Goal: Task Accomplishment & Management: Use online tool/utility

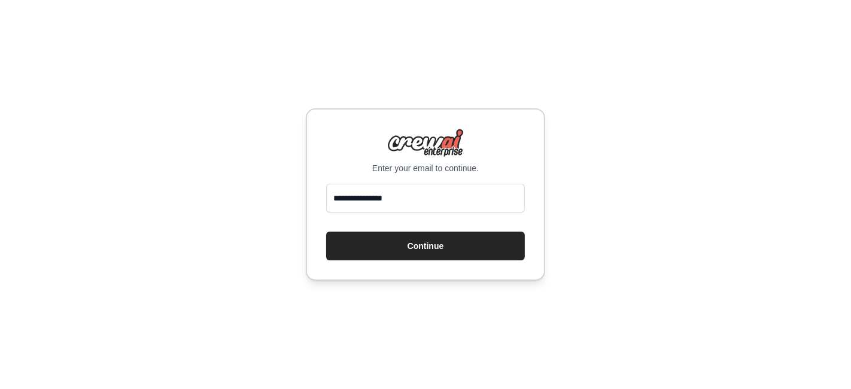
type input "**********"
click at [326, 232] on button "Continue" at bounding box center [425, 246] width 199 height 29
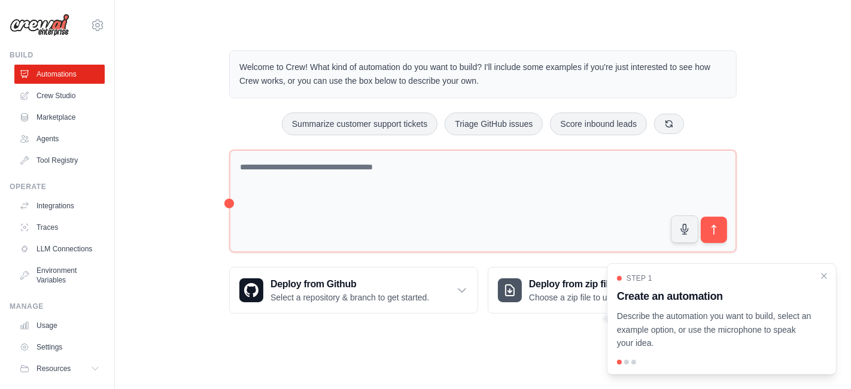
click at [195, 151] on div "Welcome to Crew! What kind of automation do you want to build? I'll include som…" at bounding box center [483, 182] width 698 height 302
click at [626, 363] on div at bounding box center [626, 362] width 5 height 5
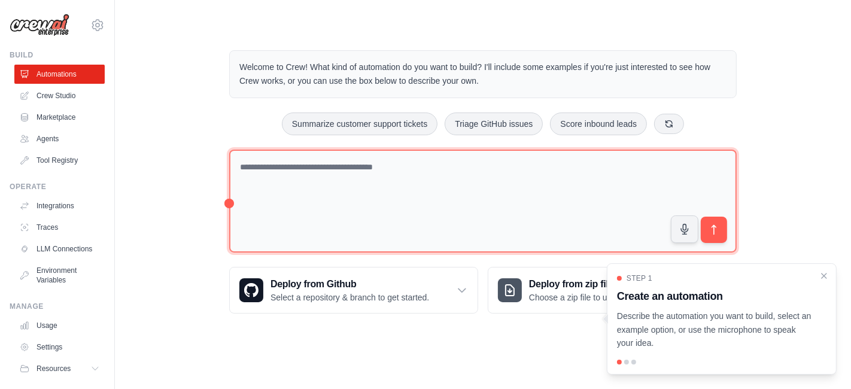
click at [383, 226] on textarea at bounding box center [483, 202] width 508 height 104
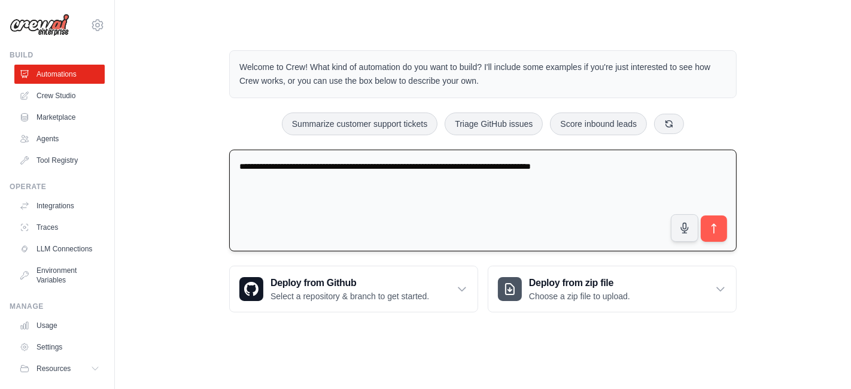
click at [377, 168] on textarea "**********" at bounding box center [483, 201] width 508 height 102
click at [402, 166] on textarea "**********" at bounding box center [483, 201] width 508 height 102
click at [251, 166] on textarea "**********" at bounding box center [483, 201] width 508 height 102
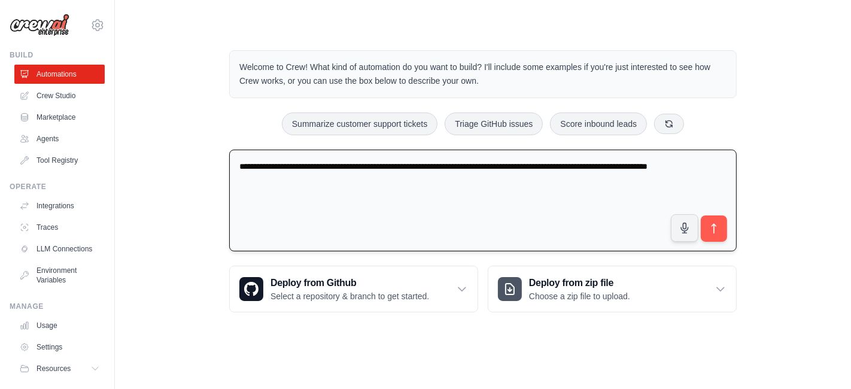
click at [302, 180] on textarea "**********" at bounding box center [483, 201] width 508 height 102
click at [447, 166] on textarea "**********" at bounding box center [483, 201] width 508 height 102
type textarea "**********"
click at [711, 228] on icon "submit" at bounding box center [714, 229] width 13 height 13
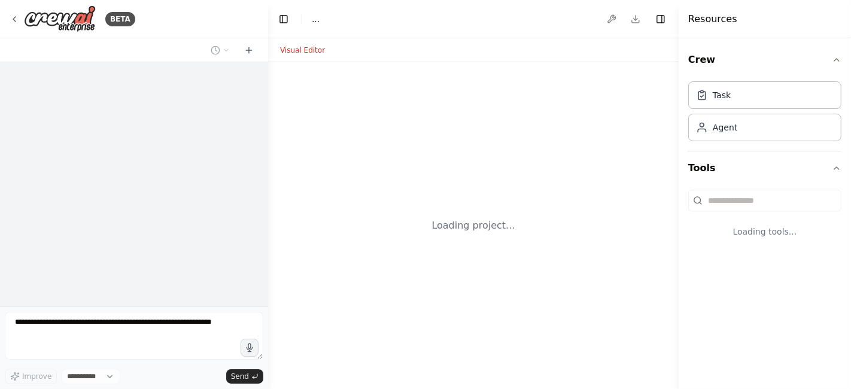
select select "****"
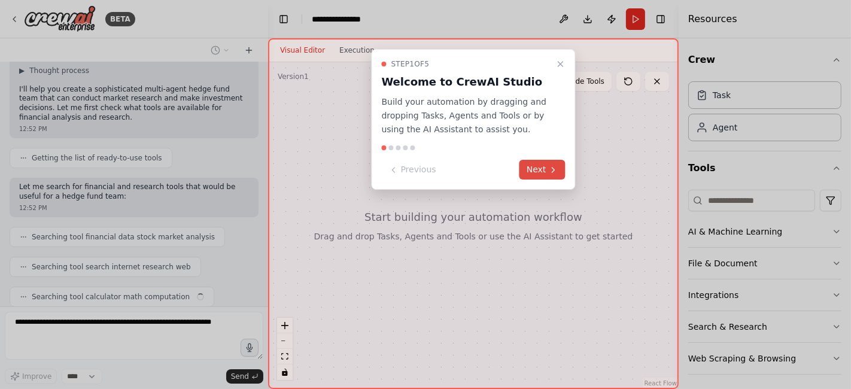
scroll to position [101, 0]
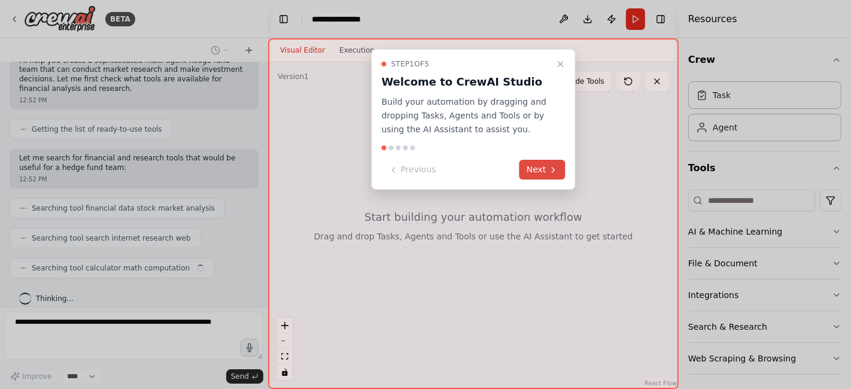
click at [547, 166] on button "Next" at bounding box center [543, 170] width 46 height 20
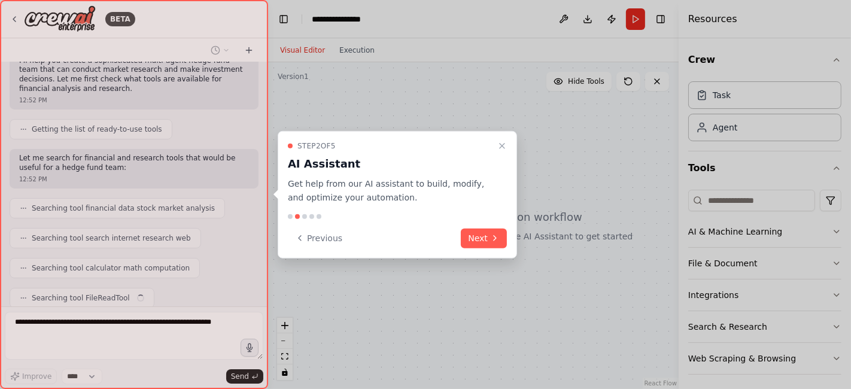
scroll to position [131, 0]
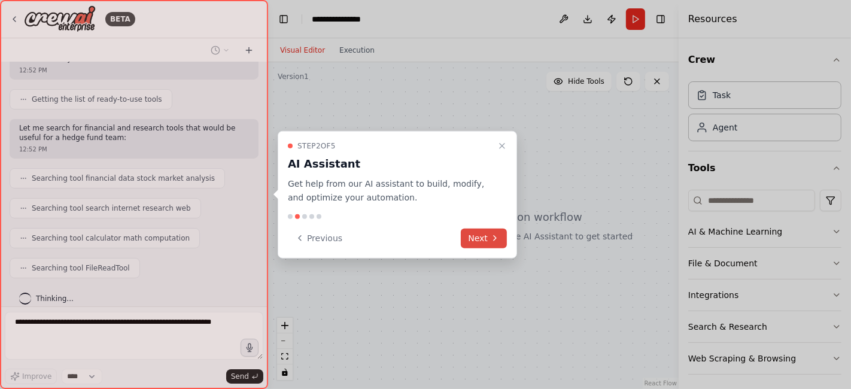
click at [481, 244] on button "Next" at bounding box center [484, 238] width 46 height 20
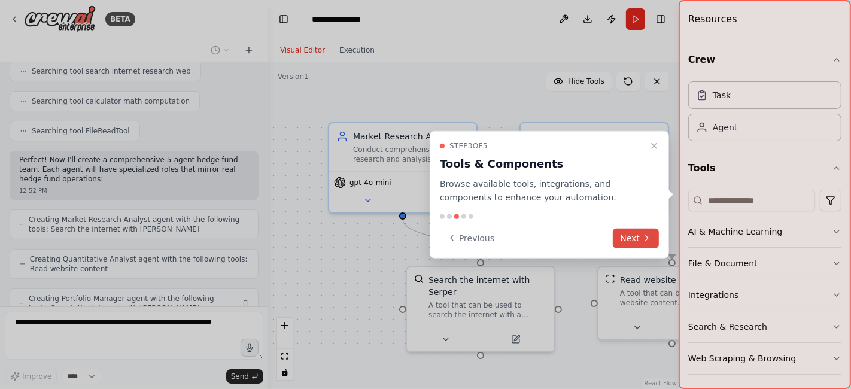
scroll to position [307, 0]
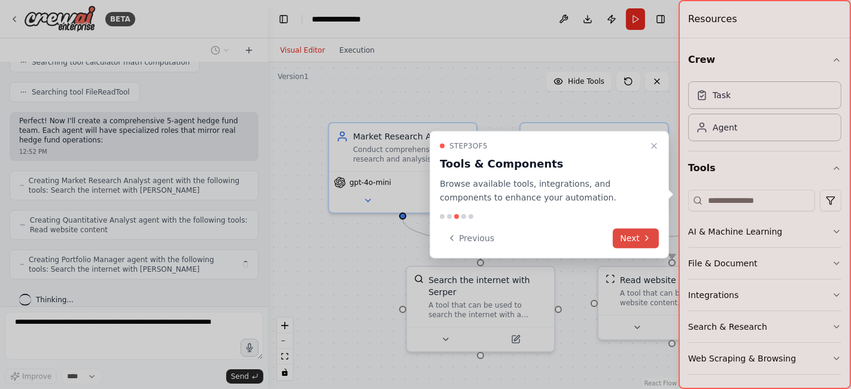
click at [640, 236] on button "Next" at bounding box center [636, 238] width 46 height 20
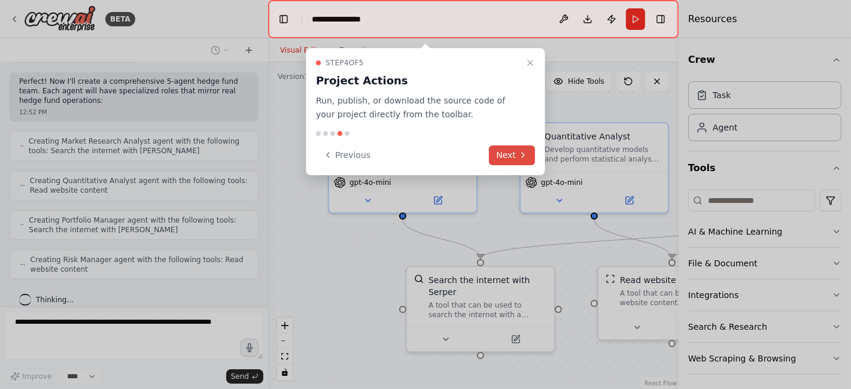
scroll to position [385, 0]
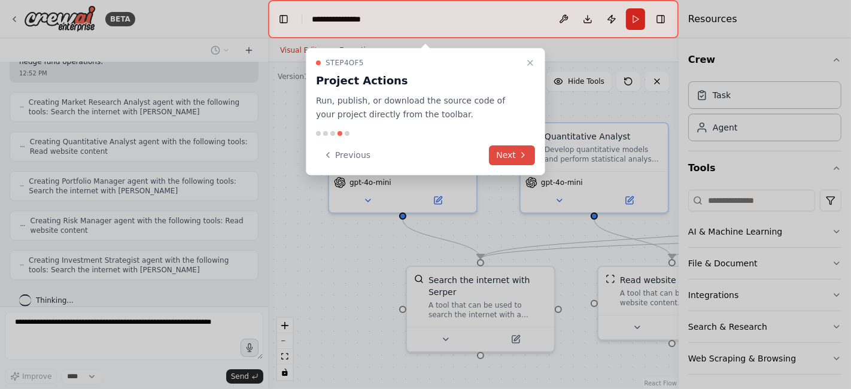
click at [514, 152] on button "Next" at bounding box center [512, 155] width 46 height 20
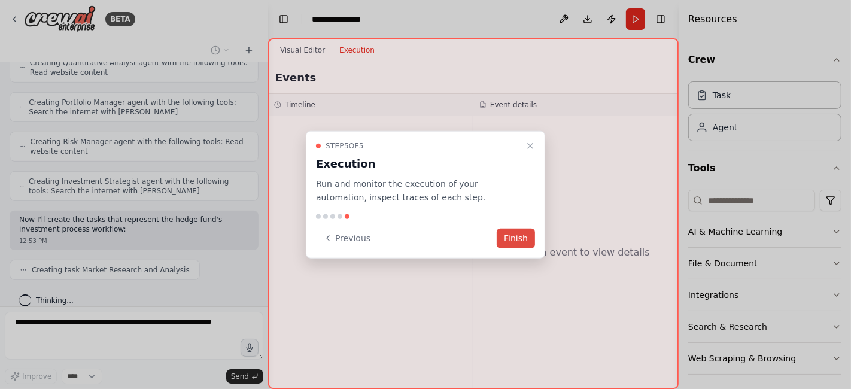
scroll to position [494, 0]
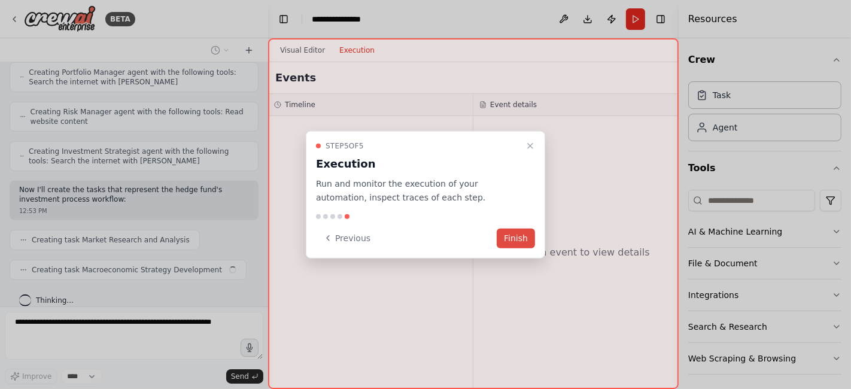
click at [511, 233] on button "Finish" at bounding box center [516, 238] width 38 height 20
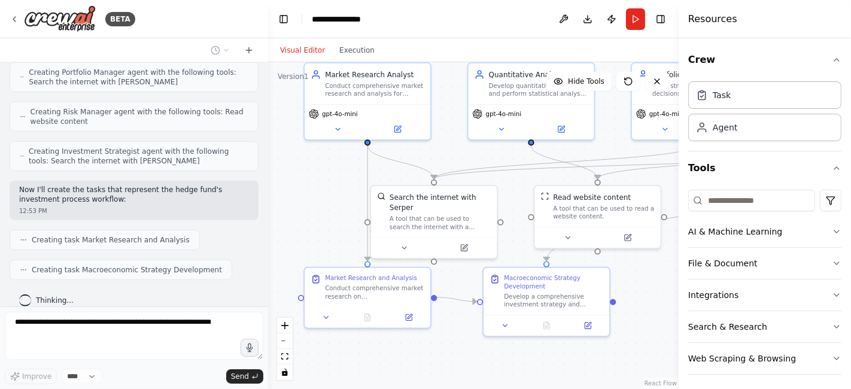
drag, startPoint x: 511, startPoint y: 233, endPoint x: 459, endPoint y: 156, distance: 92.8
click at [459, 156] on div ".deletable-edge-delete-btn { width: 20px; height: 20px; border: 0px solid #ffff…" at bounding box center [473, 225] width 411 height 327
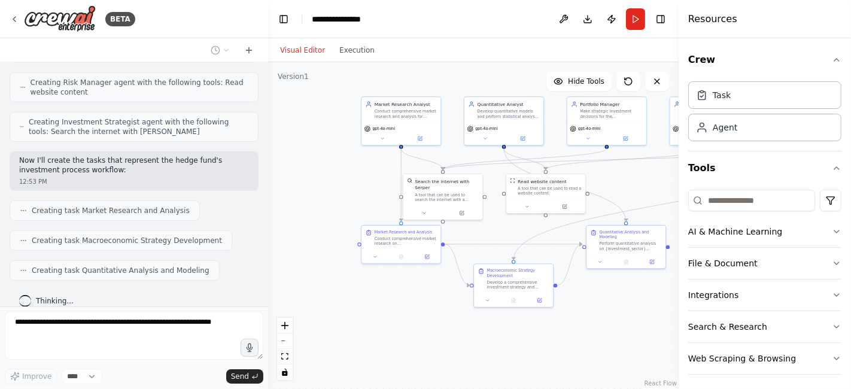
scroll to position [553, 0]
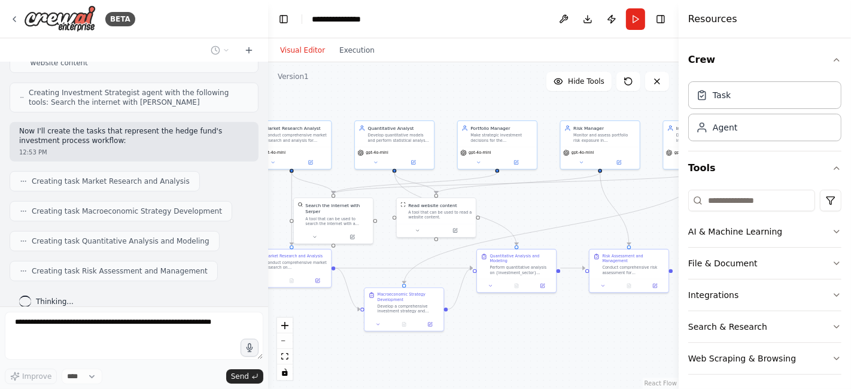
drag, startPoint x: 626, startPoint y: 186, endPoint x: 517, endPoint y: 210, distance: 112.1
click at [517, 210] on div ".deletable-edge-delete-btn { width: 20px; height: 20px; border: 0px solid #ffff…" at bounding box center [473, 225] width 411 height 327
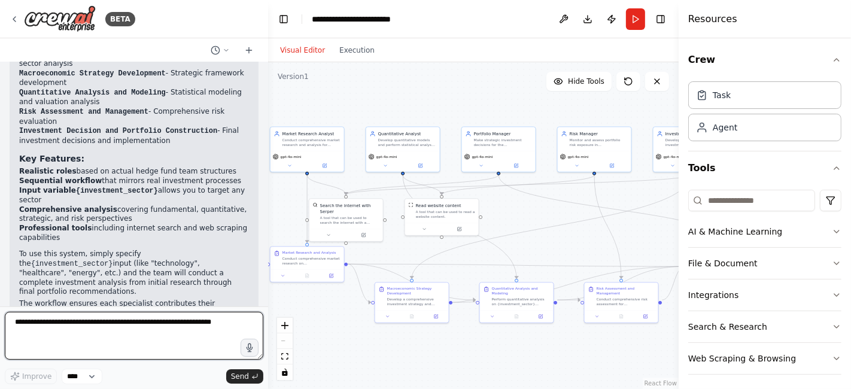
scroll to position [1176, 0]
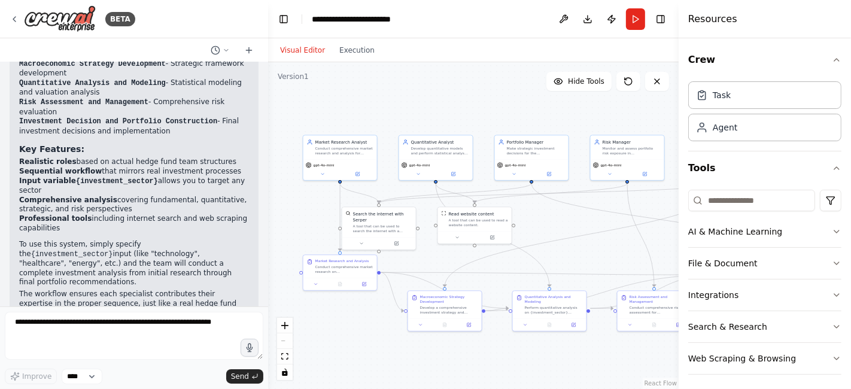
drag, startPoint x: 516, startPoint y: 212, endPoint x: 549, endPoint y: 220, distance: 34.0
click at [549, 220] on div ".deletable-edge-delete-btn { width: 20px; height: 20px; border: 0px solid #ffff…" at bounding box center [473, 225] width 411 height 327
click at [280, 362] on button "fit view" at bounding box center [285, 357] width 16 height 16
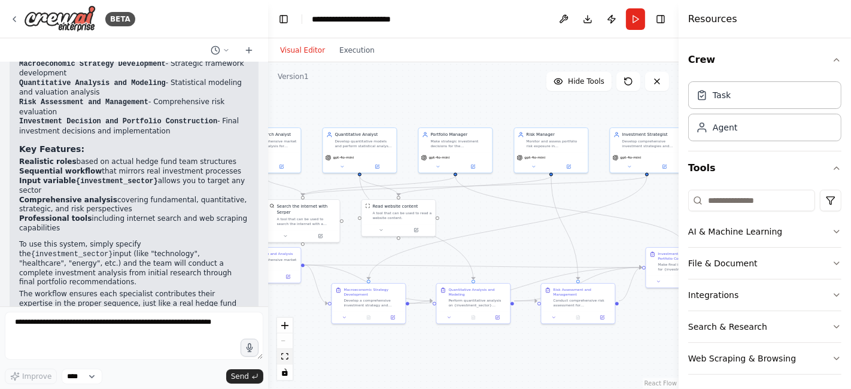
click at [284, 356] on icon "fit view" at bounding box center [284, 356] width 7 height 7
click at [662, 19] on button "Toggle Right Sidebar" at bounding box center [661, 19] width 17 height 17
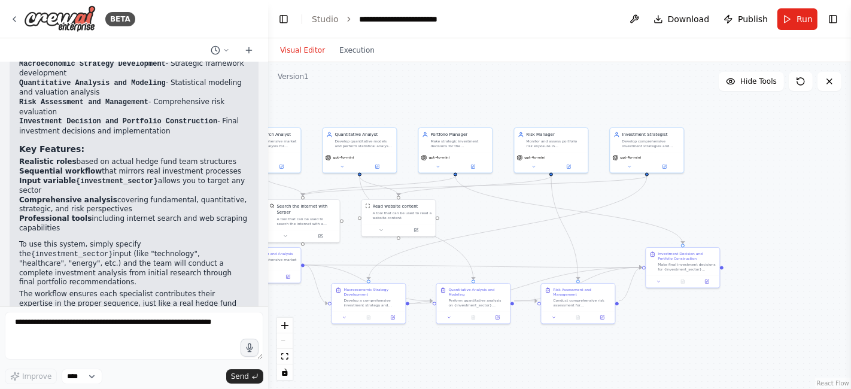
click at [284, 27] on button "Toggle Left Sidebar" at bounding box center [283, 19] width 17 height 17
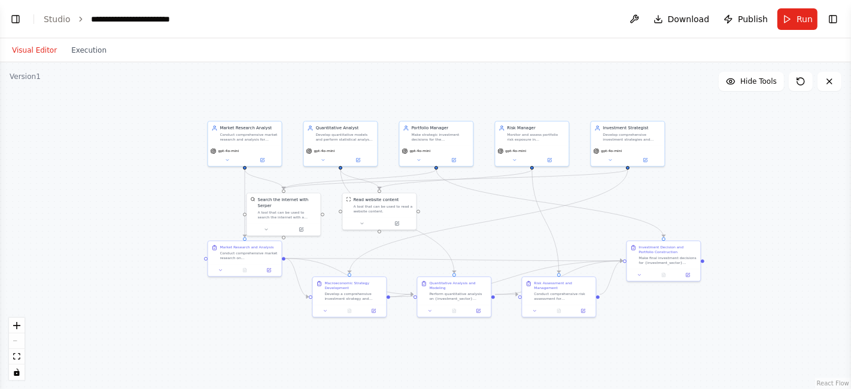
drag, startPoint x: 70, startPoint y: 353, endPoint x: 320, endPoint y: 347, distance: 249.7
click at [320, 347] on div ".deletable-edge-delete-btn { width: 20px; height: 20px; border: 0px solid #ffff…" at bounding box center [425, 225] width 851 height 327
click at [19, 324] on icon "zoom in" at bounding box center [16, 325] width 7 height 7
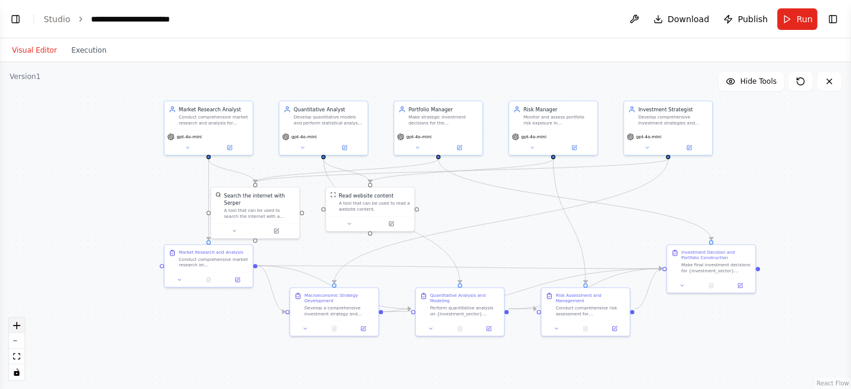
click at [19, 324] on icon "zoom in" at bounding box center [16, 325] width 7 height 7
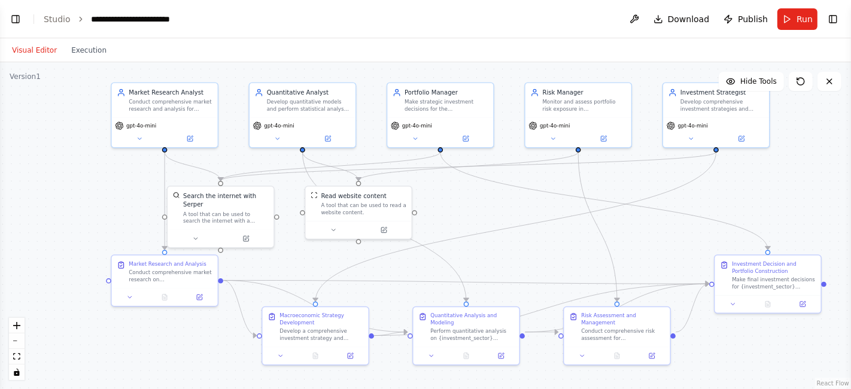
drag, startPoint x: 92, startPoint y: 190, endPoint x: 92, endPoint y: 198, distance: 7.2
click at [92, 198] on div ".deletable-edge-delete-btn { width: 20px; height: 20px; border: 0px solid #ffff…" at bounding box center [425, 225] width 851 height 327
click at [142, 138] on icon at bounding box center [139, 137] width 7 height 7
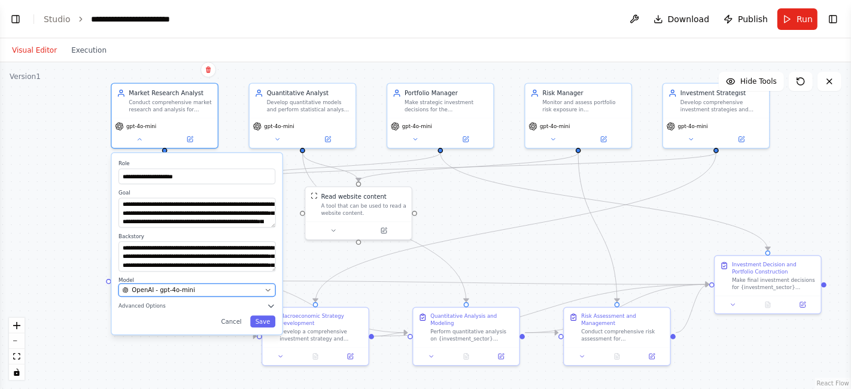
click at [157, 290] on span "OpenAI - gpt-4o-mini" at bounding box center [163, 290] width 63 height 8
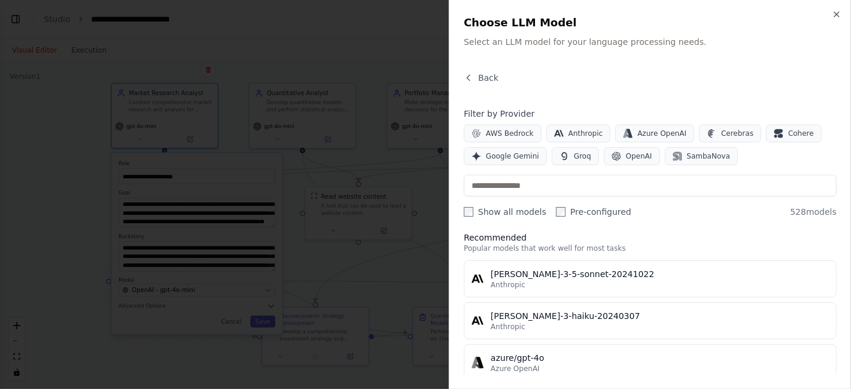
scroll to position [0, 0]
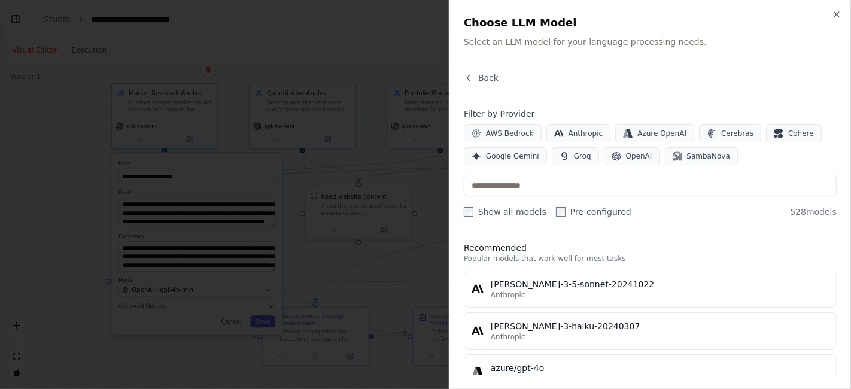
click at [419, 53] on div at bounding box center [425, 194] width 851 height 389
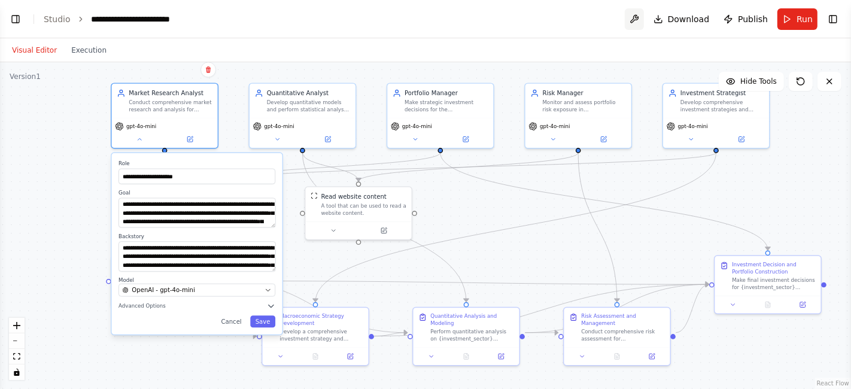
click at [639, 15] on button at bounding box center [634, 19] width 19 height 22
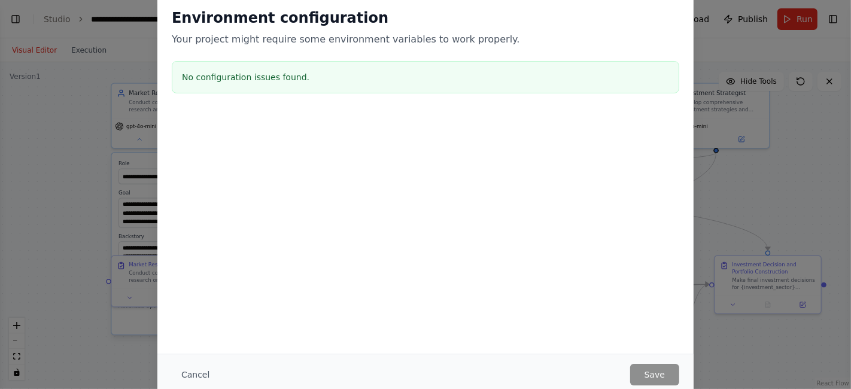
click at [742, 51] on div "Environment configuration Your project might require some environment variables…" at bounding box center [425, 194] width 851 height 389
click at [198, 371] on button "Cancel" at bounding box center [195, 375] width 47 height 22
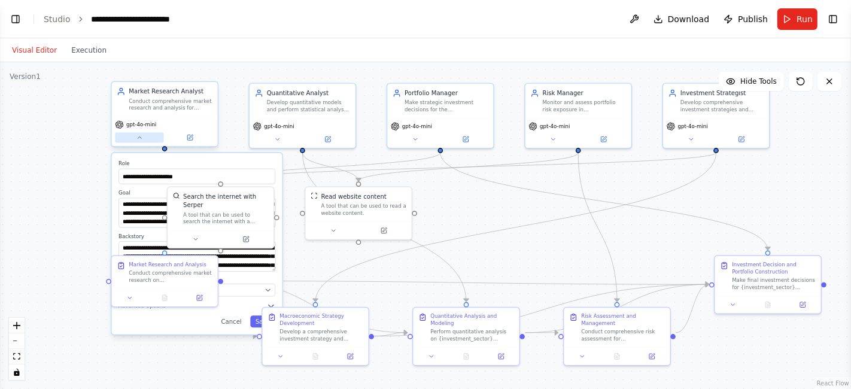
click at [140, 138] on icon at bounding box center [139, 137] width 7 height 7
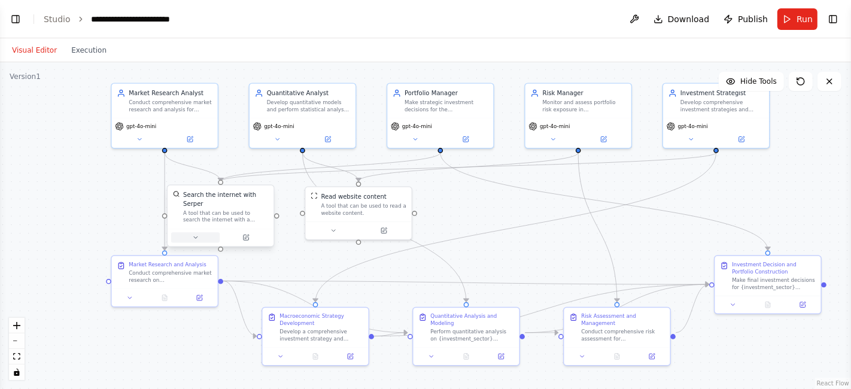
click at [192, 234] on icon at bounding box center [195, 237] width 7 height 7
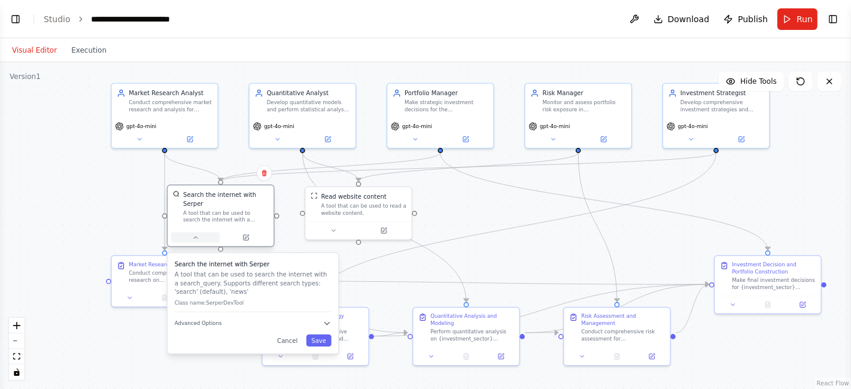
click at [192, 234] on icon at bounding box center [195, 237] width 7 height 7
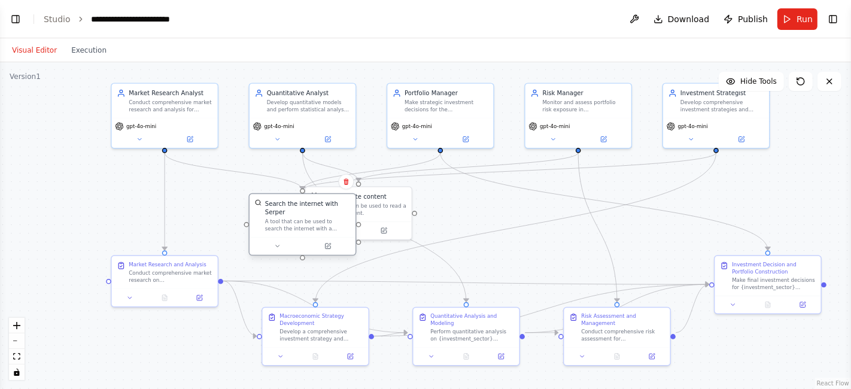
drag, startPoint x: 206, startPoint y: 199, endPoint x: 286, endPoint y: 211, distance: 80.5
click at [286, 211] on div "Search the internet with Serper A tool that can be used to search the internet …" at bounding box center [308, 215] width 86 height 33
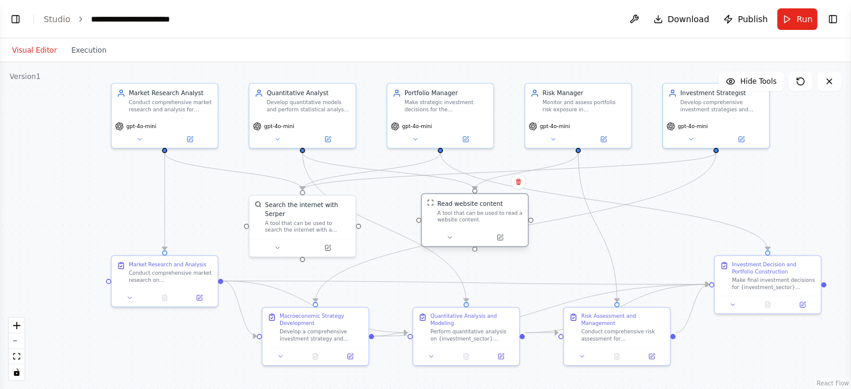
drag, startPoint x: 380, startPoint y: 220, endPoint x: 503, endPoint y: 230, distance: 123.7
click at [503, 230] on div at bounding box center [475, 238] width 106 height 18
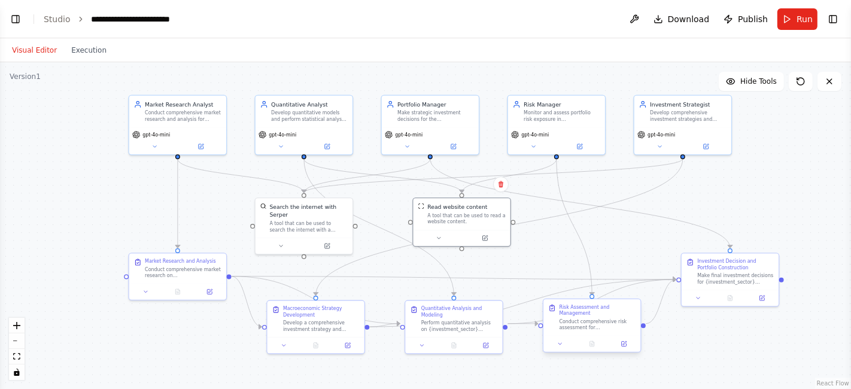
click at [579, 321] on div "Conduct comprehensive risk assessment for {investment_sector} portfolio. Analyz…" at bounding box center [598, 325] width 77 height 13
click at [566, 339] on button at bounding box center [560, 344] width 27 height 10
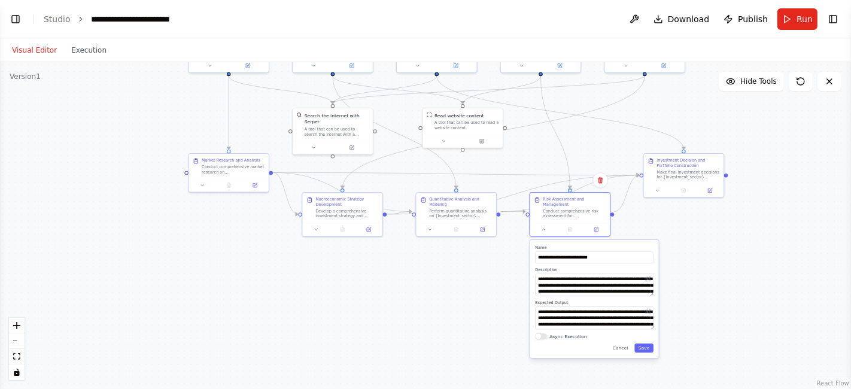
drag, startPoint x: 530, startPoint y: 366, endPoint x: 512, endPoint y: 252, distance: 115.7
click at [512, 252] on div ".deletable-edge-delete-btn { width: 20px; height: 20px; border: 0px solid #ffff…" at bounding box center [425, 225] width 851 height 327
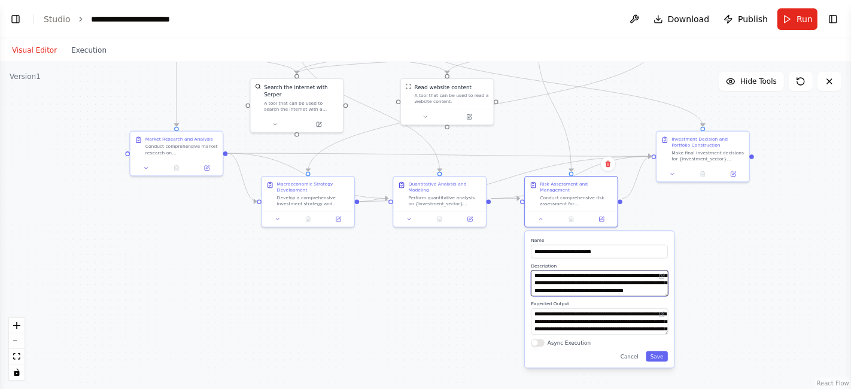
scroll to position [48, 0]
click at [666, 272] on button at bounding box center [661, 276] width 9 height 9
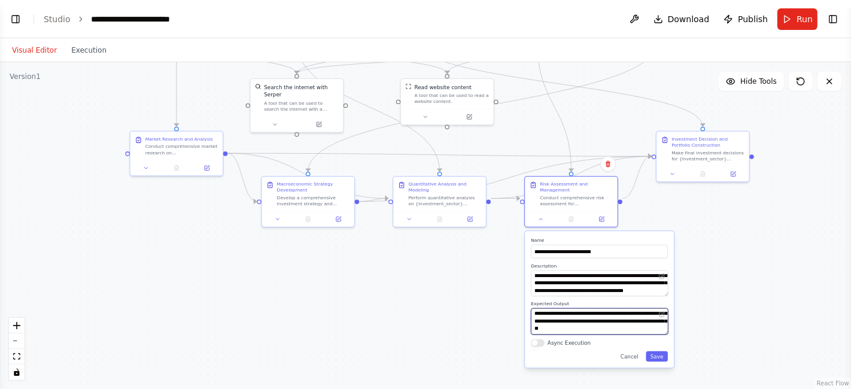
scroll to position [24, 0]
click at [438, 316] on div ".deletable-edge-delete-btn { width: 20px; height: 20px; border: 0px solid #ffff…" at bounding box center [425, 225] width 851 height 327
click at [636, 353] on button "Cancel" at bounding box center [629, 356] width 27 height 11
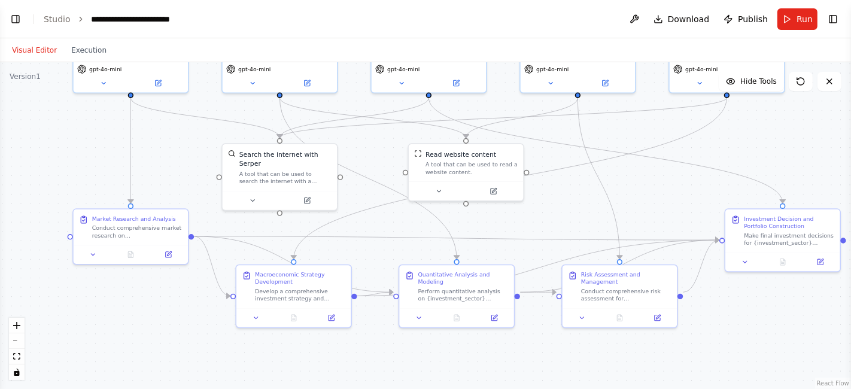
drag, startPoint x: 491, startPoint y: 239, endPoint x: 524, endPoint y: 350, distance: 115.7
click at [524, 350] on div ".deletable-edge-delete-btn { width: 20px; height: 20px; border: 0px solid #ffff…" at bounding box center [425, 225] width 851 height 327
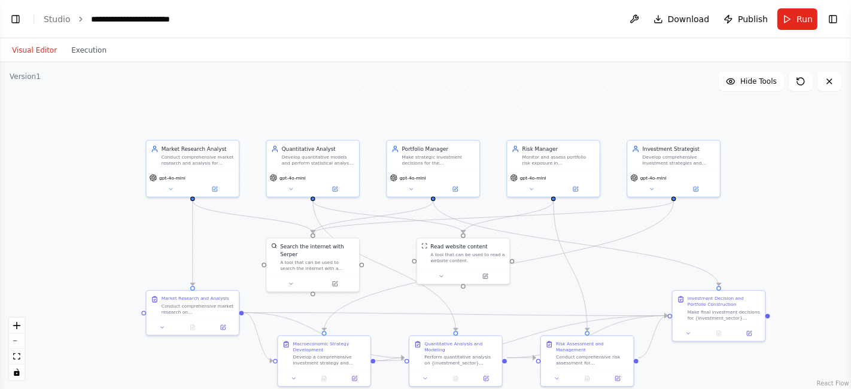
drag, startPoint x: 144, startPoint y: 136, endPoint x: 162, endPoint y: 212, distance: 78.3
click at [162, 212] on div ".deletable-edge-delete-btn { width: 20px; height: 20px; border: 0px solid #ffff…" at bounding box center [425, 225] width 851 height 327
click at [16, 16] on button "Toggle Left Sidebar" at bounding box center [15, 19] width 17 height 17
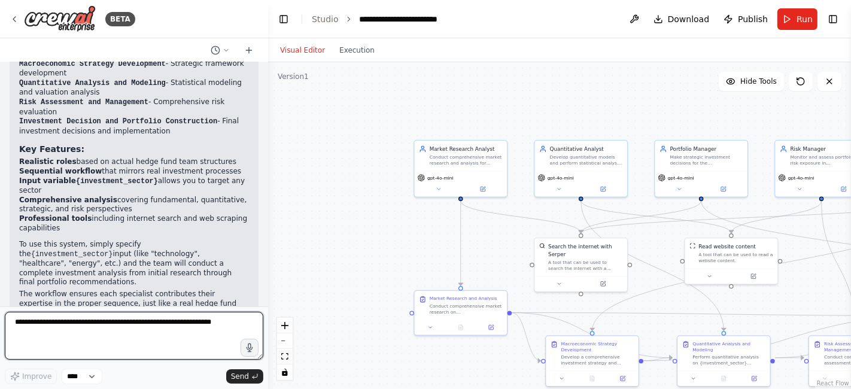
click at [40, 326] on textarea at bounding box center [134, 336] width 259 height 48
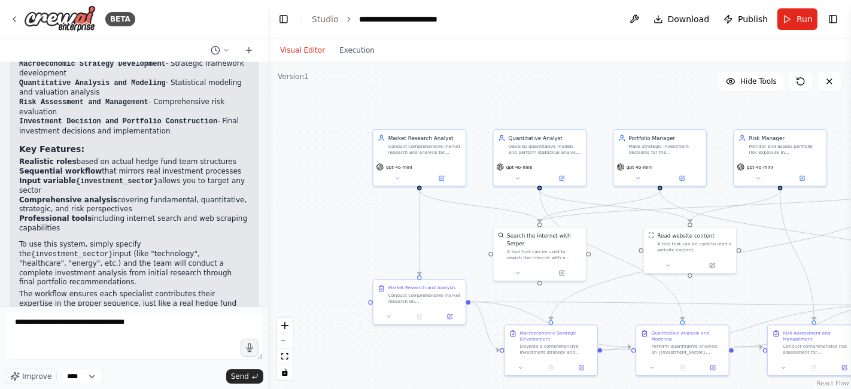
drag, startPoint x: 365, startPoint y: 229, endPoint x: 323, endPoint y: 219, distance: 42.7
click at [323, 219] on div ".deletable-edge-delete-btn { width: 20px; height: 20px; border: 0px solid #ffff…" at bounding box center [559, 225] width 583 height 327
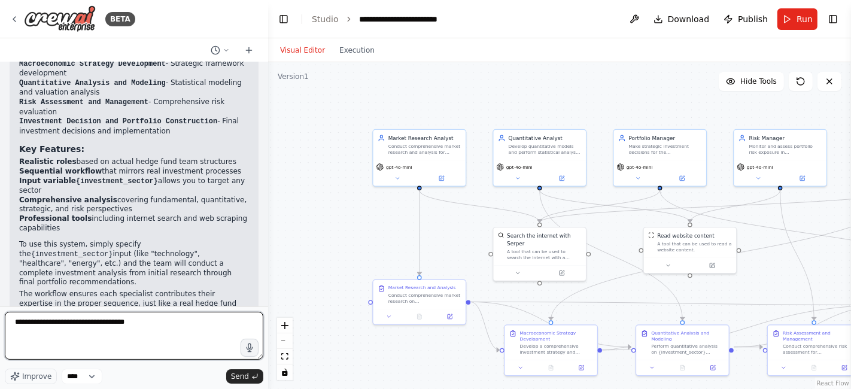
click at [159, 329] on textarea "**********" at bounding box center [134, 336] width 259 height 48
type textarea "*"
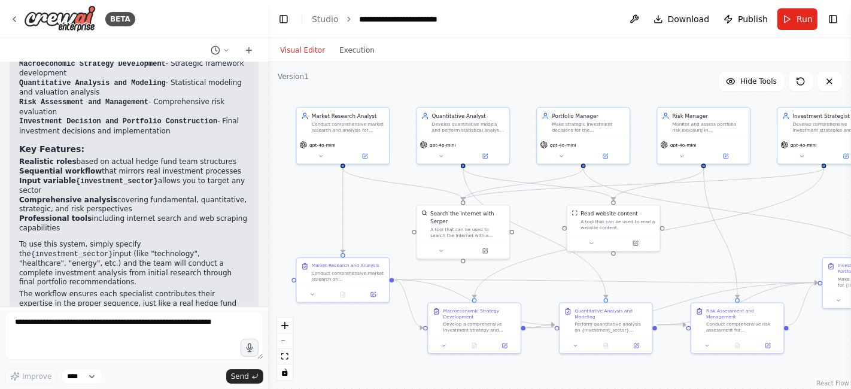
drag, startPoint x: 347, startPoint y: 278, endPoint x: 266, endPoint y: 256, distance: 83.4
click at [266, 256] on div "BETA multi-agent system of 5 agents that mimick a hedge fund team and its inves…" at bounding box center [425, 194] width 851 height 389
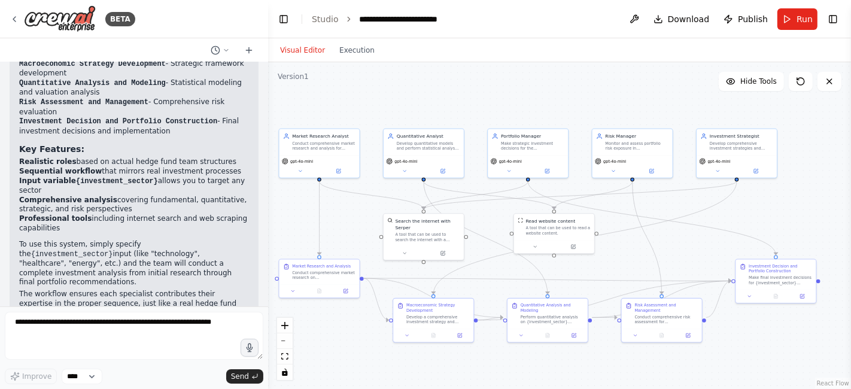
drag, startPoint x: 387, startPoint y: 238, endPoint x: 360, endPoint y: 242, distance: 26.8
click at [360, 242] on div ".deletable-edge-delete-btn { width: 20px; height: 20px; border: 0px solid #ffff…" at bounding box center [559, 225] width 583 height 327
click at [832, 24] on button "Toggle Right Sidebar" at bounding box center [833, 19] width 17 height 17
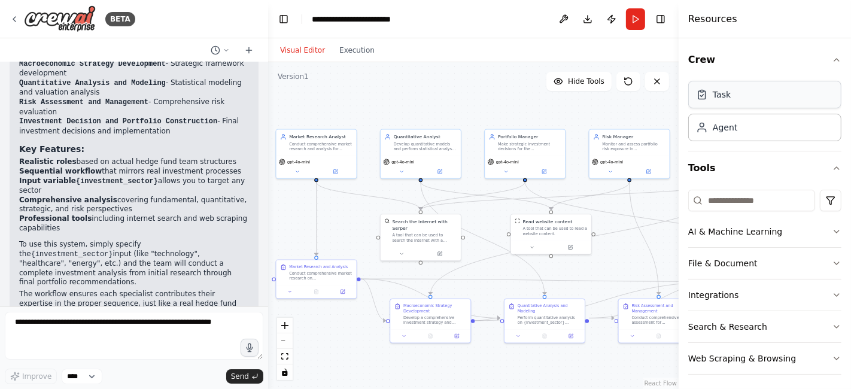
click at [760, 101] on div "Task" at bounding box center [764, 95] width 153 height 28
click at [739, 129] on div "Agent" at bounding box center [764, 127] width 153 height 28
click at [729, 102] on div "Task" at bounding box center [764, 95] width 153 height 28
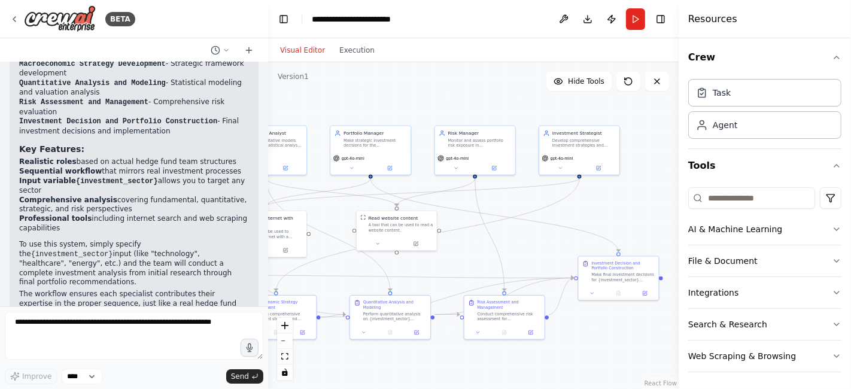
drag, startPoint x: 609, startPoint y: 267, endPoint x: 454, endPoint y: 263, distance: 154.5
click at [454, 263] on div ".deletable-edge-delete-btn { width: 20px; height: 20px; border: 0px solid #ffff…" at bounding box center [473, 225] width 411 height 327
click at [721, 230] on button "AI & Machine Learning" at bounding box center [764, 229] width 153 height 31
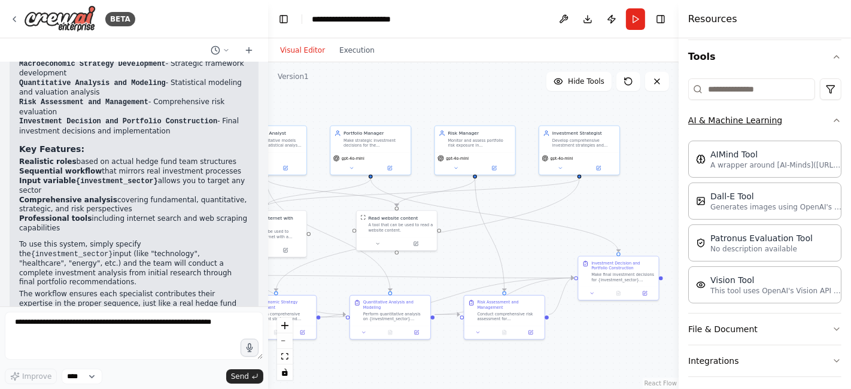
scroll to position [113, 0]
click at [832, 116] on icon "button" at bounding box center [837, 119] width 10 height 10
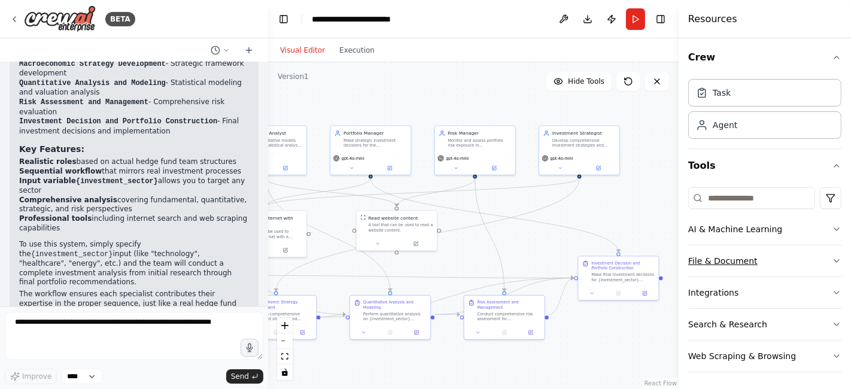
click at [792, 259] on button "File & Document" at bounding box center [764, 260] width 153 height 31
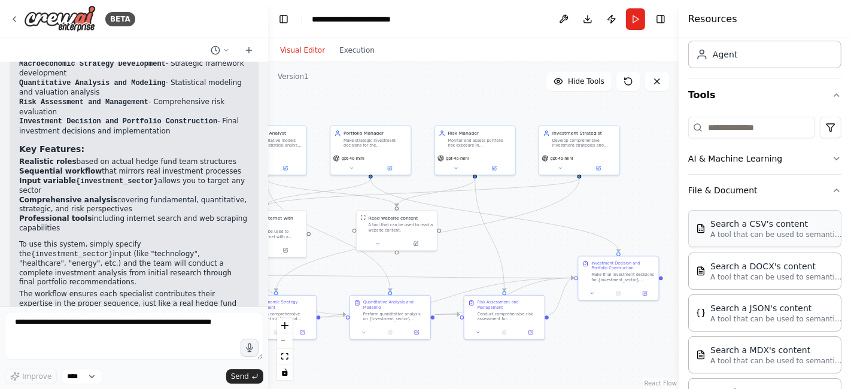
scroll to position [71, 0]
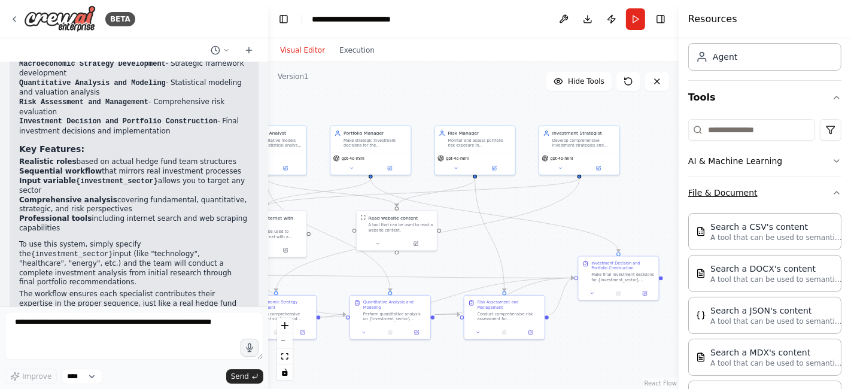
click at [774, 196] on button "File & Document" at bounding box center [764, 192] width 153 height 31
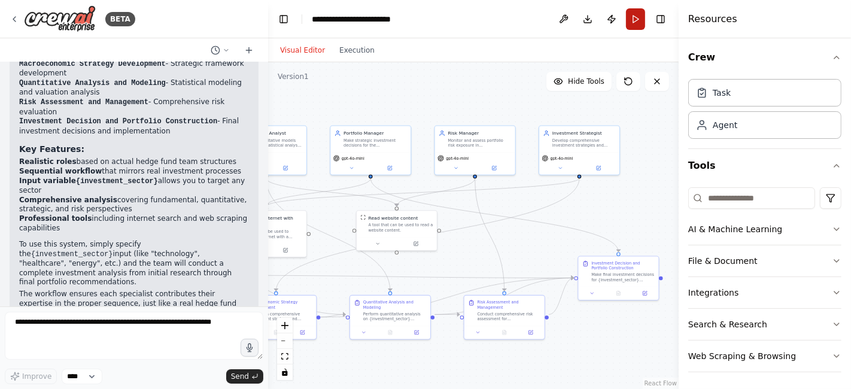
click at [639, 26] on button "Run" at bounding box center [635, 19] width 19 height 22
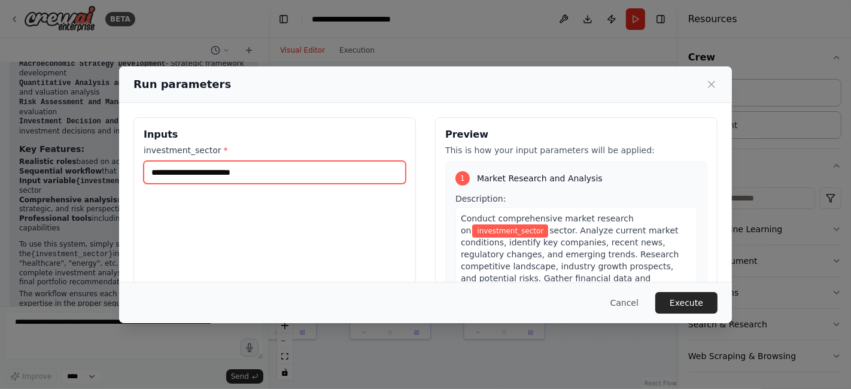
click at [301, 182] on input "investment_sector *" at bounding box center [275, 172] width 262 height 23
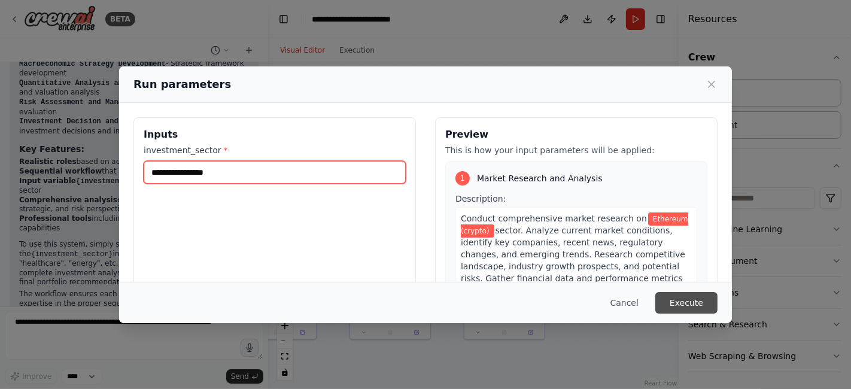
type input "**********"
click at [678, 300] on button "Execute" at bounding box center [687, 303] width 62 height 22
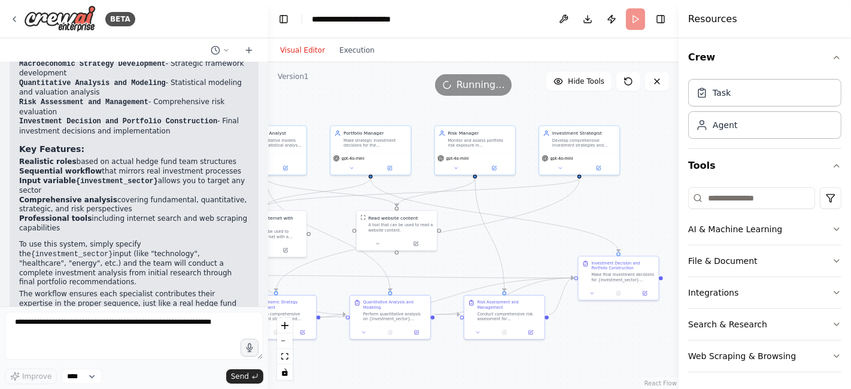
click at [348, 57] on div "Visual Editor Execution" at bounding box center [327, 50] width 109 height 24
click at [348, 53] on button "Execution" at bounding box center [357, 50] width 50 height 14
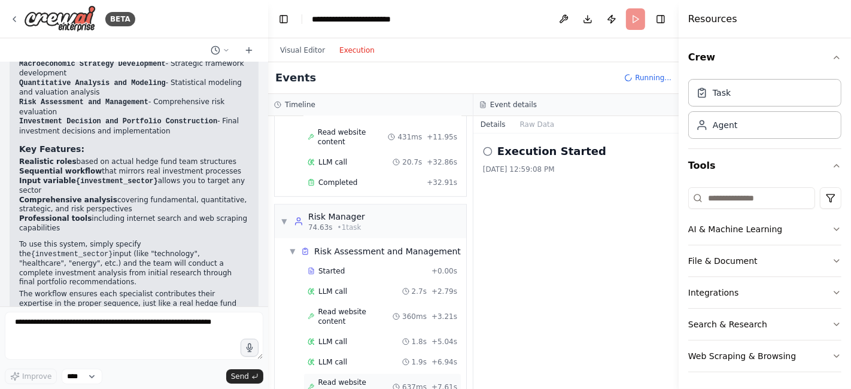
scroll to position [678, 0]
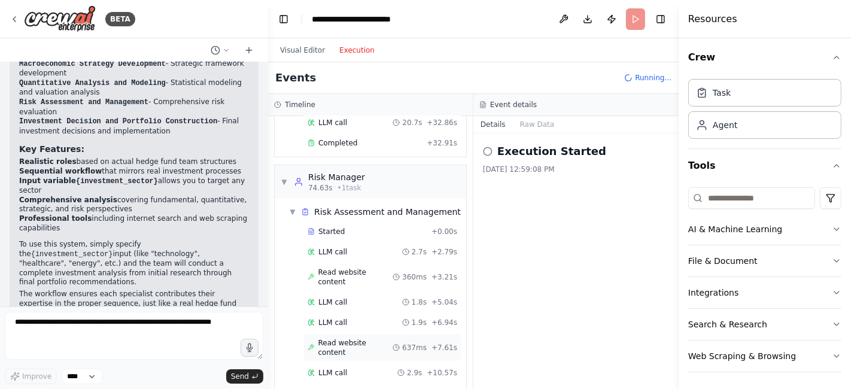
click at [336, 290] on div "Started + 0.00s LLM call 2.7s + 2.79s Read website content 360ms + 3.21s LLM ca…" at bounding box center [375, 324] width 182 height 202
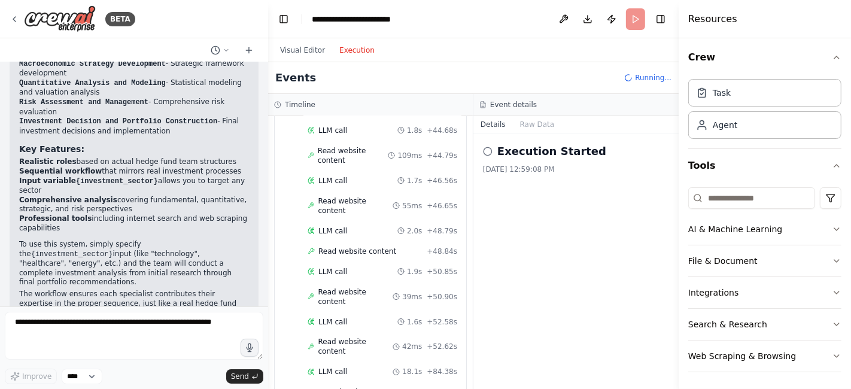
scroll to position [1721, 0]
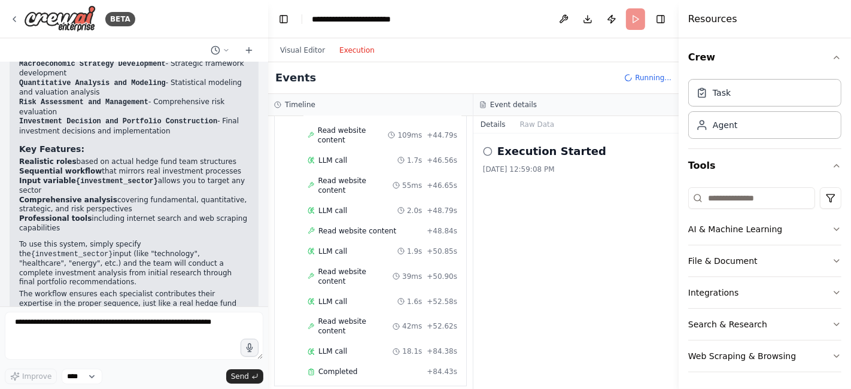
click at [295, 58] on div "Visual Editor Execution" at bounding box center [327, 50] width 109 height 24
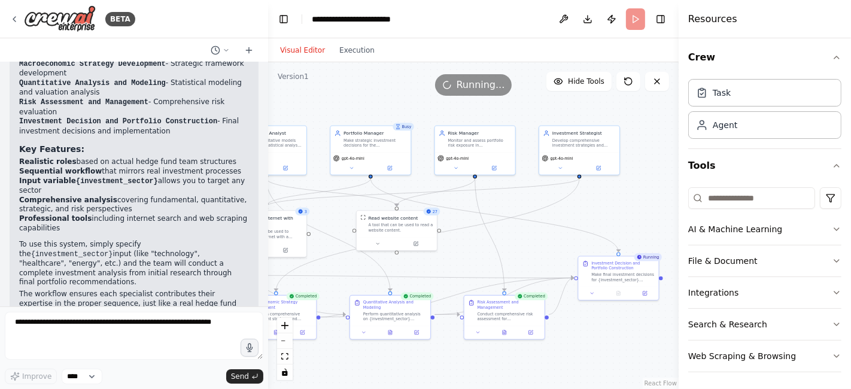
click at [295, 53] on button "Visual Editor" at bounding box center [302, 50] width 59 height 14
click at [456, 264] on div ".deletable-edge-delete-btn { width: 20px; height: 20px; border: 0px solid #ffff…" at bounding box center [473, 225] width 411 height 327
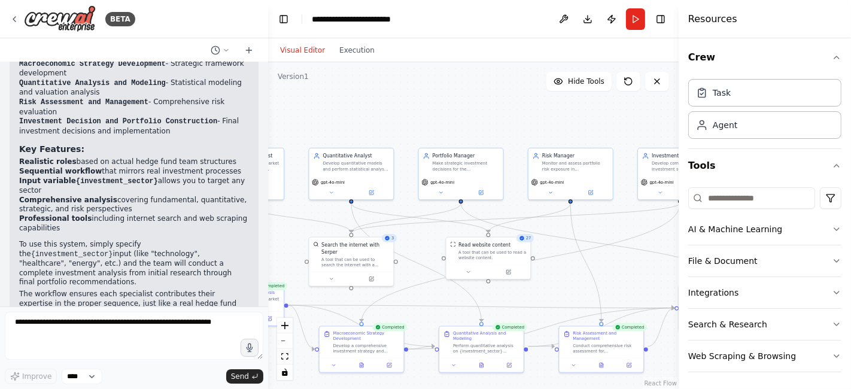
drag, startPoint x: 456, startPoint y: 264, endPoint x: 550, endPoint y: 293, distance: 99.0
click at [550, 293] on div ".deletable-edge-delete-btn { width: 20px; height: 20px; border: 0px solid #ffff…" at bounding box center [473, 225] width 411 height 327
click at [357, 52] on button "Execution" at bounding box center [357, 50] width 50 height 14
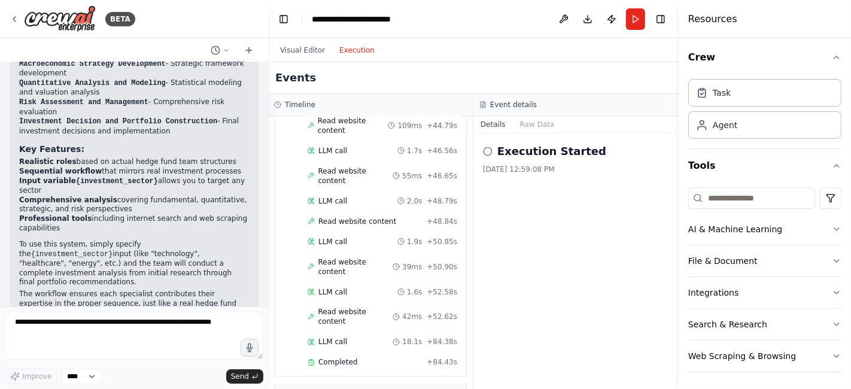
scroll to position [1753, 0]
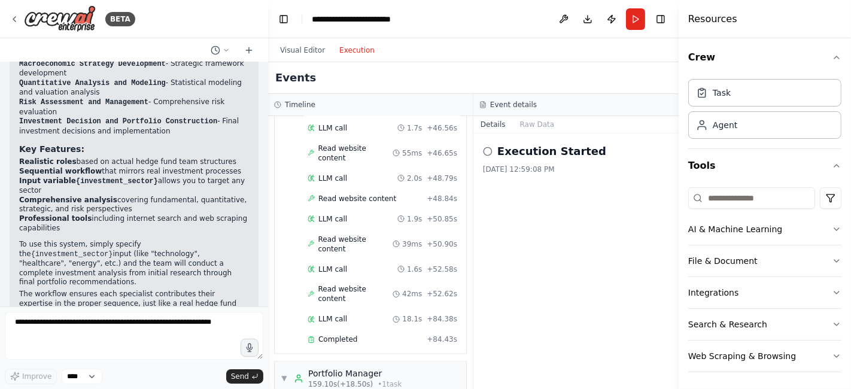
click at [489, 122] on button "Details" at bounding box center [494, 124] width 40 height 17
click at [533, 126] on button "Raw Data" at bounding box center [537, 124] width 49 height 17
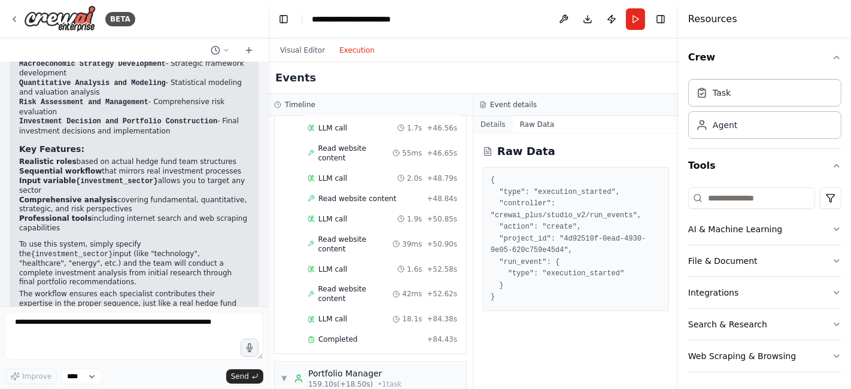
click at [497, 125] on button "Details" at bounding box center [494, 124] width 40 height 17
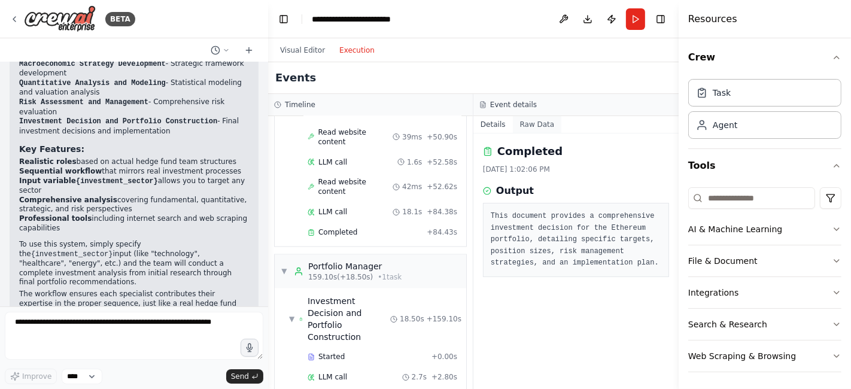
click at [535, 119] on button "Raw Data" at bounding box center [537, 124] width 49 height 17
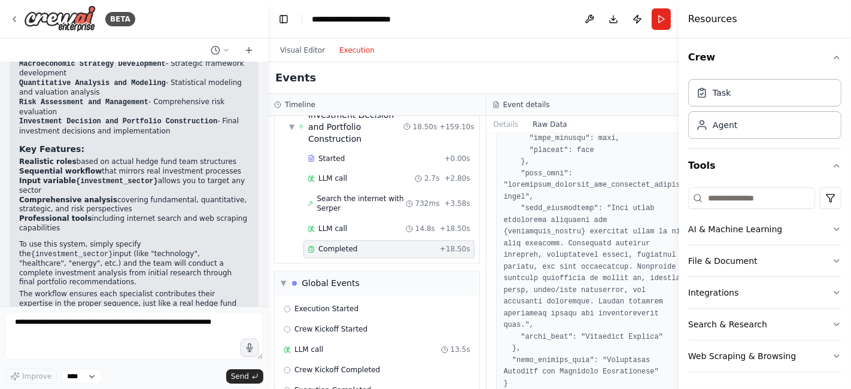
scroll to position [1296, 0]
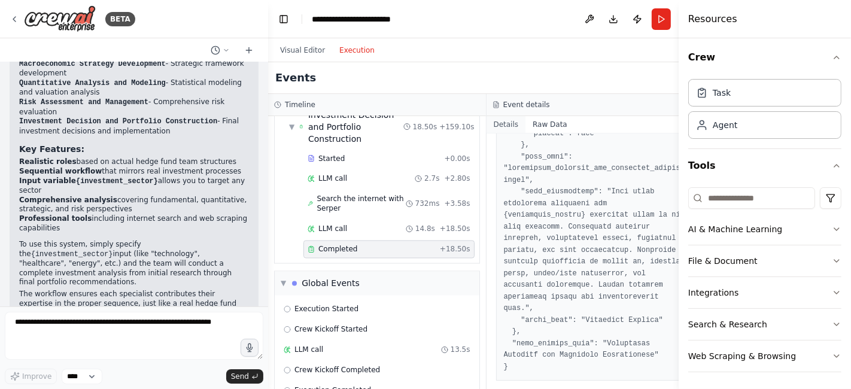
click at [497, 120] on button "Details" at bounding box center [507, 124] width 40 height 17
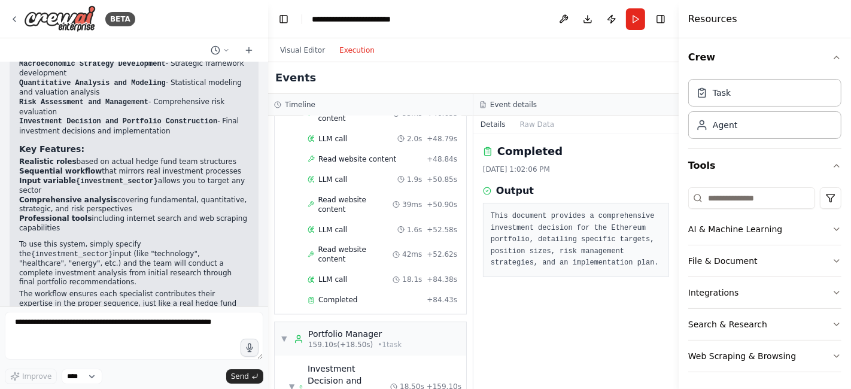
scroll to position [1773, 0]
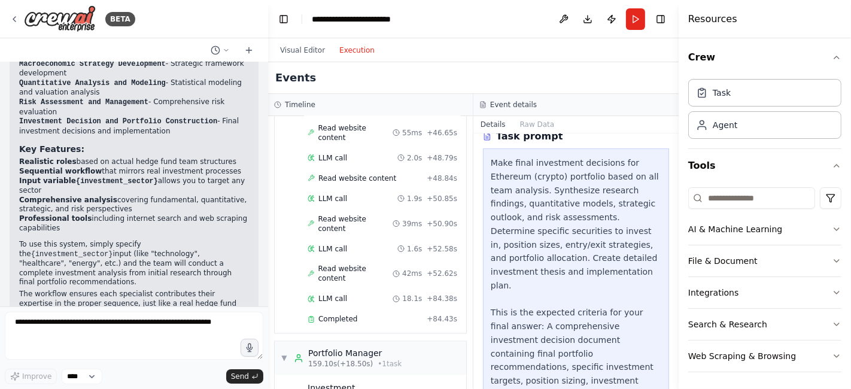
scroll to position [120, 0]
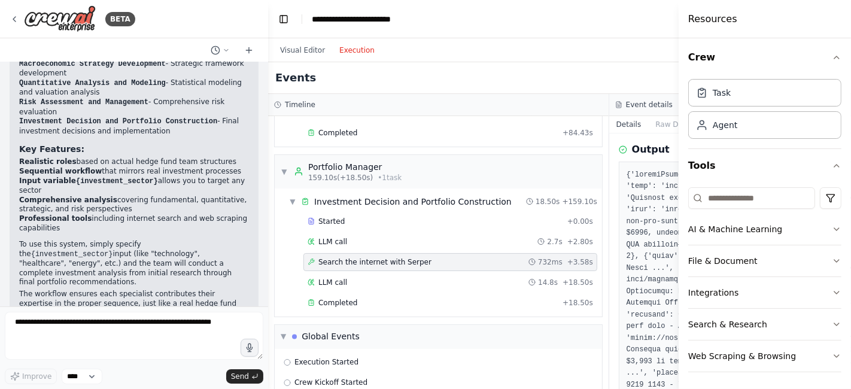
scroll to position [129, 0]
click at [364, 278] on div "LLM call 14.8s + 18.50s" at bounding box center [451, 283] width 286 height 10
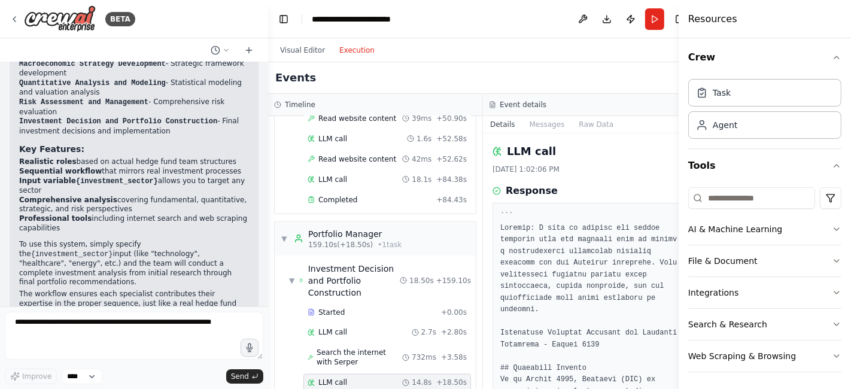
scroll to position [1773, 0]
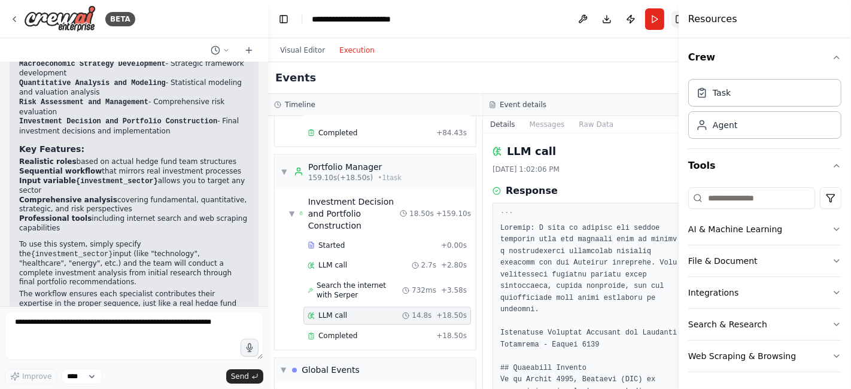
click at [672, 19] on button "Toggle Right Sidebar" at bounding box center [680, 19] width 17 height 17
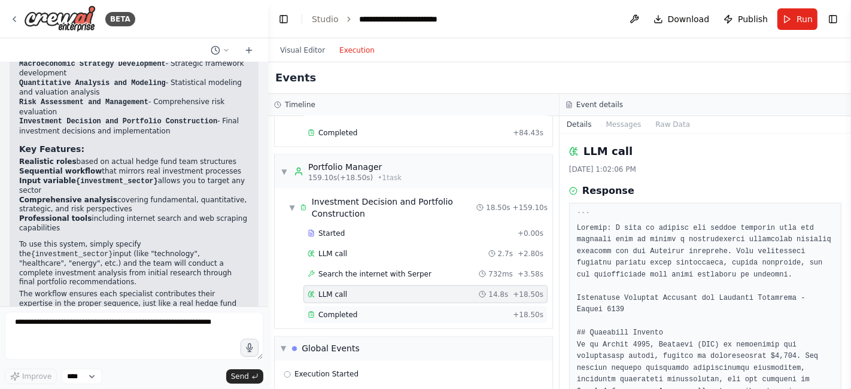
click at [344, 306] on div "Completed + 18.50s" at bounding box center [426, 315] width 244 height 18
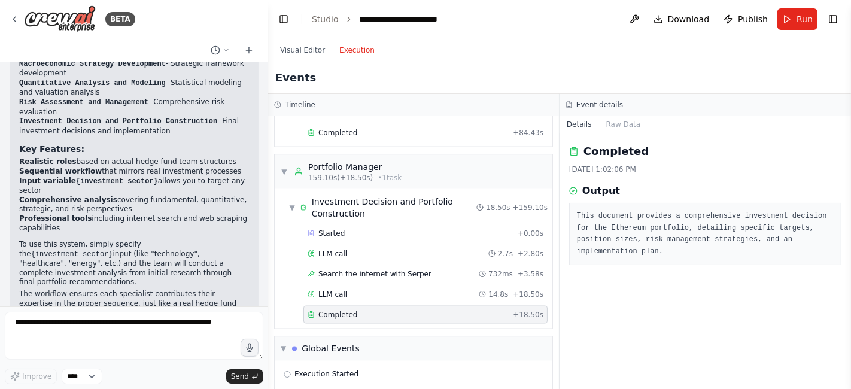
click at [595, 186] on h3 "Output" at bounding box center [602, 191] width 38 height 14
click at [624, 256] on div "Completed 8/16/2025, 1:02:06 PM Output This document provides a comprehensive i…" at bounding box center [706, 262] width 292 height 256
click at [624, 208] on div "This document provides a comprehensive investment decision for the Ethereum por…" at bounding box center [705, 234] width 272 height 62
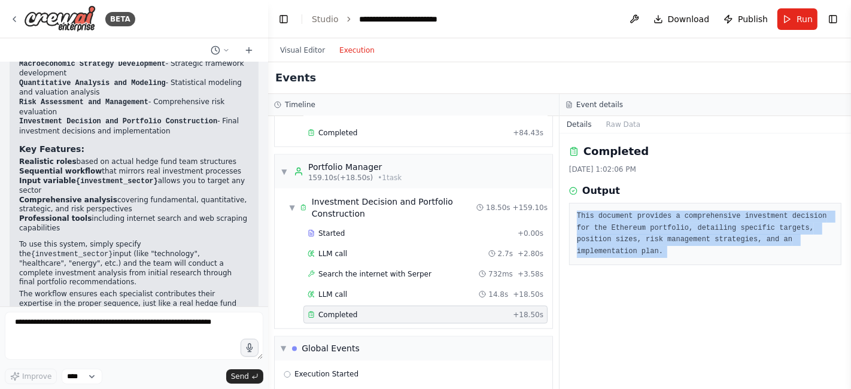
click at [624, 208] on div "This document provides a comprehensive investment decision for the Ethereum por…" at bounding box center [705, 234] width 272 height 62
click at [613, 289] on div "Completed 8/16/2025, 1:02:06 PM Output This document provides a comprehensive i…" at bounding box center [706, 262] width 292 height 256
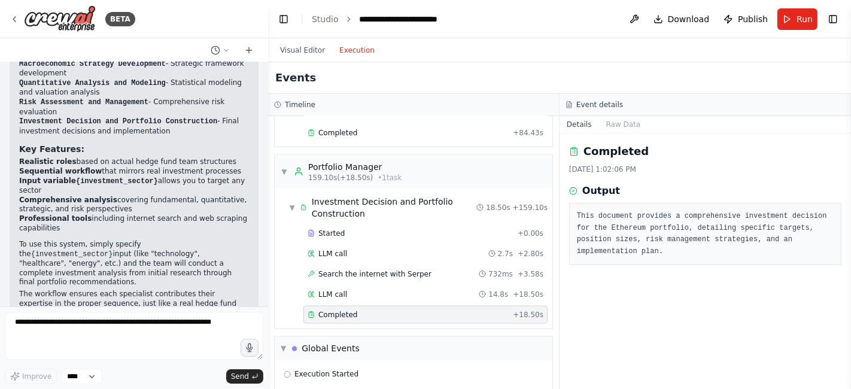
scroll to position [1772, 0]
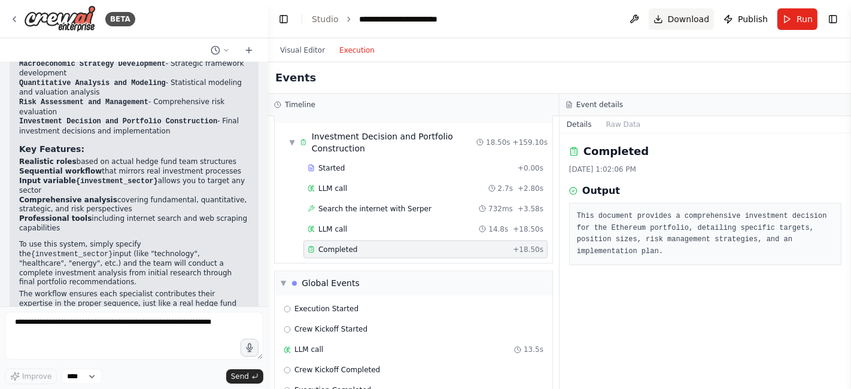
click at [683, 16] on span "Download" at bounding box center [689, 19] width 42 height 12
click at [645, 102] on div "Event details" at bounding box center [706, 105] width 280 height 10
click at [639, 224] on pre "This document provides a comprehensive investment decision for the Ethereum por…" at bounding box center [705, 234] width 257 height 47
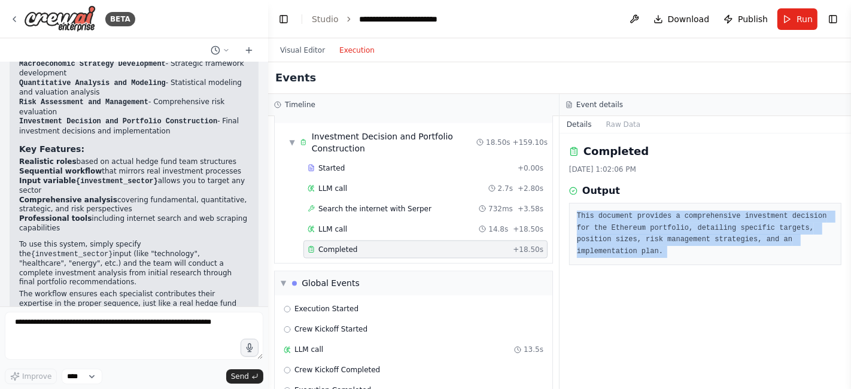
click at [639, 224] on pre "This document provides a comprehensive investment decision for the Ethereum por…" at bounding box center [705, 234] width 257 height 47
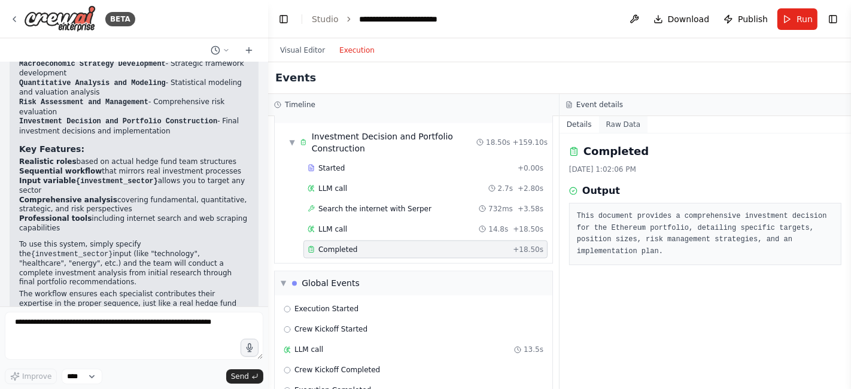
click at [620, 130] on button "Raw Data" at bounding box center [623, 124] width 49 height 17
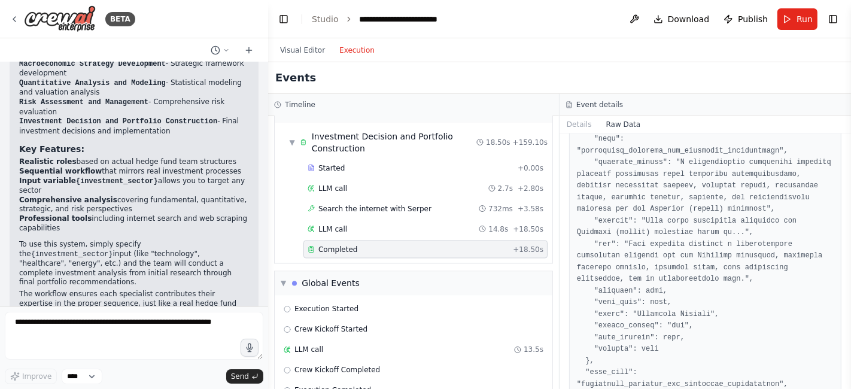
scroll to position [0, 0]
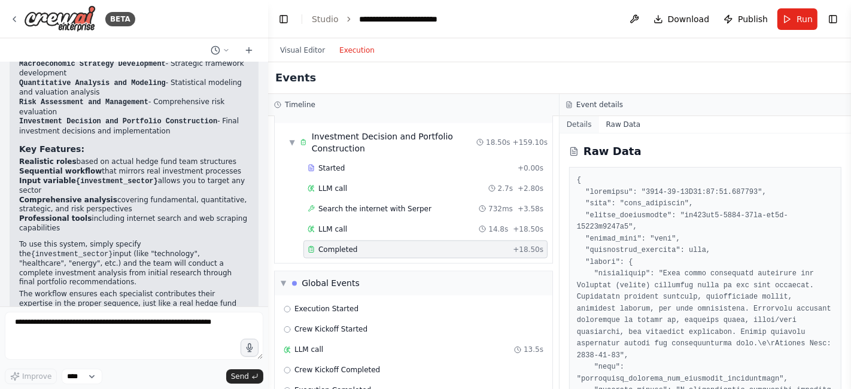
click at [581, 117] on button "Details" at bounding box center [580, 124] width 40 height 17
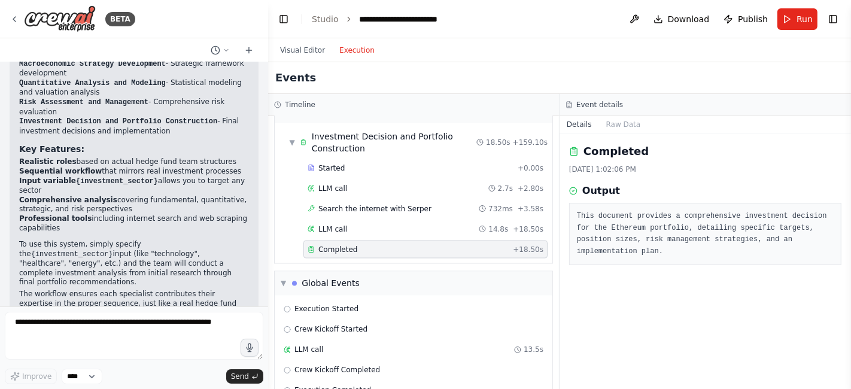
click at [324, 245] on span "Completed" at bounding box center [338, 250] width 39 height 10
click at [315, 245] on div "Completed" at bounding box center [408, 250] width 201 height 10
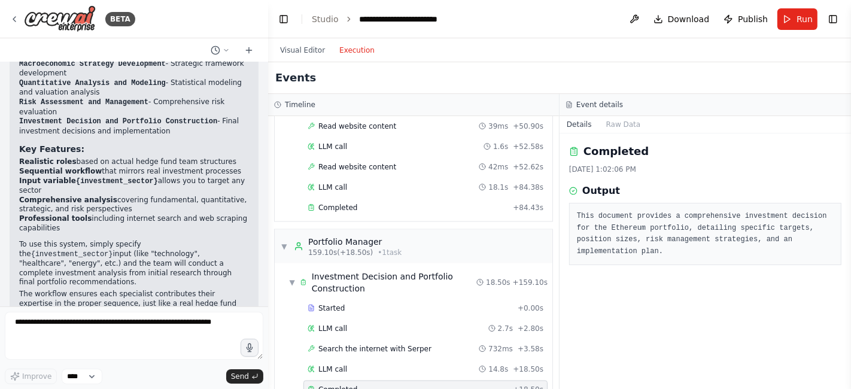
scroll to position [1629, 0]
click at [335, 205] on span "Completed" at bounding box center [338, 210] width 39 height 10
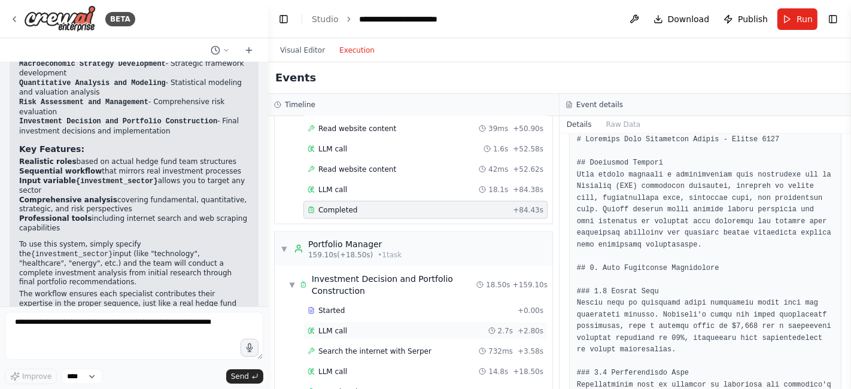
scroll to position [1689, 0]
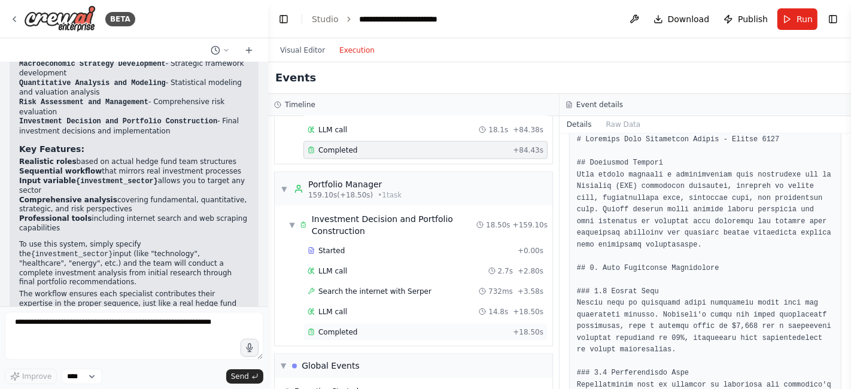
click at [362, 327] on div "Completed" at bounding box center [408, 332] width 201 height 10
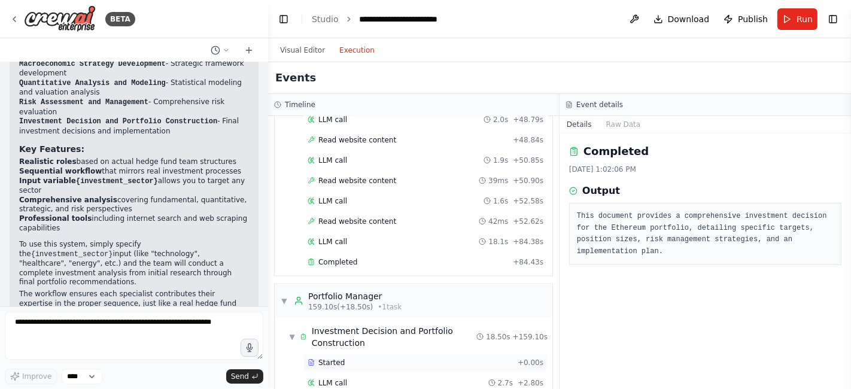
scroll to position [1574, 0]
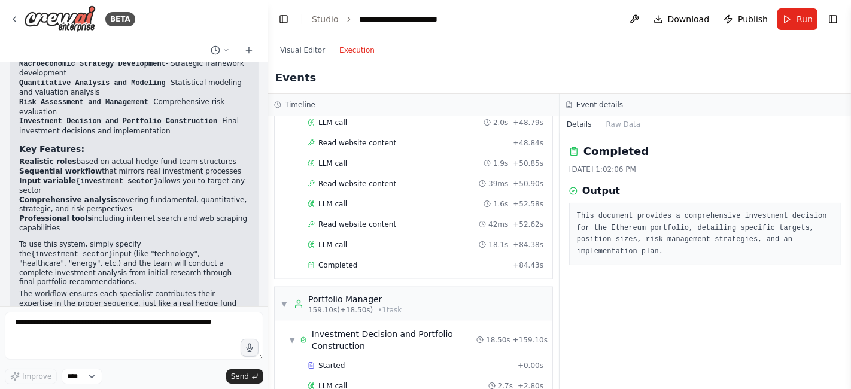
click at [338, 260] on span "Completed" at bounding box center [338, 265] width 39 height 10
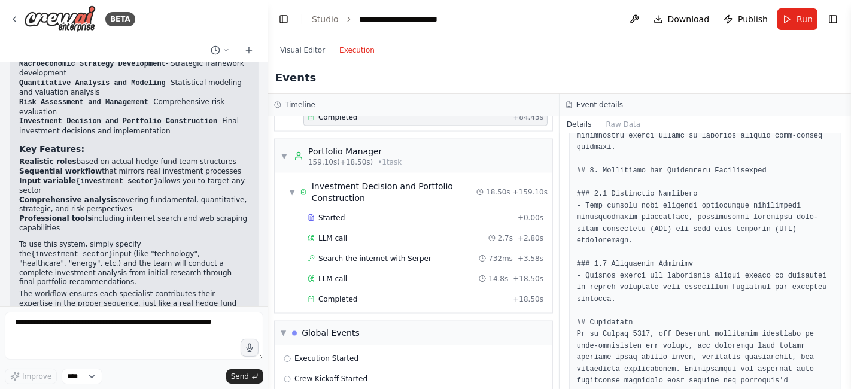
scroll to position [1772, 0]
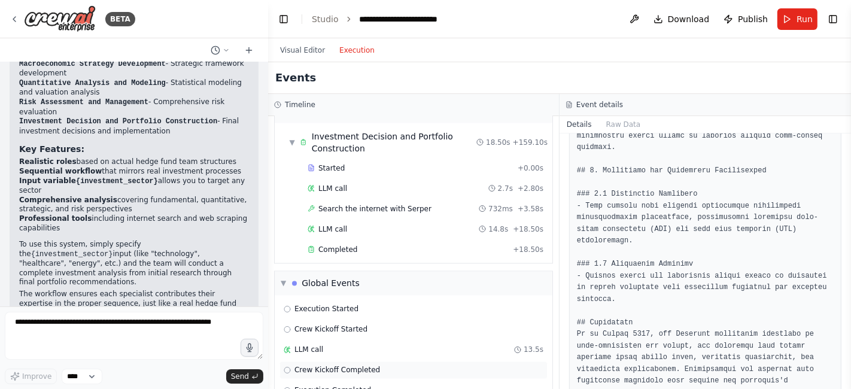
click at [312, 366] on span "Crew Kickoff Completed" at bounding box center [338, 371] width 86 height 10
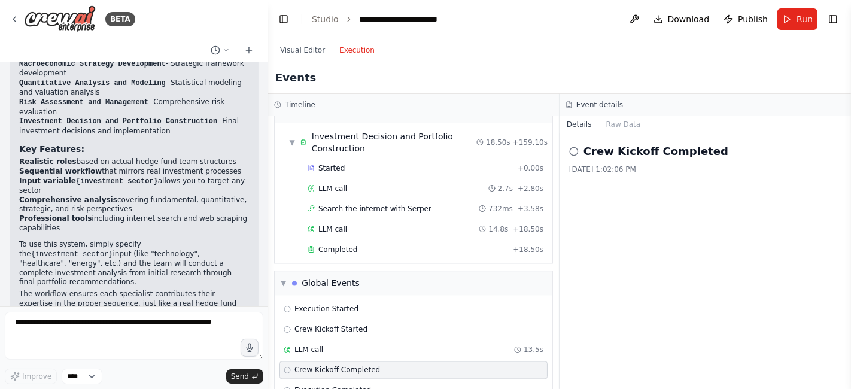
click at [287, 367] on icon at bounding box center [287, 370] width 7 height 7
click at [311, 301] on div "Execution Started" at bounding box center [414, 310] width 268 height 18
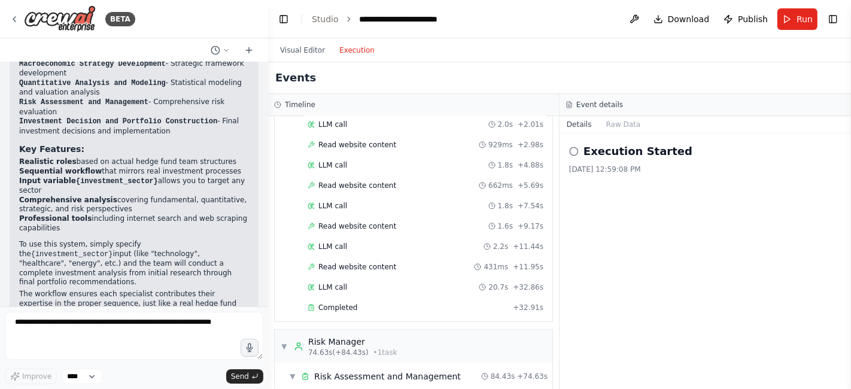
scroll to position [438, 0]
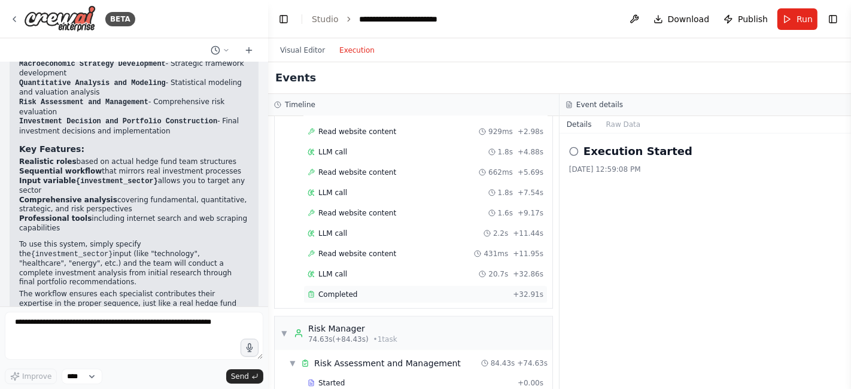
click at [319, 290] on span "Completed" at bounding box center [338, 295] width 39 height 10
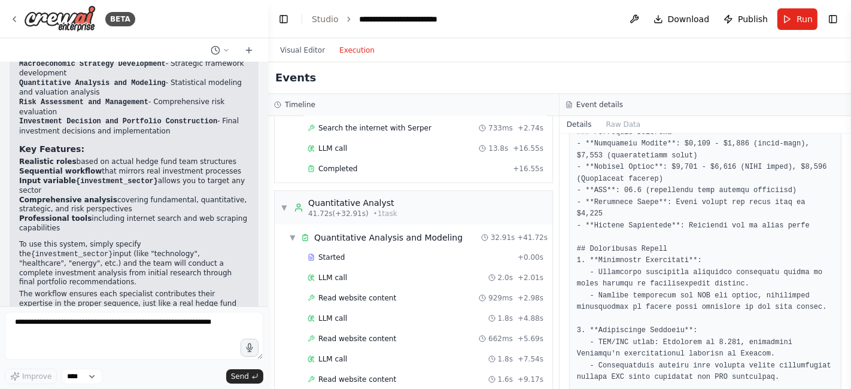
scroll to position [322, 0]
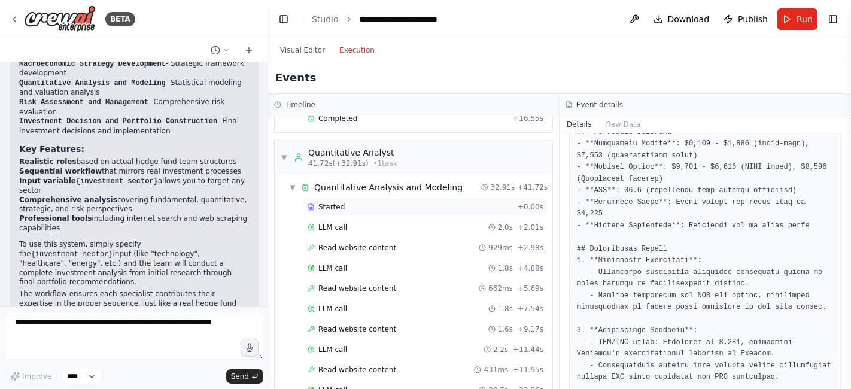
click at [345, 202] on div "Started" at bounding box center [410, 207] width 205 height 10
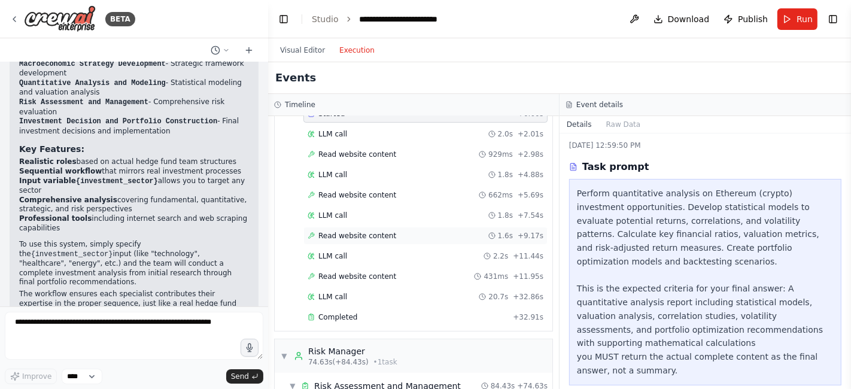
scroll to position [418, 0]
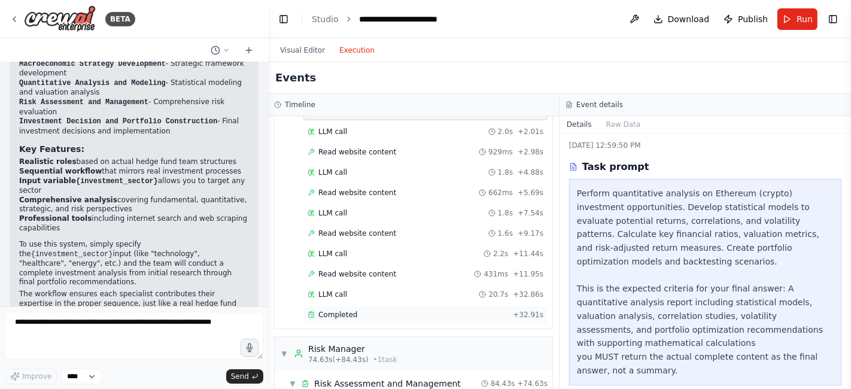
click at [324, 310] on span "Completed" at bounding box center [338, 315] width 39 height 10
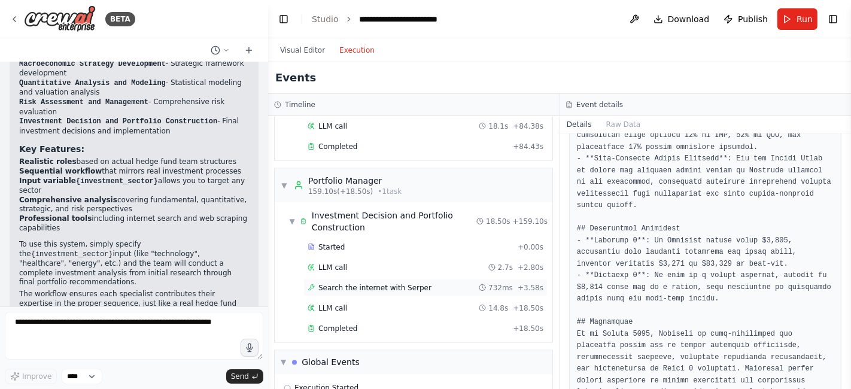
scroll to position [1691, 0]
click at [335, 325] on span "Completed" at bounding box center [338, 330] width 39 height 10
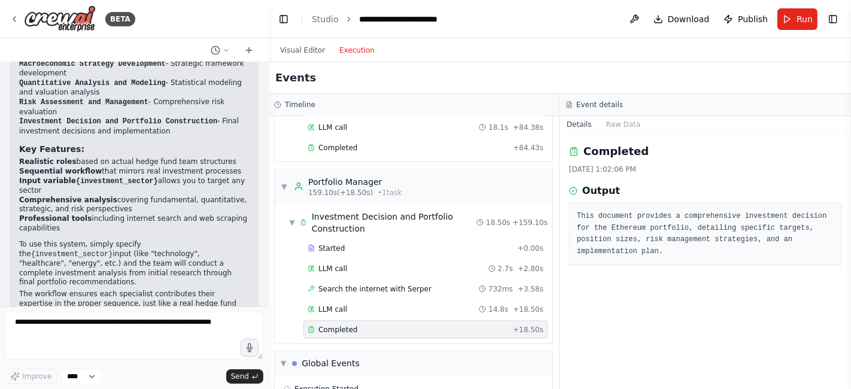
scroll to position [0, 0]
click at [617, 225] on pre "This document provides a comprehensive investment decision for the Ethereum por…" at bounding box center [705, 234] width 257 height 47
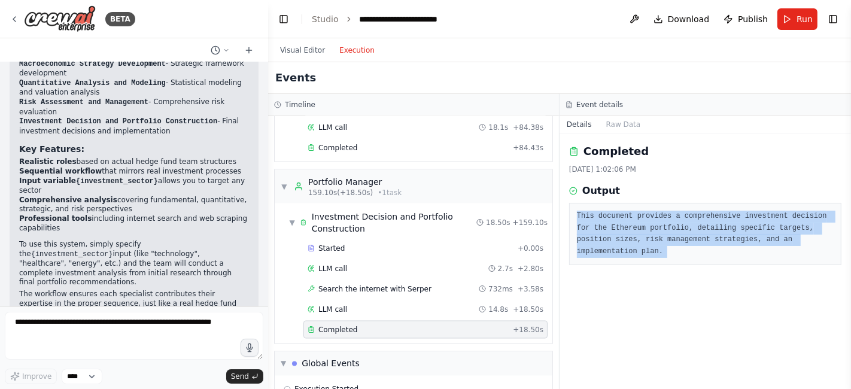
click at [617, 225] on pre "This document provides a comprehensive investment decision for the Ethereum por…" at bounding box center [705, 234] width 257 height 47
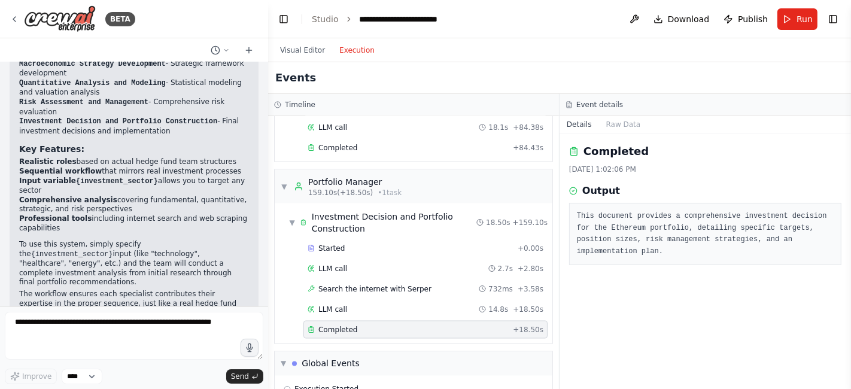
click at [471, 325] on div "Completed" at bounding box center [408, 330] width 201 height 10
click at [331, 305] on span "LLM call" at bounding box center [333, 310] width 29 height 10
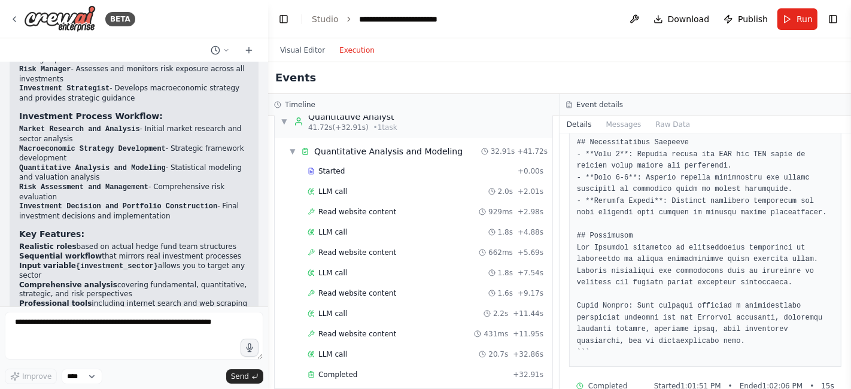
scroll to position [1176, 0]
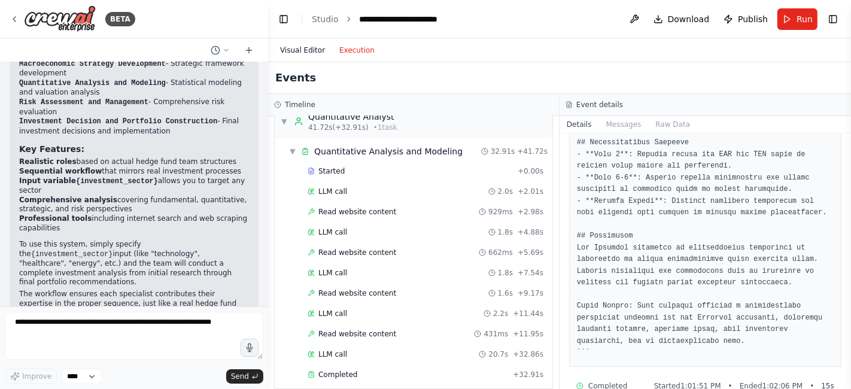
click at [307, 51] on button "Visual Editor" at bounding box center [302, 50] width 59 height 14
click at [357, 50] on button "Execution" at bounding box center [357, 50] width 50 height 14
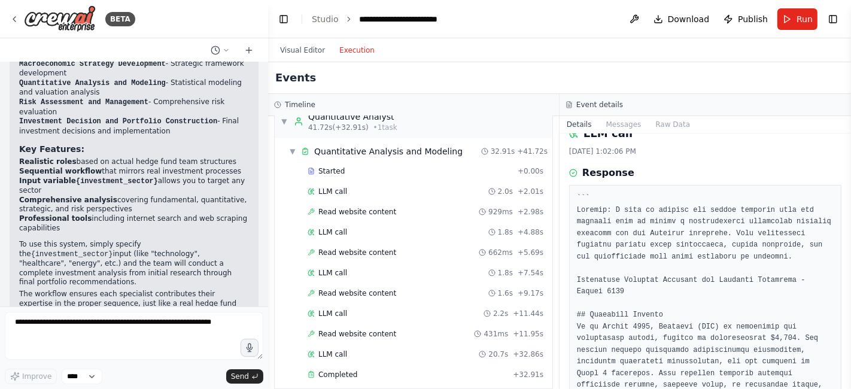
scroll to position [0, 0]
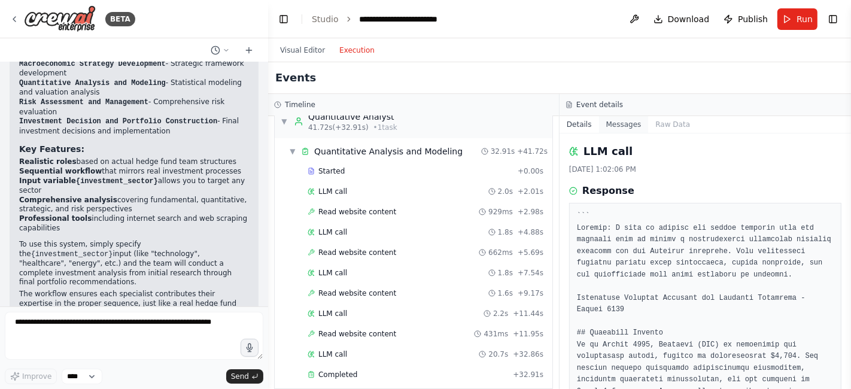
click at [614, 122] on button "Messages" at bounding box center [624, 124] width 50 height 17
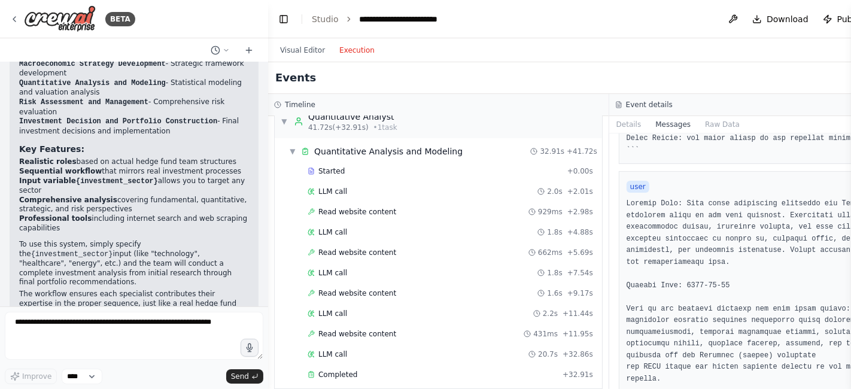
scroll to position [501, 0]
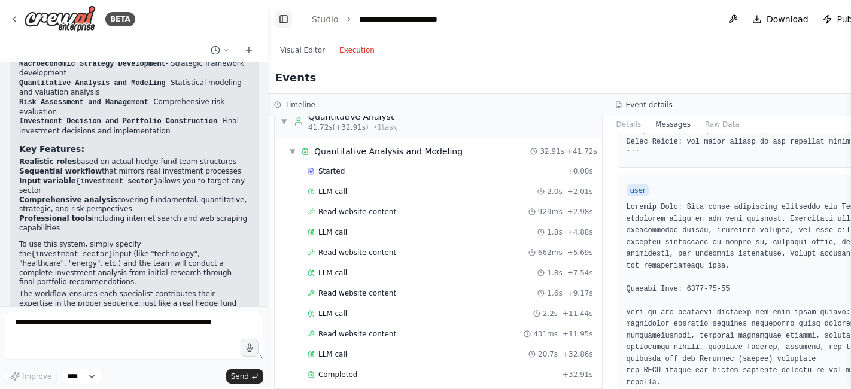
click at [281, 21] on button "Toggle Left Sidebar" at bounding box center [283, 19] width 17 height 17
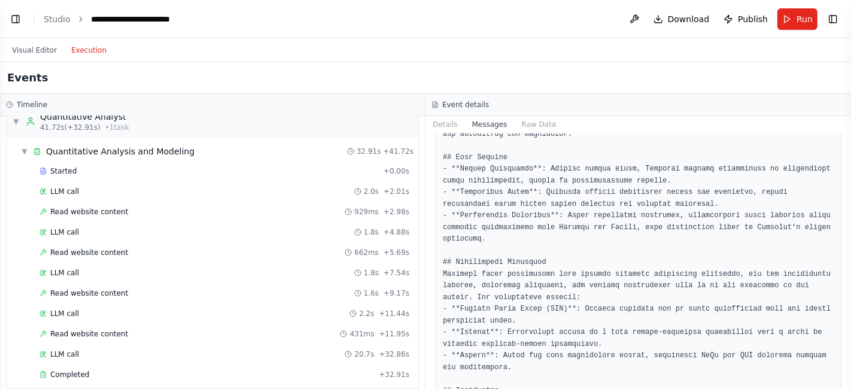
scroll to position [1194, 0]
click at [738, 20] on button "Publish" at bounding box center [746, 19] width 54 height 22
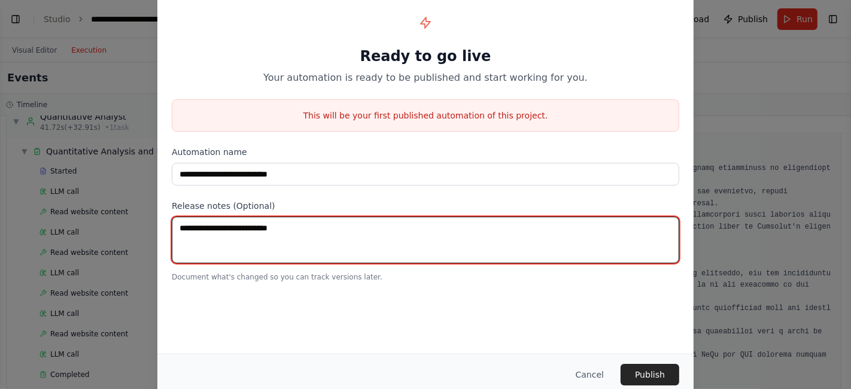
click at [269, 233] on textarea at bounding box center [426, 240] width 508 height 47
type textarea "**********"
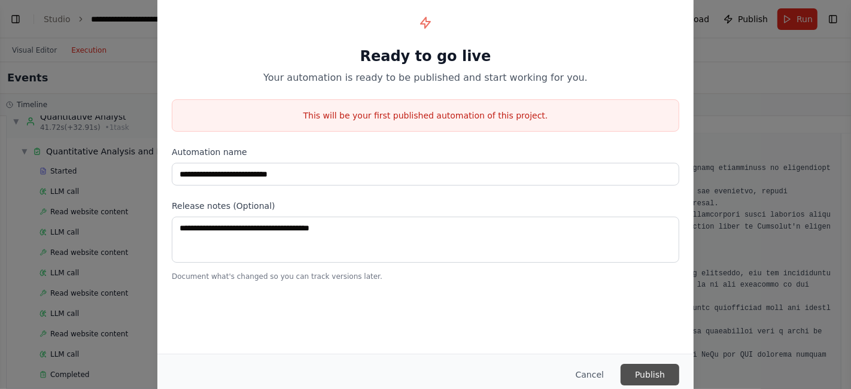
click at [642, 372] on button "Publish" at bounding box center [650, 375] width 59 height 22
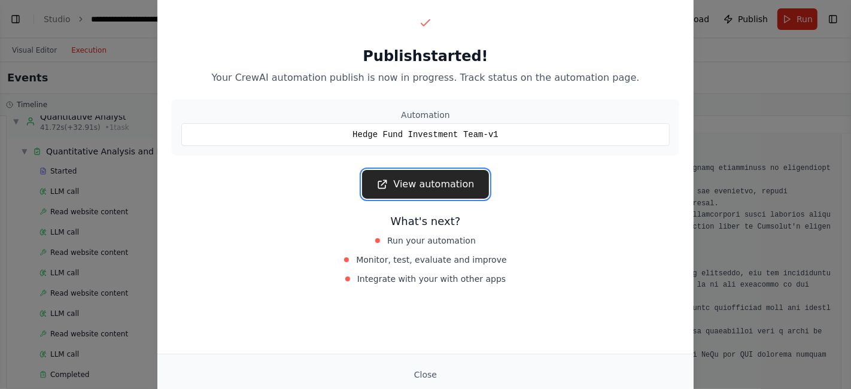
click at [407, 186] on link "View automation" at bounding box center [425, 184] width 126 height 29
click at [430, 375] on button "Close" at bounding box center [426, 375] width 42 height 22
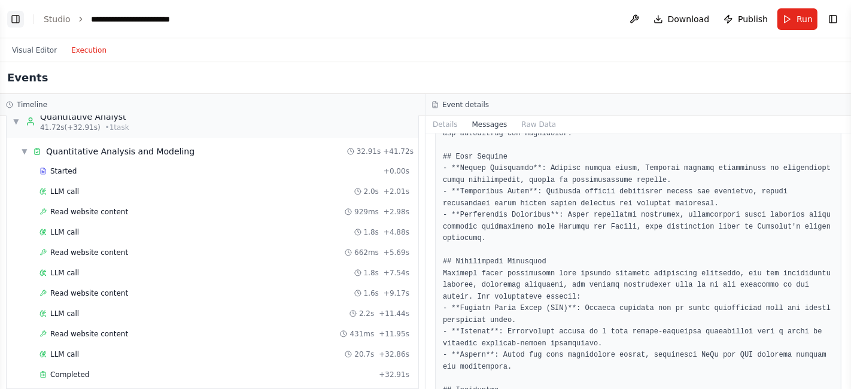
click at [18, 13] on button "Toggle Left Sidebar" at bounding box center [15, 19] width 17 height 17
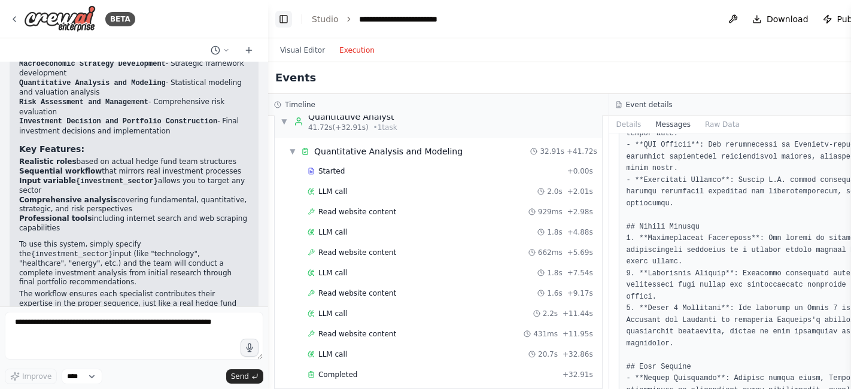
scroll to position [1252, 0]
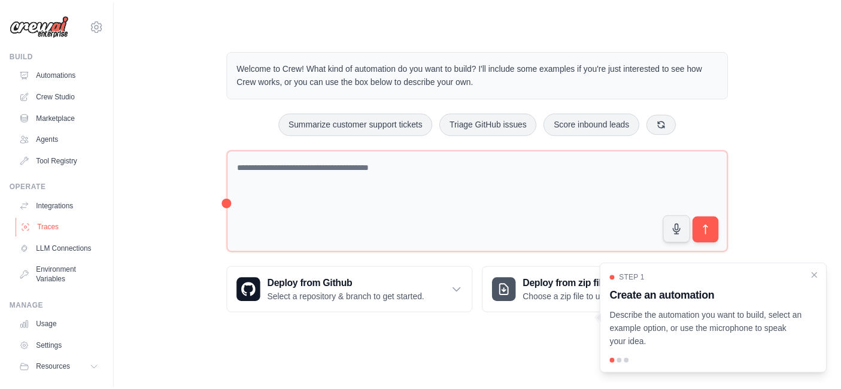
scroll to position [40, 0]
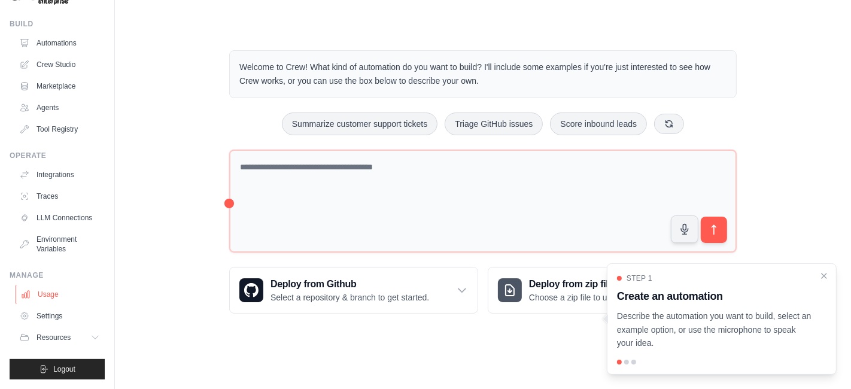
click at [47, 298] on link "Usage" at bounding box center [61, 294] width 90 height 19
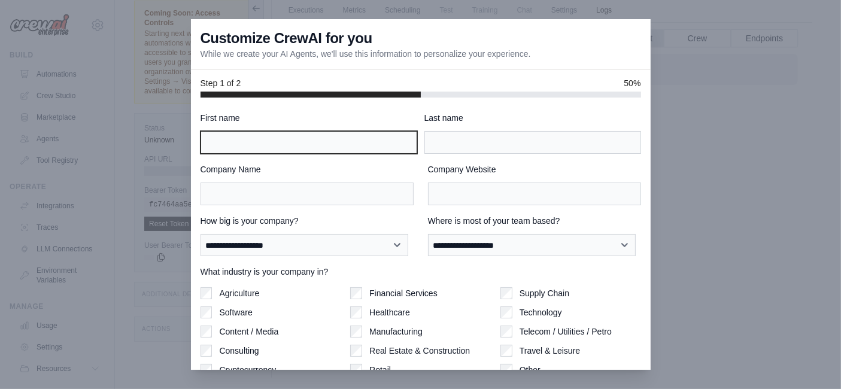
click at [292, 144] on input "First name" at bounding box center [309, 142] width 217 height 23
type input "*******"
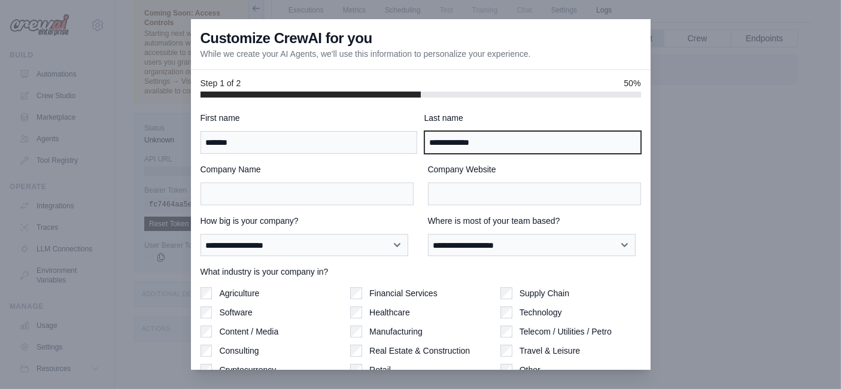
type input "**********"
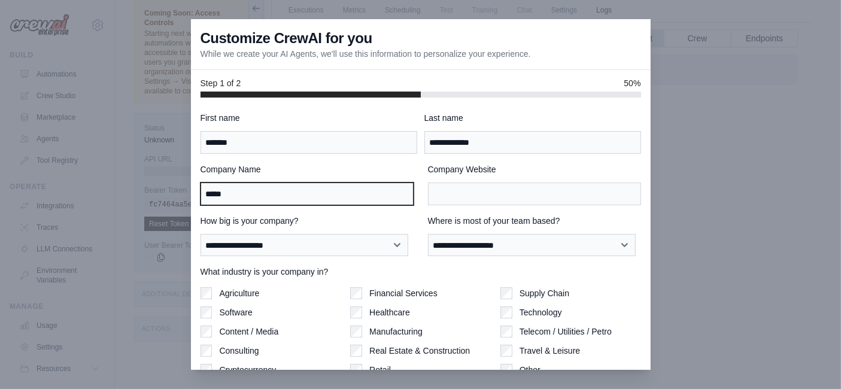
type input "*****"
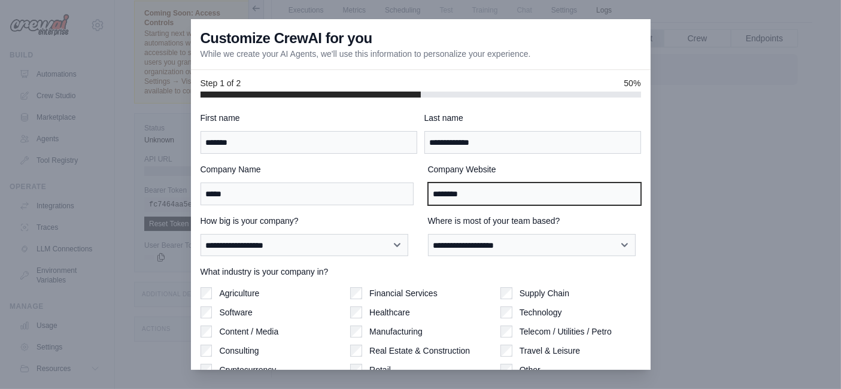
type input "********"
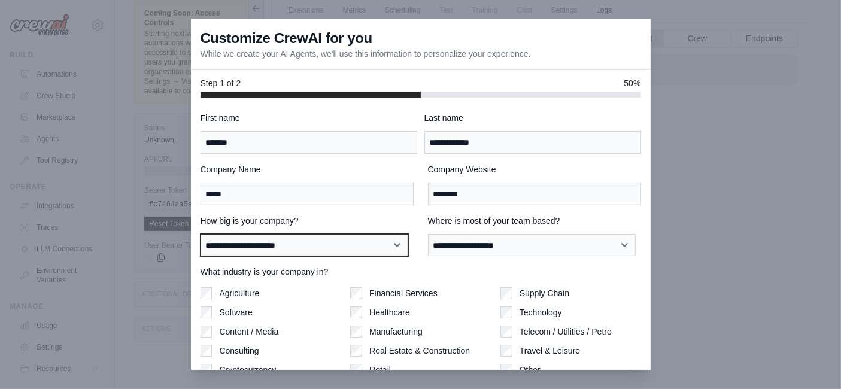
select select "**********"
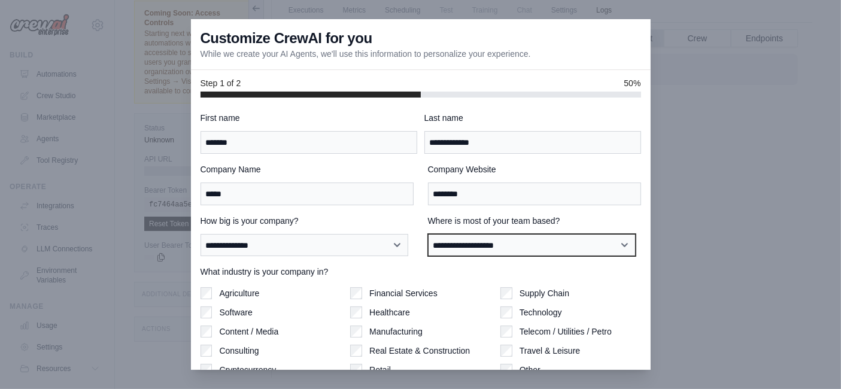
click at [528, 250] on select "**********" at bounding box center [532, 245] width 208 height 22
select select "**********"
click at [428, 234] on select "**********" at bounding box center [532, 245] width 208 height 22
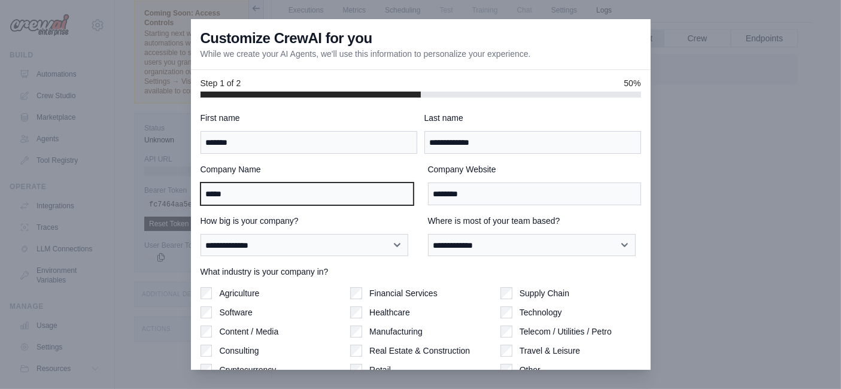
click at [283, 201] on input "*****" at bounding box center [307, 194] width 213 height 23
click at [328, 168] on label "Company Name" at bounding box center [307, 169] width 213 height 12
click at [328, 183] on input "*****" at bounding box center [307, 194] width 213 height 23
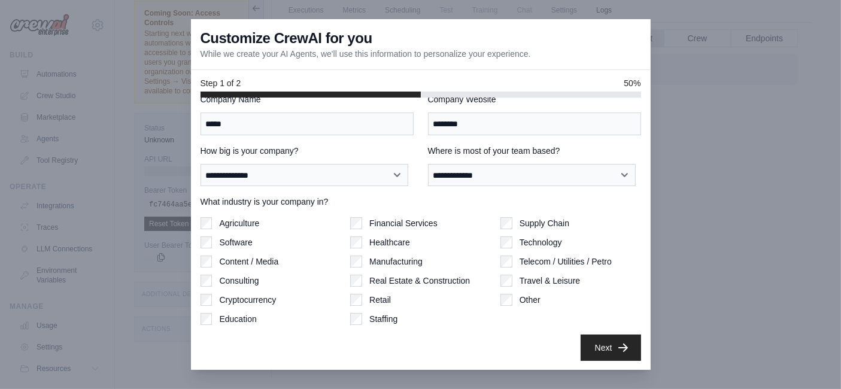
click at [406, 196] on label "What industry is your company in?" at bounding box center [421, 202] width 441 height 12
click at [585, 346] on button "Next" at bounding box center [611, 347] width 60 height 26
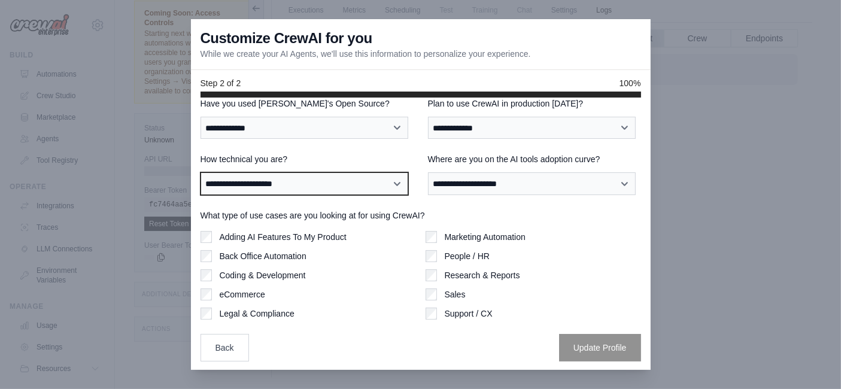
click at [350, 178] on select "**********" at bounding box center [305, 183] width 208 height 22
select select "**********"
click at [201, 172] on select "**********" at bounding box center [305, 183] width 208 height 22
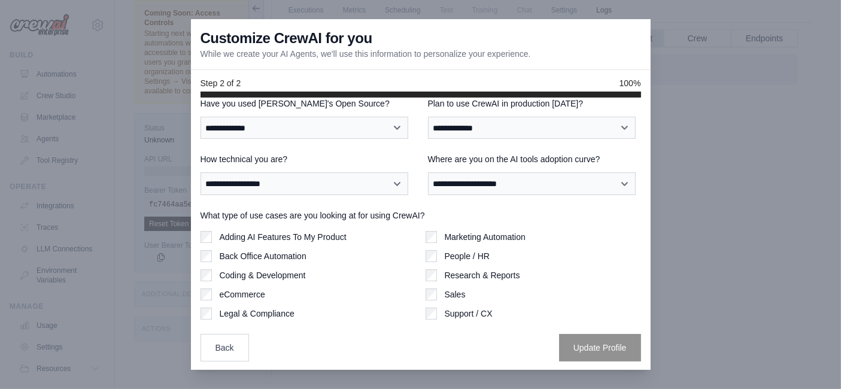
click at [472, 332] on div "**********" at bounding box center [421, 230] width 441 height 264
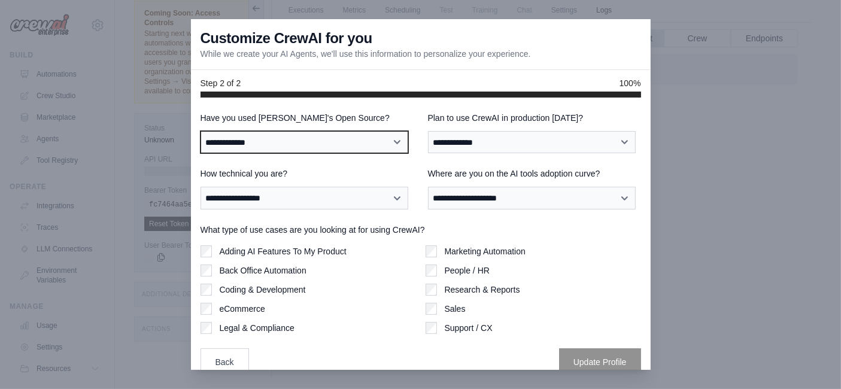
click at [284, 148] on select "**********" at bounding box center [305, 142] width 208 height 22
select select "**********"
click at [201, 131] on select "**********" at bounding box center [305, 142] width 208 height 22
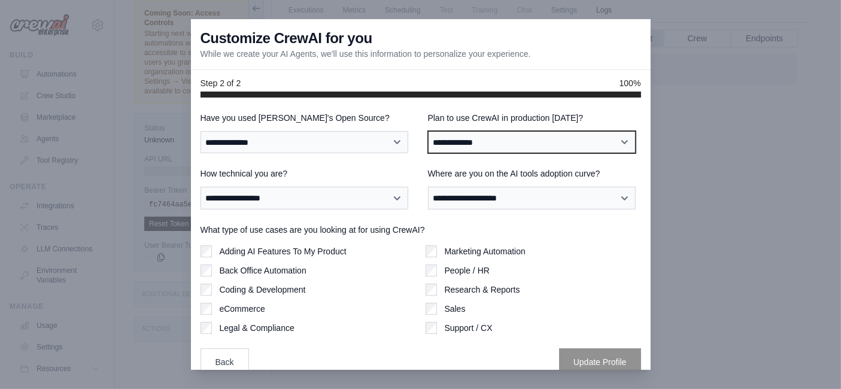
click at [468, 144] on select "**********" at bounding box center [532, 142] width 208 height 22
select select "****"
click at [428, 131] on select "**********" at bounding box center [532, 142] width 208 height 22
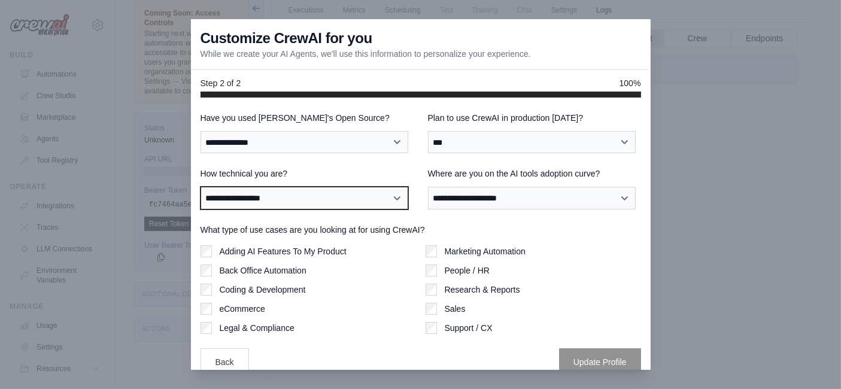
click at [349, 202] on select "**********" at bounding box center [305, 198] width 208 height 22
click at [201, 187] on select "**********" at bounding box center [305, 198] width 208 height 22
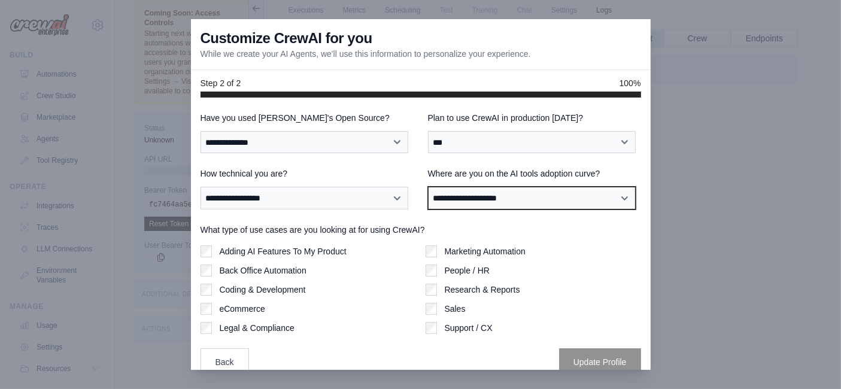
click at [539, 202] on select "**********" at bounding box center [532, 198] width 208 height 22
select select "**********"
click at [428, 187] on select "**********" at bounding box center [532, 198] width 208 height 22
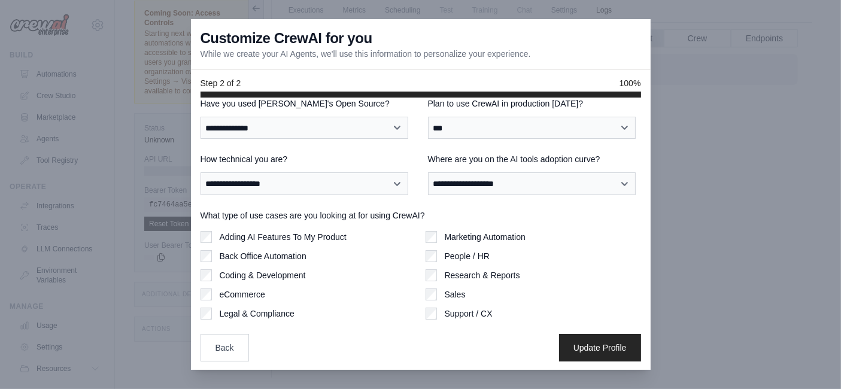
click at [432, 242] on div "Marketing Automation" at bounding box center [534, 237] width 216 height 12
click at [429, 242] on div "Marketing Automation People / HR Research & Reports Sales Support / CX" at bounding box center [534, 275] width 216 height 89
click at [390, 274] on div "Coding & Development" at bounding box center [309, 275] width 216 height 12
click at [574, 348] on button "Update Profile" at bounding box center [600, 347] width 82 height 28
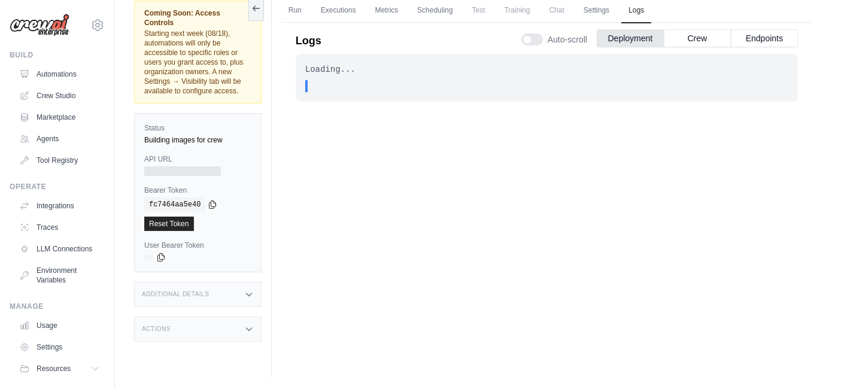
click at [173, 166] on div at bounding box center [182, 171] width 77 height 10
click at [294, 11] on link "Run" at bounding box center [295, 10] width 28 height 25
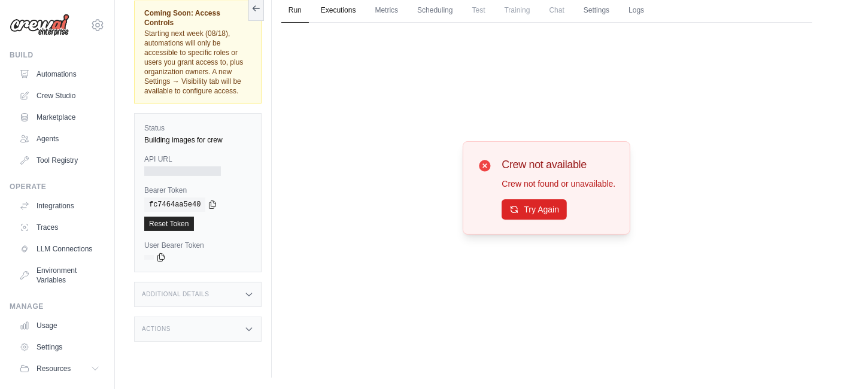
click at [331, 13] on link "Executions" at bounding box center [339, 10] width 50 height 25
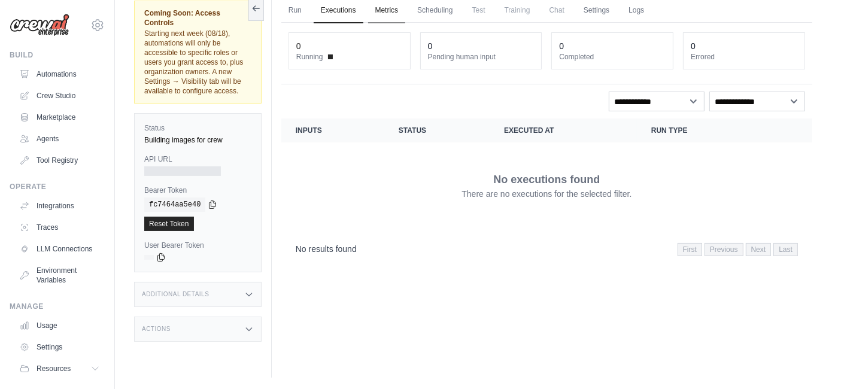
click at [399, 13] on link "Metrics" at bounding box center [387, 10] width 38 height 25
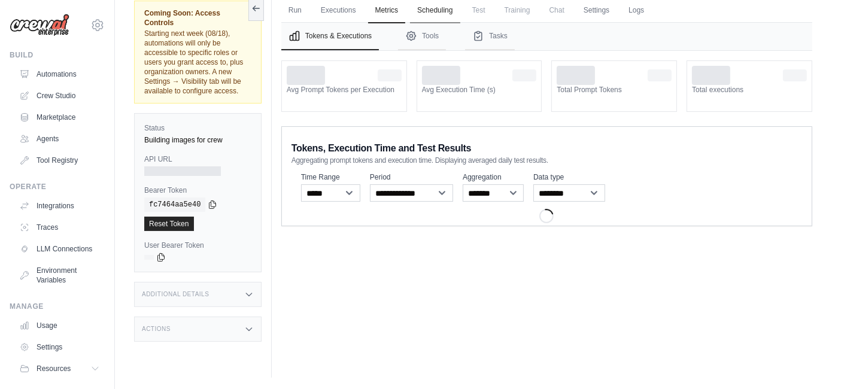
click at [448, 12] on link "Scheduling" at bounding box center [435, 10] width 50 height 25
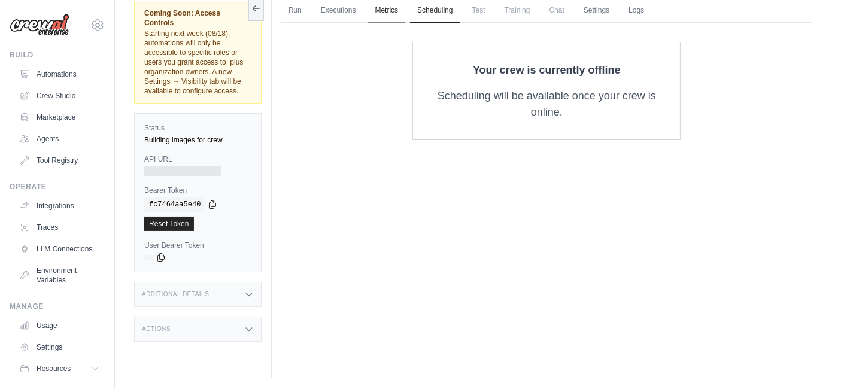
click at [396, 8] on link "Metrics" at bounding box center [387, 10] width 38 height 25
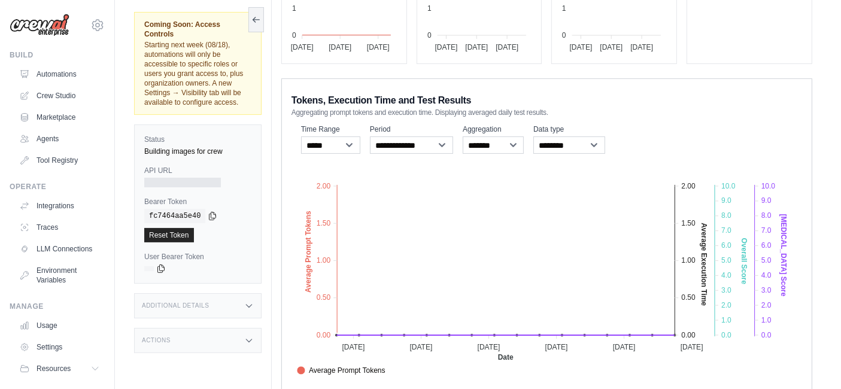
scroll to position [205, 0]
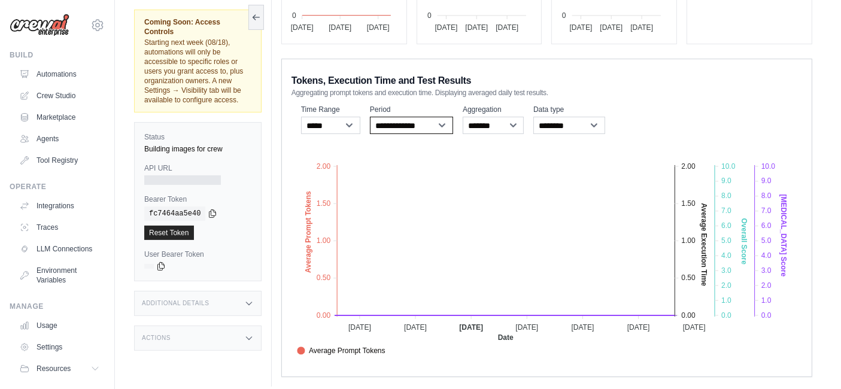
click at [435, 127] on select "**********" at bounding box center [411, 125] width 83 height 17
click at [626, 96] on div "**********" at bounding box center [546, 218] width 531 height 319
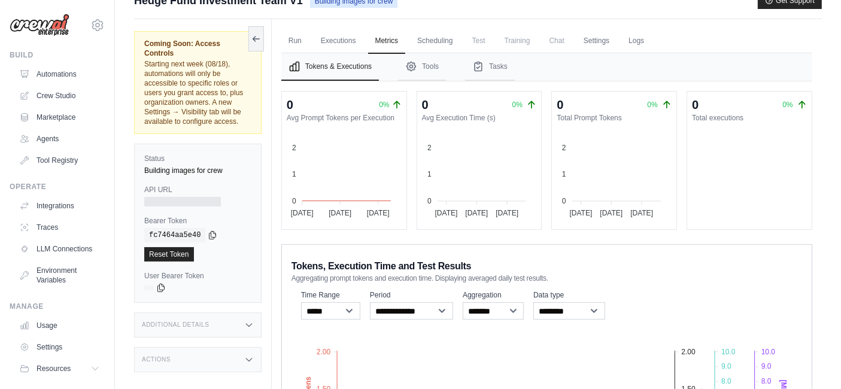
scroll to position [0, 0]
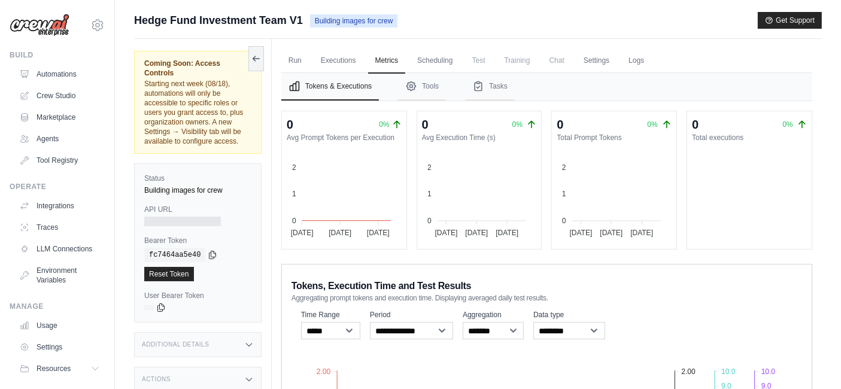
click at [484, 61] on span "Test" at bounding box center [479, 60] width 28 height 24
click at [418, 60] on link "Scheduling" at bounding box center [435, 60] width 50 height 25
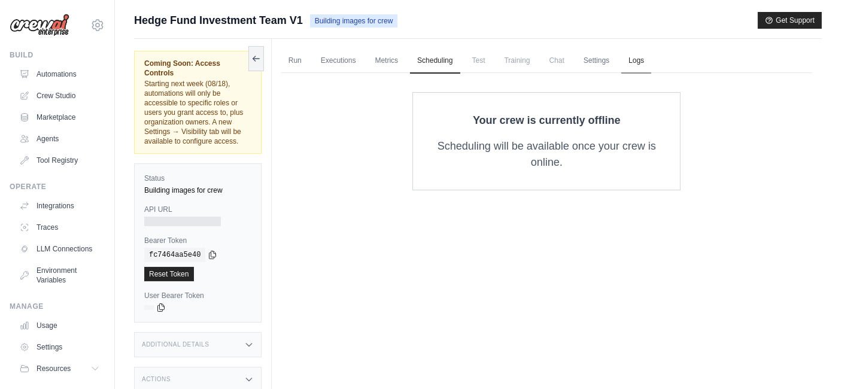
click at [637, 59] on link "Logs" at bounding box center [636, 60] width 30 height 25
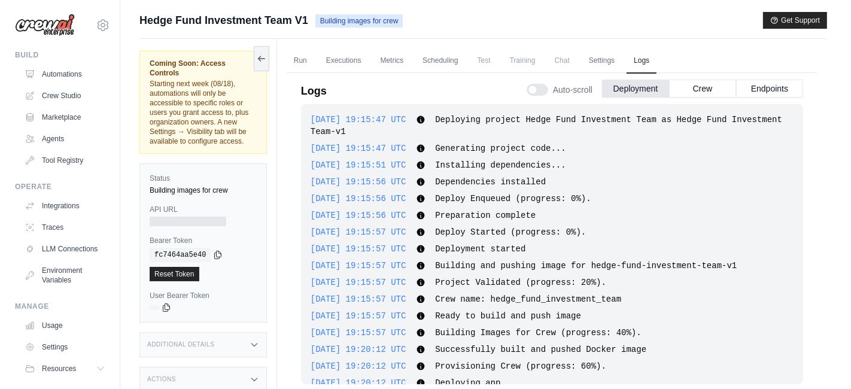
scroll to position [31, 0]
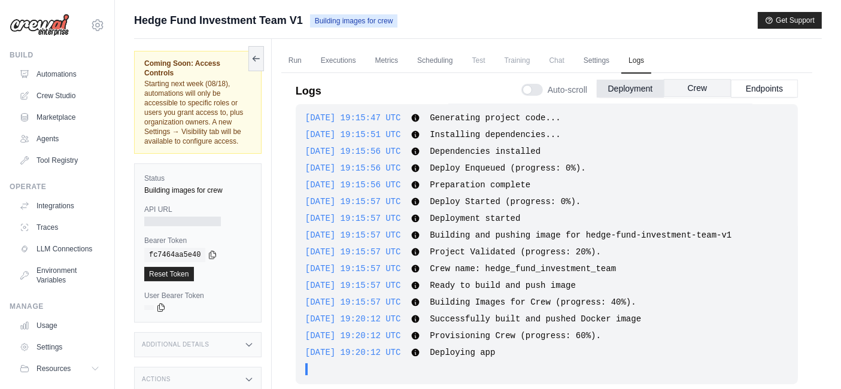
click at [690, 84] on button "Crew" at bounding box center [697, 88] width 67 height 18
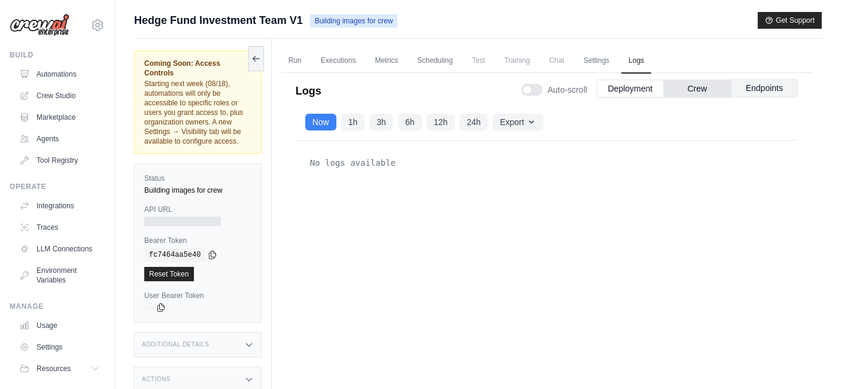
click at [745, 84] on button "Endpoints" at bounding box center [764, 88] width 67 height 18
click at [48, 74] on link "Automations" at bounding box center [61, 74] width 90 height 19
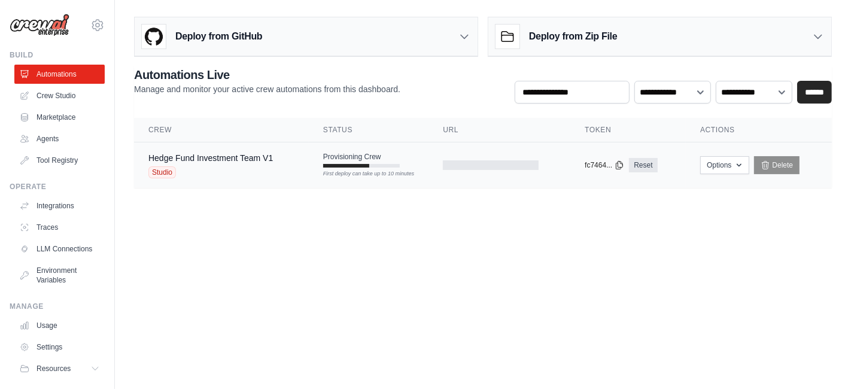
click at [210, 172] on div "Studio" at bounding box center [210, 172] width 125 height 12
click at [41, 93] on link "Crew Studio" at bounding box center [61, 95] width 90 height 19
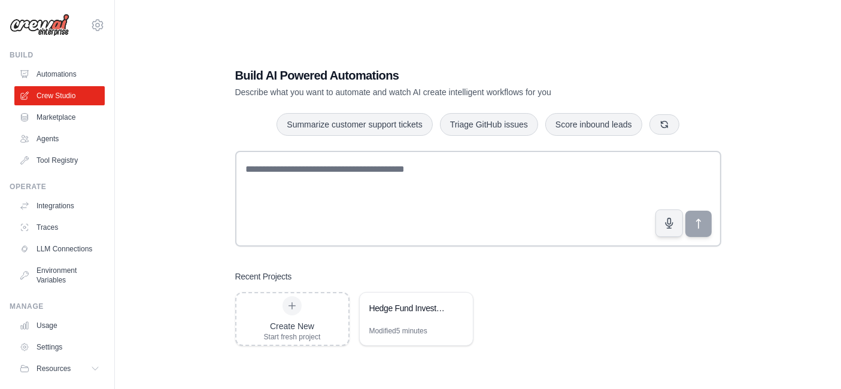
click at [51, 120] on link "Marketplace" at bounding box center [59, 117] width 90 height 19
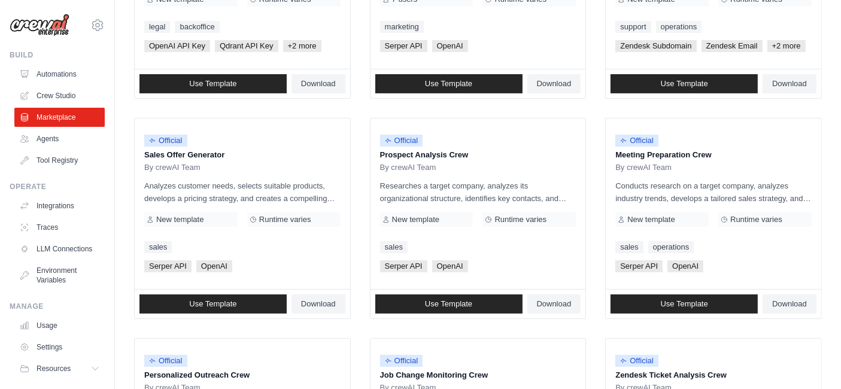
scroll to position [265, 0]
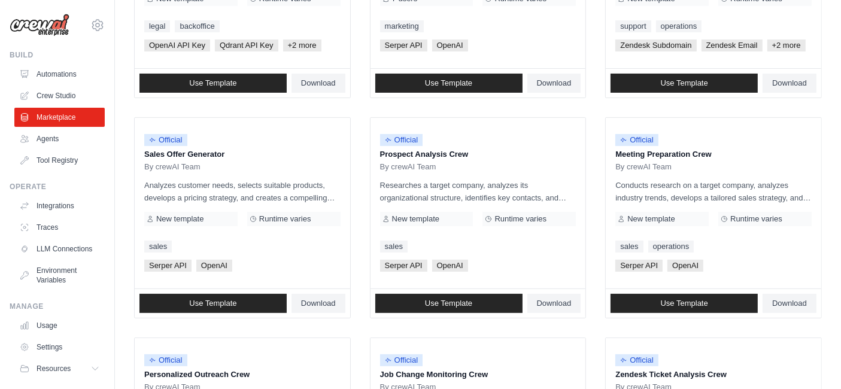
click at [123, 175] on div "Search and Filters Find the perfect template for your needs Search Use Case bac…" at bounding box center [478, 282] width 726 height 1071
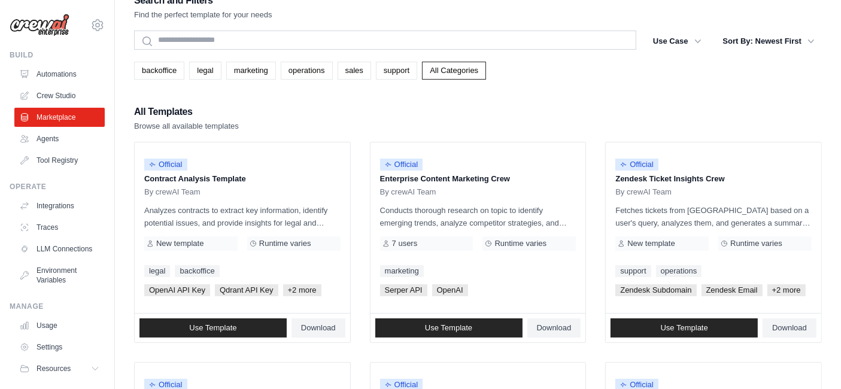
scroll to position [0, 0]
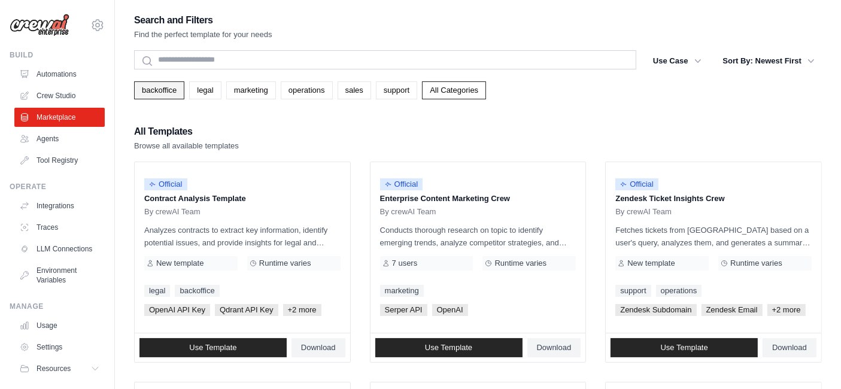
click at [167, 95] on link "backoffice" at bounding box center [159, 90] width 50 height 18
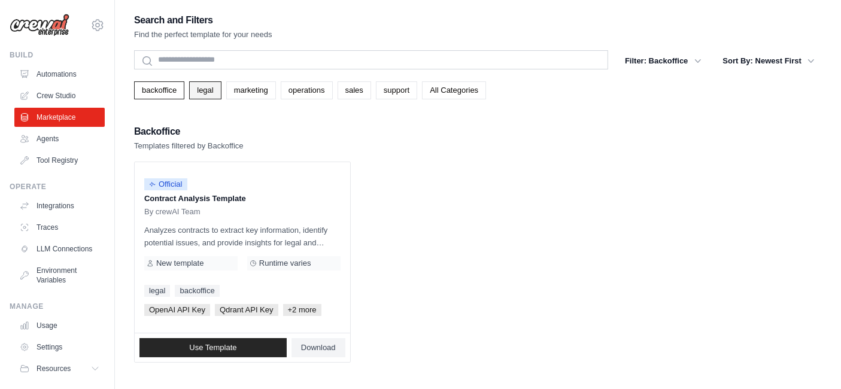
click at [193, 93] on link "legal" at bounding box center [205, 90] width 32 height 18
click at [244, 96] on link "marketing" at bounding box center [251, 90] width 50 height 18
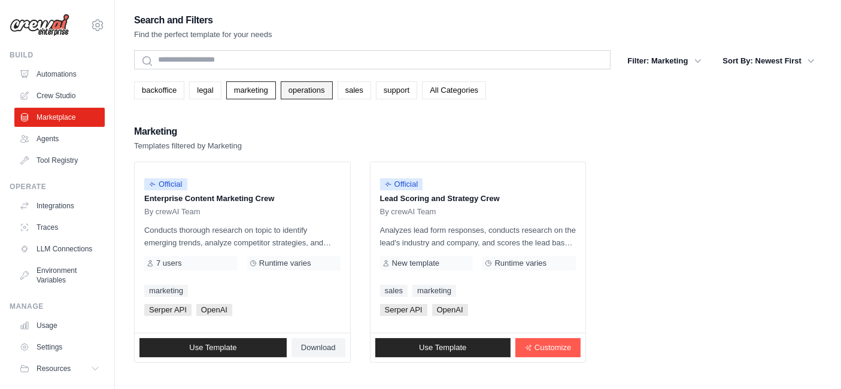
click at [299, 96] on link "operations" at bounding box center [307, 90] width 52 height 18
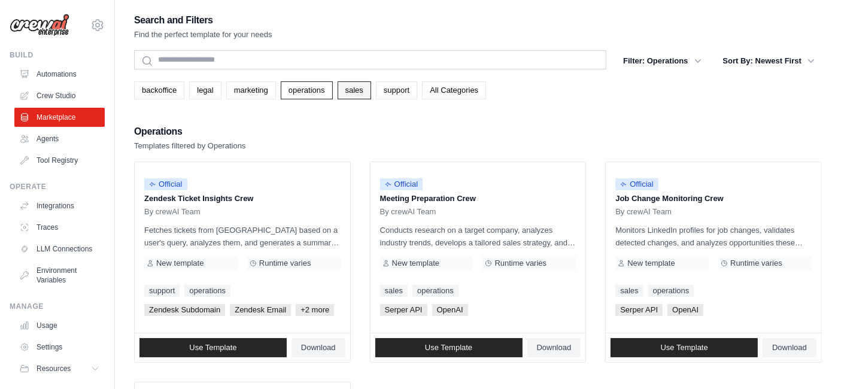
click at [354, 96] on link "sales" at bounding box center [355, 90] width 34 height 18
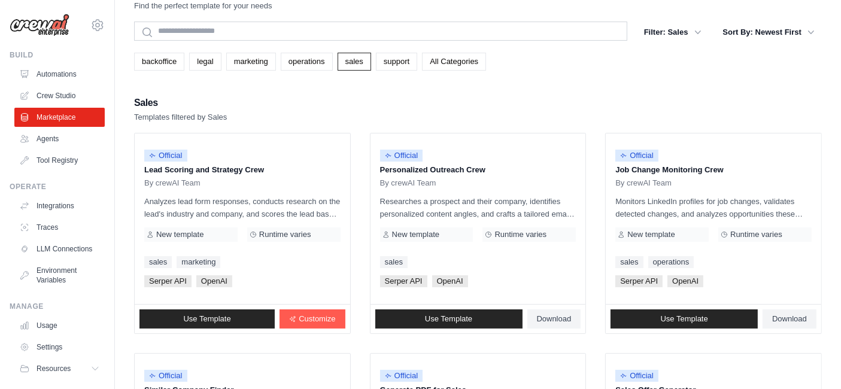
scroll to position [22, 0]
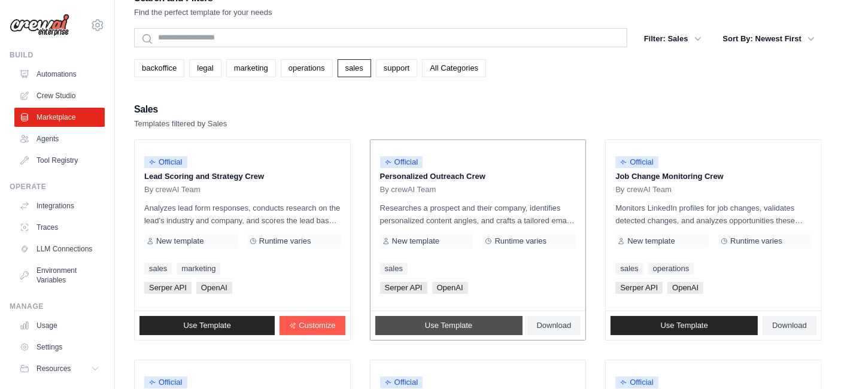
click at [431, 327] on span "Use Template" at bounding box center [448, 326] width 47 height 10
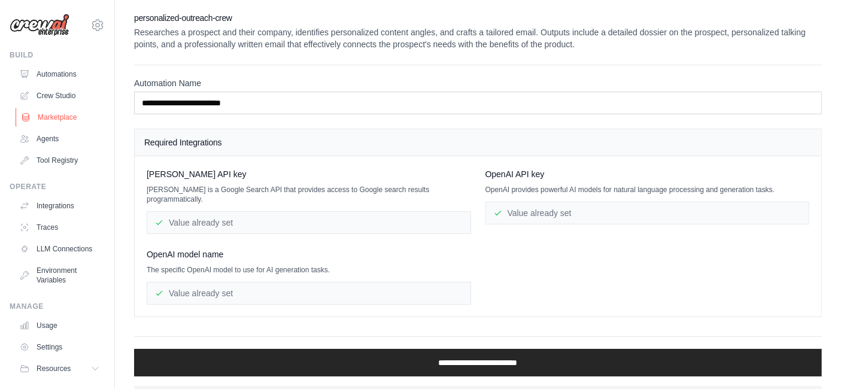
click at [54, 116] on link "Marketplace" at bounding box center [61, 117] width 90 height 19
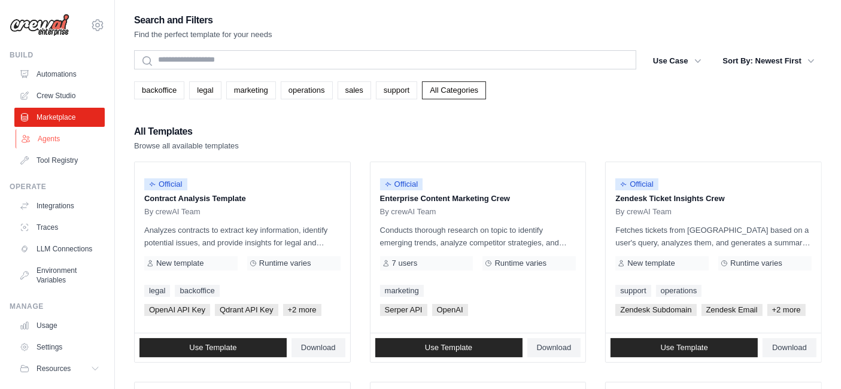
click at [48, 135] on link "Agents" at bounding box center [61, 138] width 90 height 19
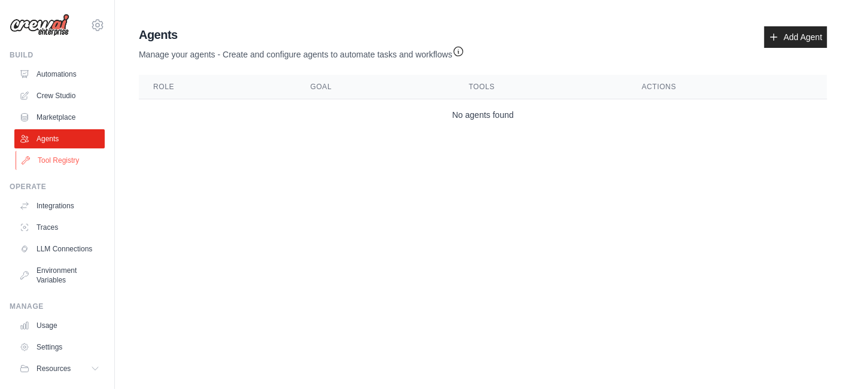
click at [56, 157] on link "Tool Registry" at bounding box center [61, 160] width 90 height 19
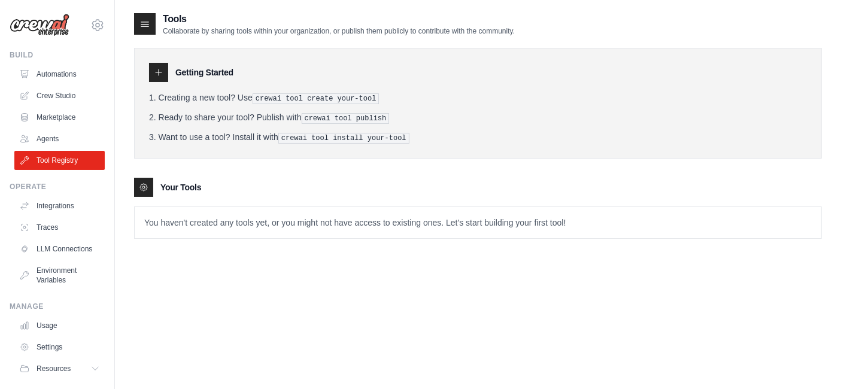
scroll to position [40, 0]
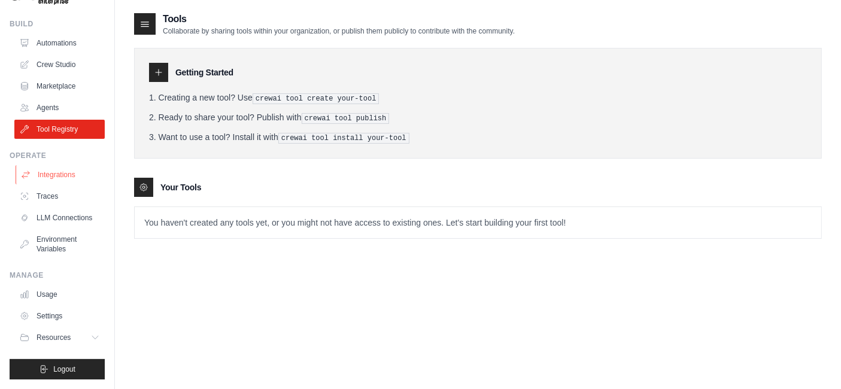
click at [49, 165] on link "Integrations" at bounding box center [61, 174] width 90 height 19
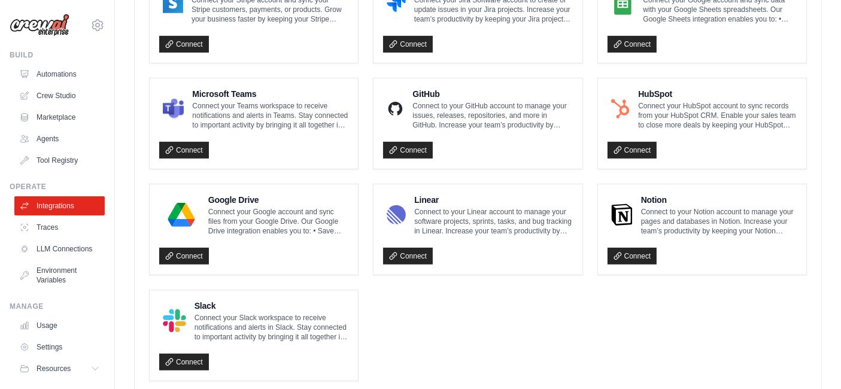
scroll to position [732, 0]
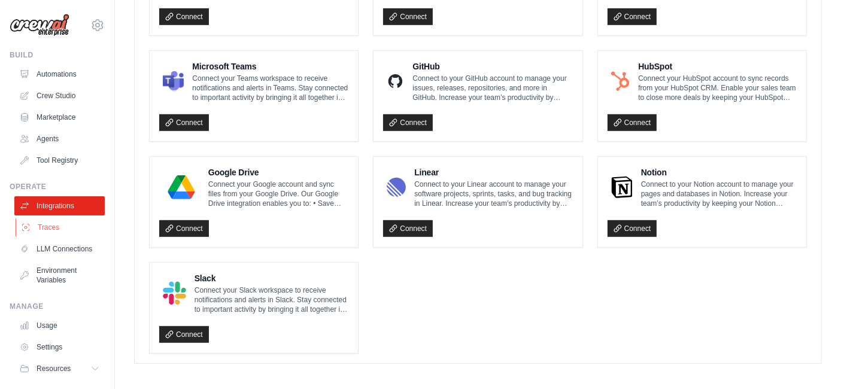
click at [48, 231] on link "Traces" at bounding box center [61, 227] width 90 height 19
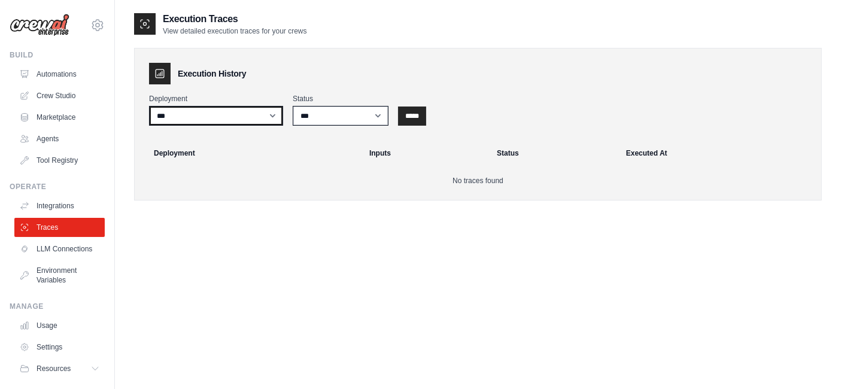
click at [223, 120] on select "**********" at bounding box center [216, 116] width 134 height 20
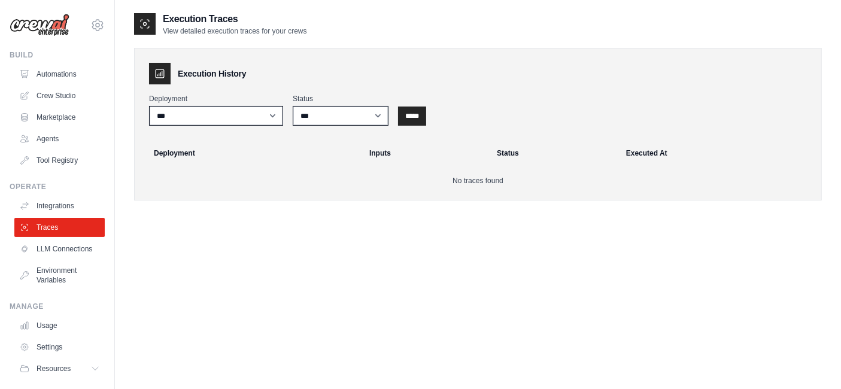
click at [217, 174] on div "**********" at bounding box center [478, 124] width 688 height 153
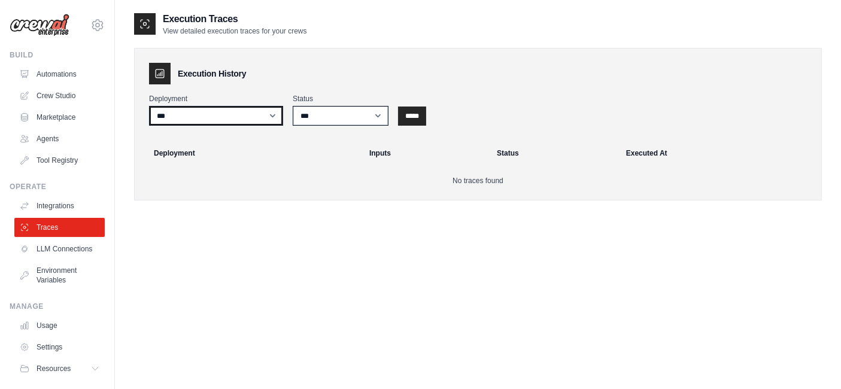
click at [238, 116] on select "**********" at bounding box center [216, 116] width 134 height 20
select select "******"
click at [149, 106] on select "**********" at bounding box center [216, 116] width 134 height 20
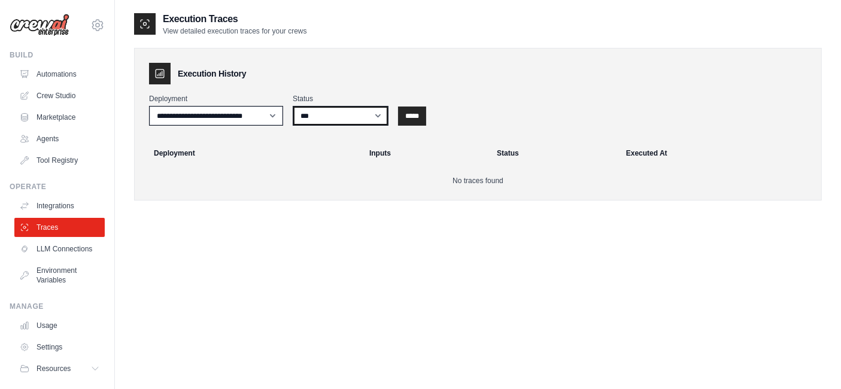
click at [356, 121] on select "*** ********* ******* *****" at bounding box center [341, 116] width 96 height 20
click at [253, 158] on th "Deployment" at bounding box center [250, 153] width 223 height 26
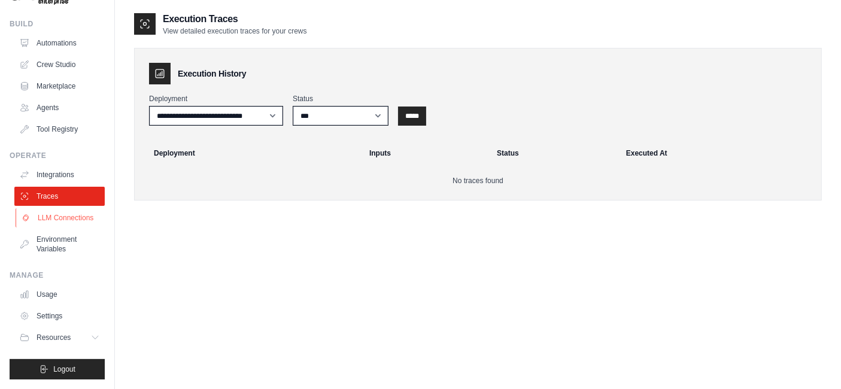
click at [51, 217] on link "LLM Connections" at bounding box center [61, 217] width 90 height 19
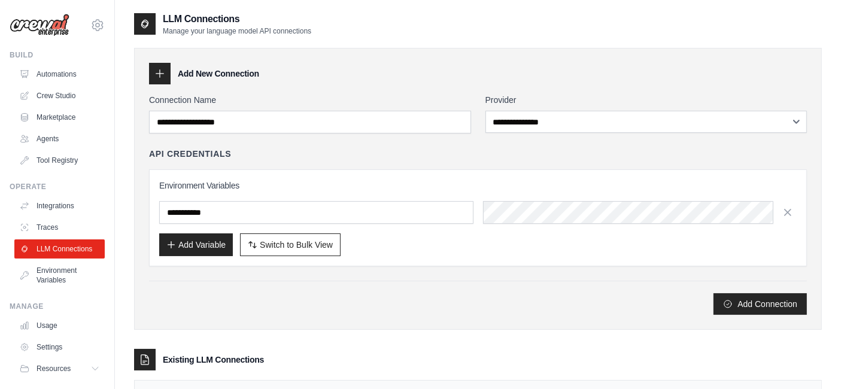
click at [160, 74] on icon at bounding box center [160, 74] width 12 height 12
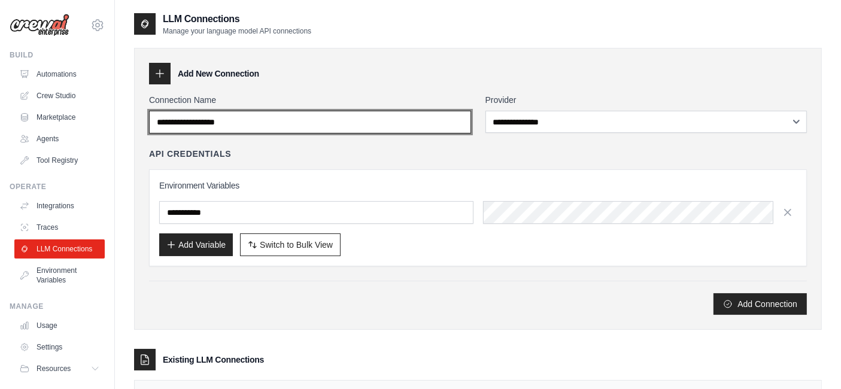
click at [228, 122] on input "Connection Name" at bounding box center [310, 122] width 322 height 23
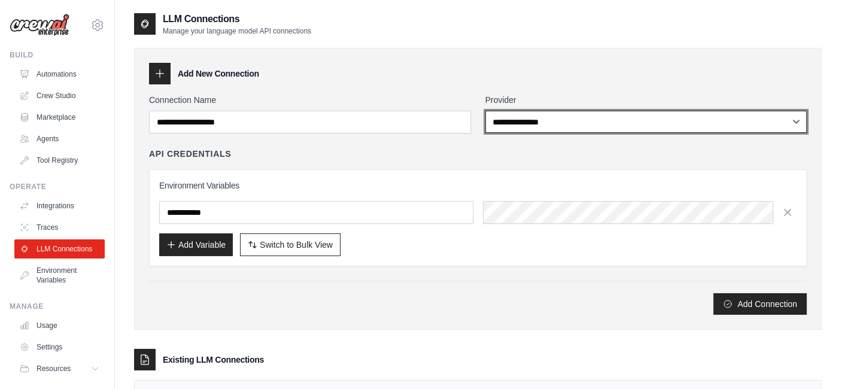
click at [540, 126] on select "**********" at bounding box center [647, 122] width 322 height 22
select select "******"
click at [486, 111] on select "**********" at bounding box center [647, 122] width 322 height 22
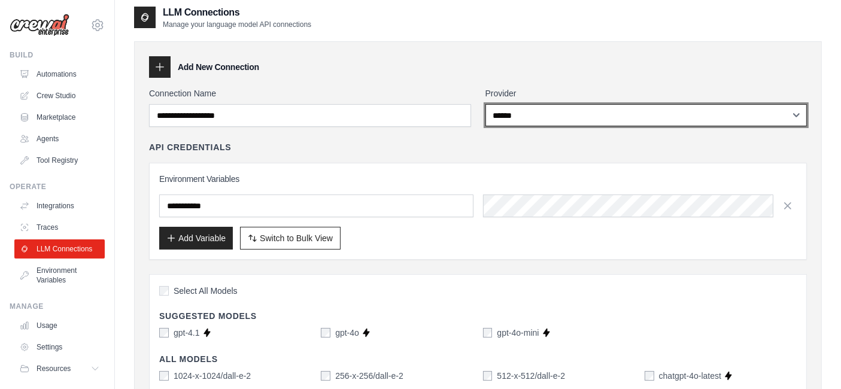
scroll to position [5, 0]
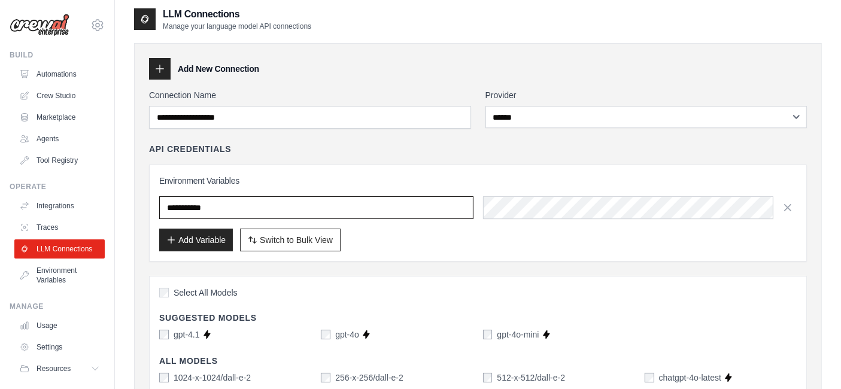
click at [250, 208] on input "text" at bounding box center [316, 207] width 314 height 23
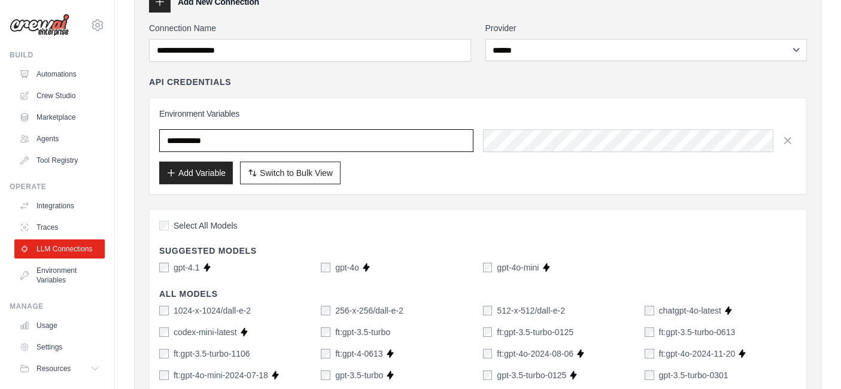
scroll to position [71, 0]
click at [239, 131] on input "text" at bounding box center [316, 141] width 314 height 23
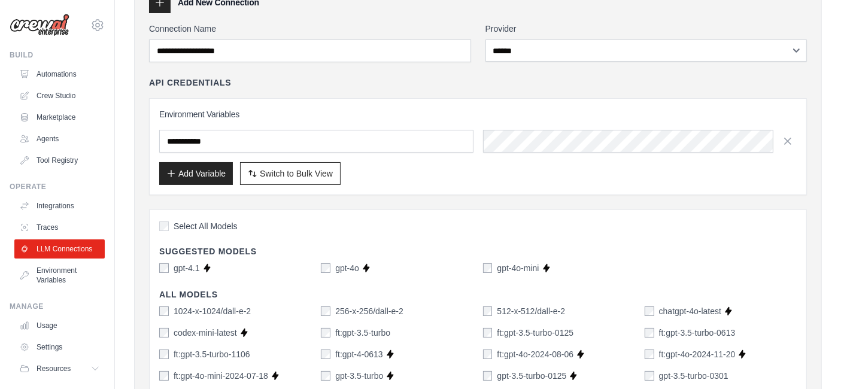
click at [414, 180] on div "Add Variable Switch to Bulk View Switch to Table View" at bounding box center [478, 173] width 638 height 23
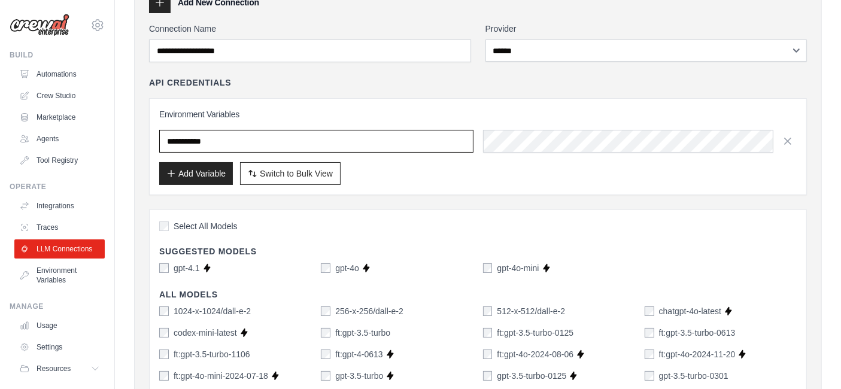
click at [329, 135] on input "text" at bounding box center [316, 141] width 314 height 23
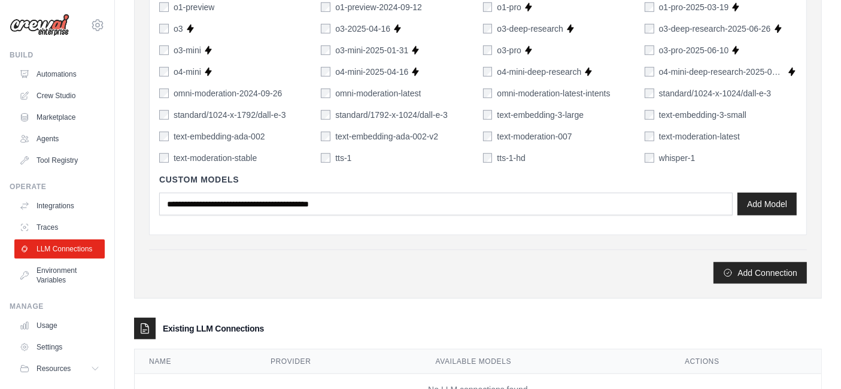
scroll to position [850, 0]
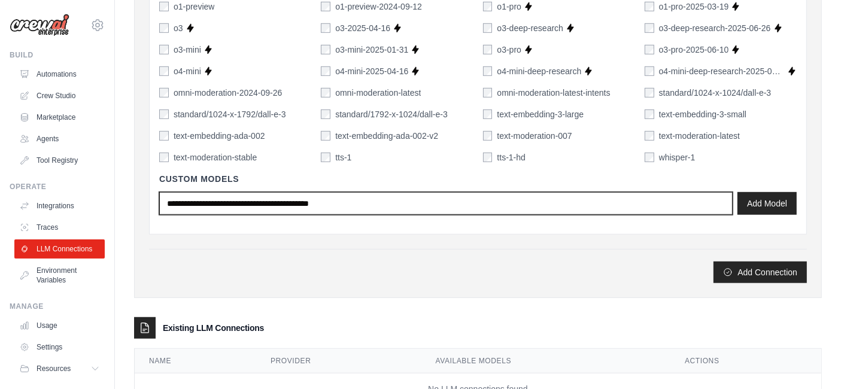
click at [314, 201] on input "text" at bounding box center [446, 203] width 574 height 23
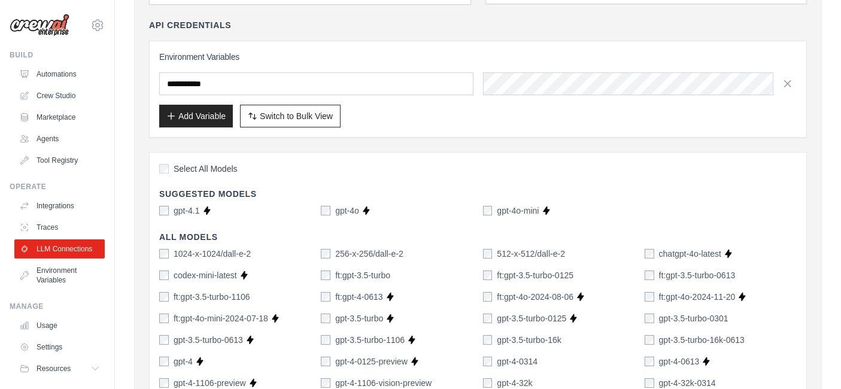
scroll to position [0, 0]
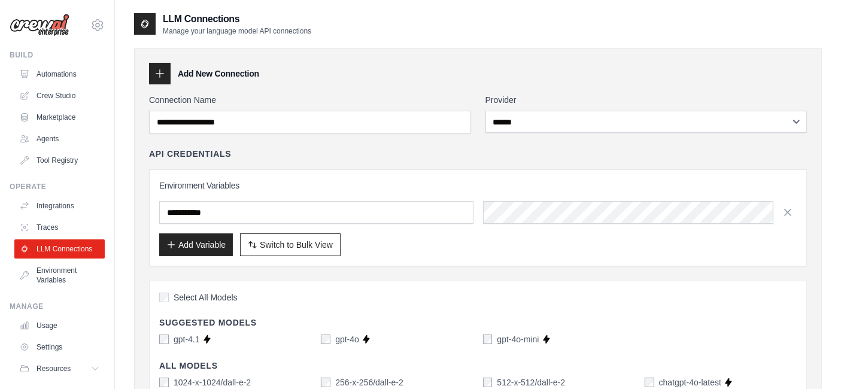
click at [232, 185] on h3 "Environment Variables" at bounding box center [478, 186] width 638 height 12
copy div "Environment Variables"
click at [37, 290] on link "Environment Variables" at bounding box center [61, 275] width 90 height 29
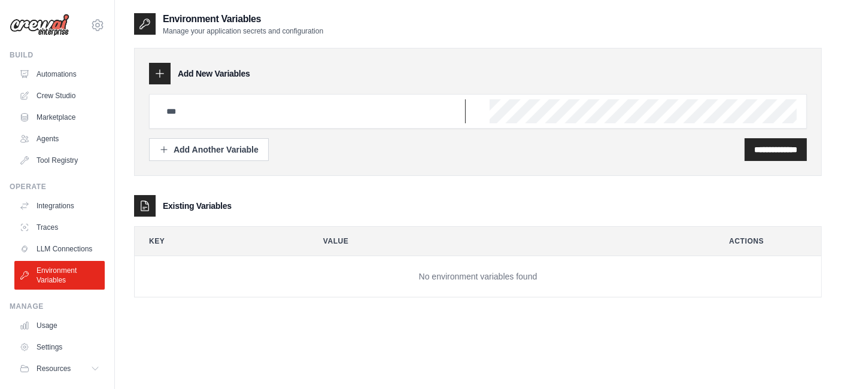
click at [203, 114] on input "text" at bounding box center [312, 111] width 307 height 24
click at [242, 187] on div "**********" at bounding box center [478, 167] width 688 height 262
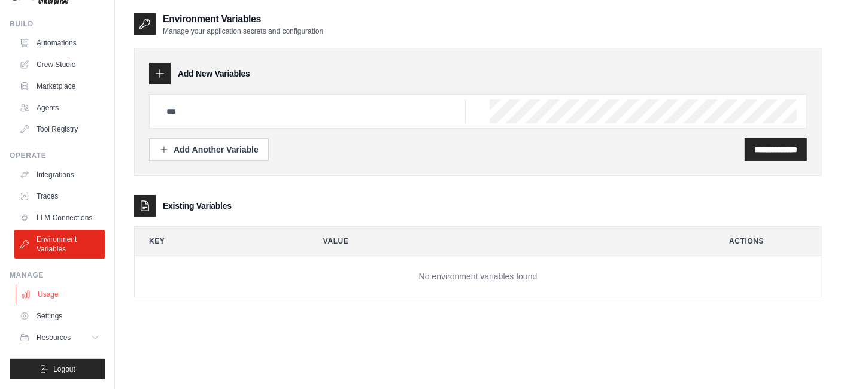
click at [63, 297] on link "Usage" at bounding box center [61, 294] width 90 height 19
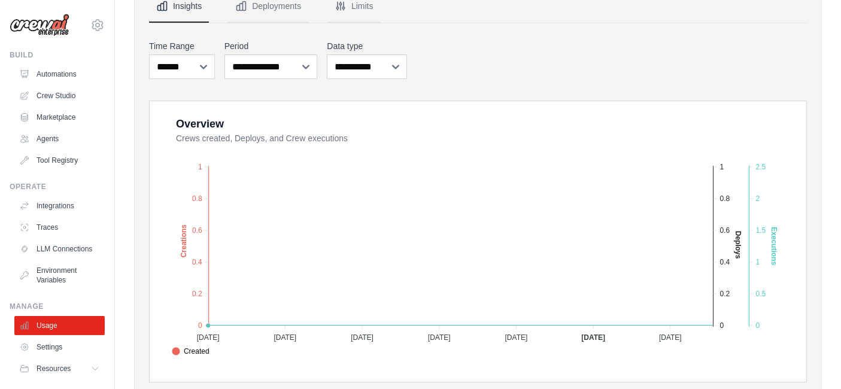
scroll to position [126, 0]
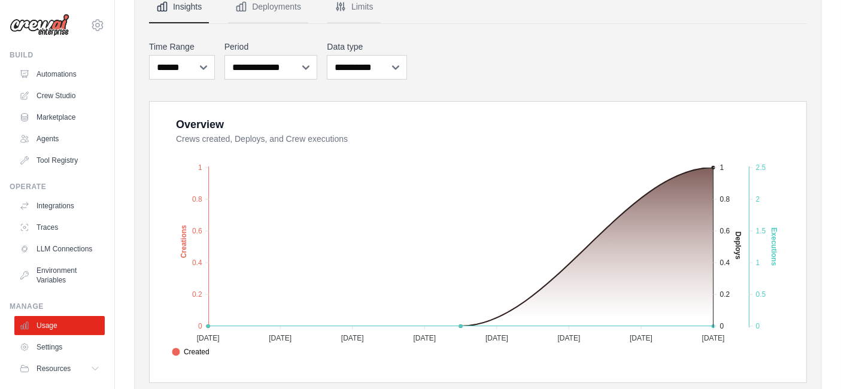
click at [140, 230] on div "1 Active Crews 0 All Time Executions 0 Executions This Month 1 Deploys 1 Users" at bounding box center [478, 316] width 688 height 788
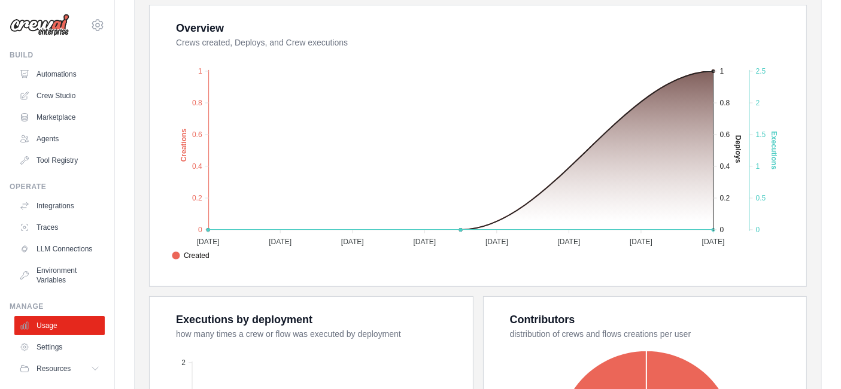
scroll to position [221, 0]
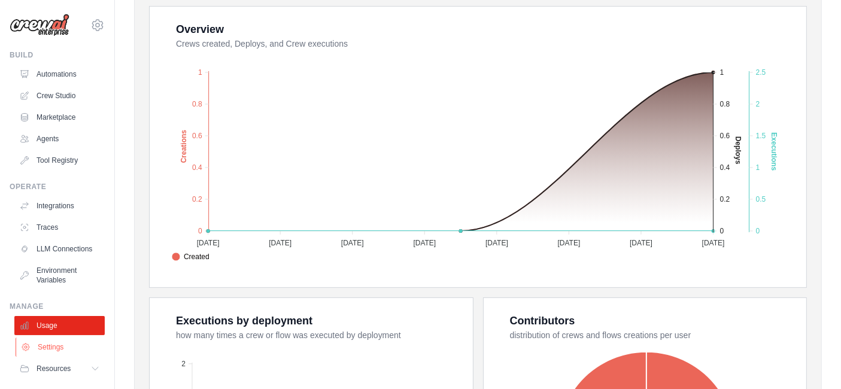
click at [44, 354] on link "Settings" at bounding box center [61, 347] width 90 height 19
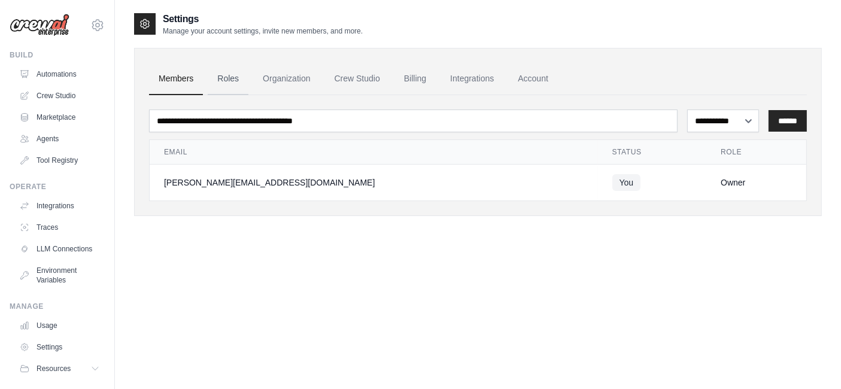
click at [229, 78] on link "Roles" at bounding box center [228, 79] width 41 height 32
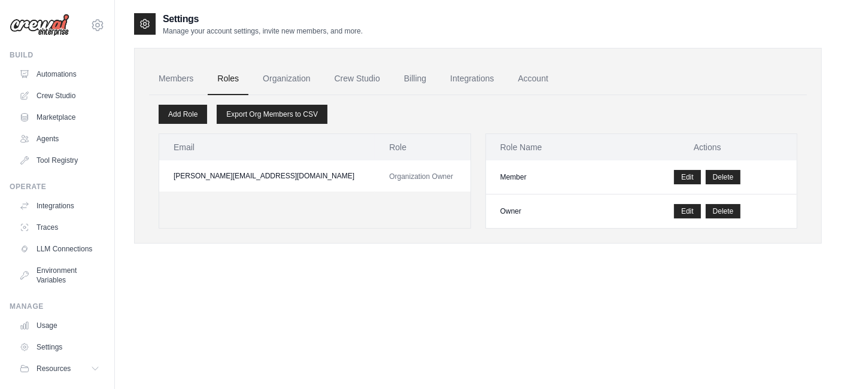
click at [200, 178] on td "[PERSON_NAME][EMAIL_ADDRESS][DOMAIN_NAME]" at bounding box center [267, 175] width 216 height 31
click at [183, 72] on link "Members" at bounding box center [176, 79] width 54 height 32
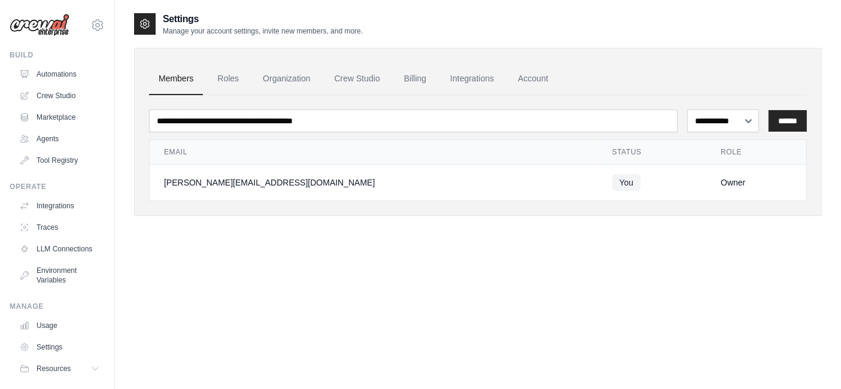
click at [357, 185] on div "[PERSON_NAME][EMAIL_ADDRESS][DOMAIN_NAME]" at bounding box center [374, 183] width 420 height 12
click at [557, 80] on link "Account" at bounding box center [533, 79] width 50 height 32
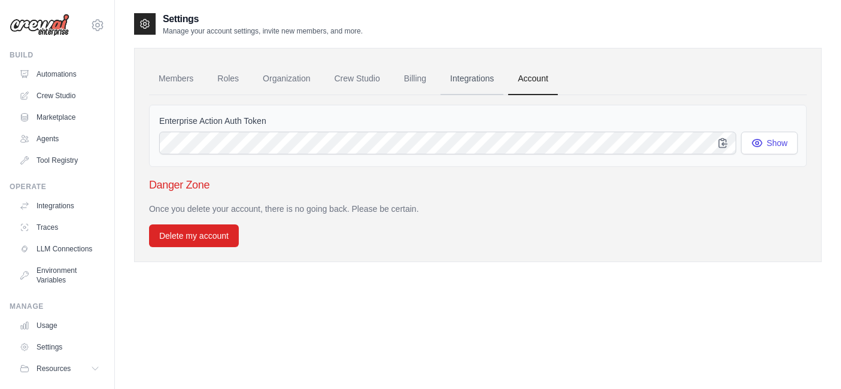
click at [473, 76] on link "Integrations" at bounding box center [472, 79] width 63 height 32
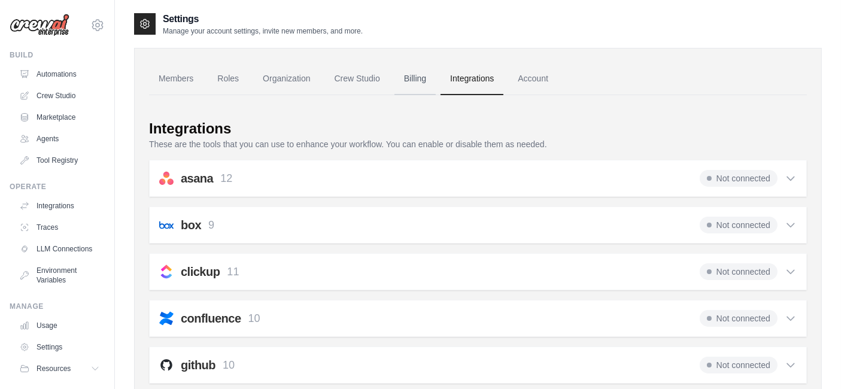
click at [416, 74] on link "Billing" at bounding box center [415, 79] width 41 height 32
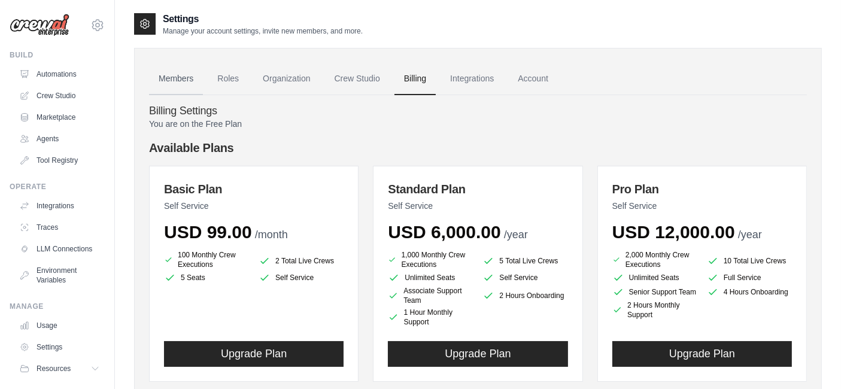
click at [180, 72] on link "Members" at bounding box center [176, 79] width 54 height 32
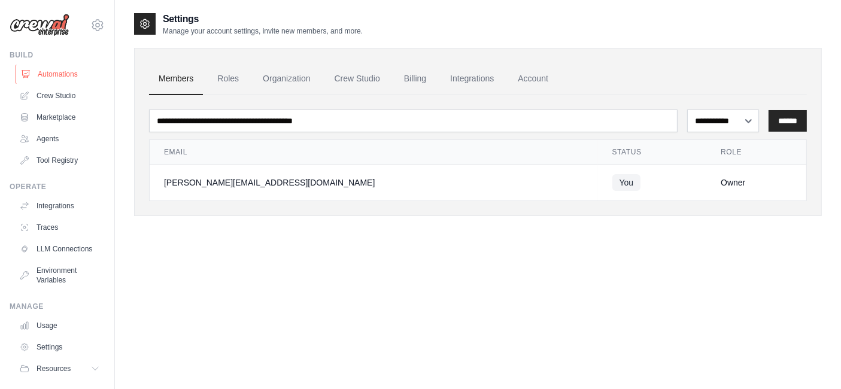
click at [59, 78] on link "Automations" at bounding box center [61, 74] width 90 height 19
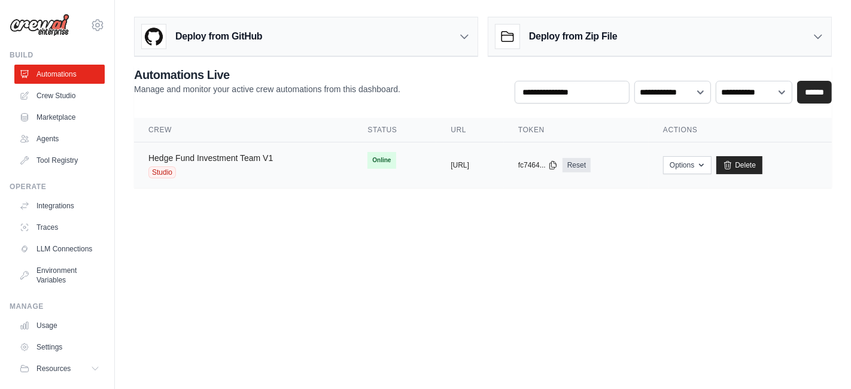
click at [228, 160] on link "Hedge Fund Investment Team V1" at bounding box center [210, 158] width 125 height 10
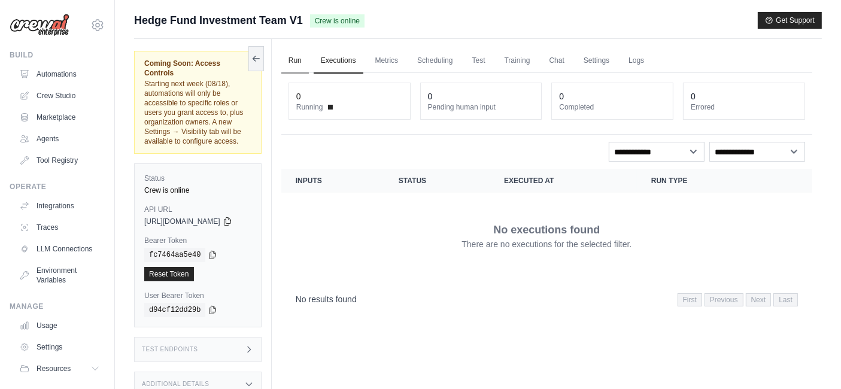
click at [305, 60] on link "Run" at bounding box center [295, 60] width 28 height 25
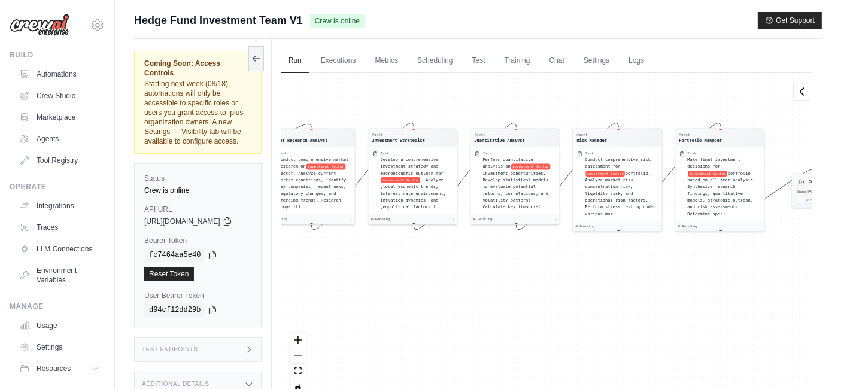
drag, startPoint x: 370, startPoint y: 327, endPoint x: 347, endPoint y: 265, distance: 66.3
click at [347, 265] on div "Agent Market Research Analyst Task Conduct comprehensive market research on inv…" at bounding box center [546, 238] width 531 height 331
click at [261, 55] on icon at bounding box center [256, 58] width 10 height 10
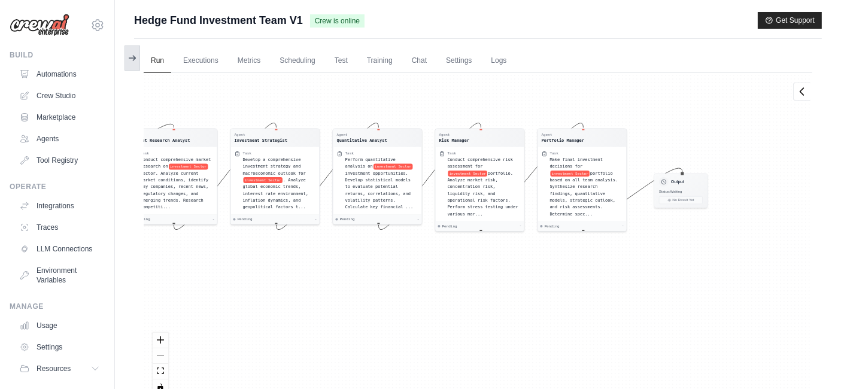
click at [136, 53] on icon at bounding box center [133, 58] width 10 height 10
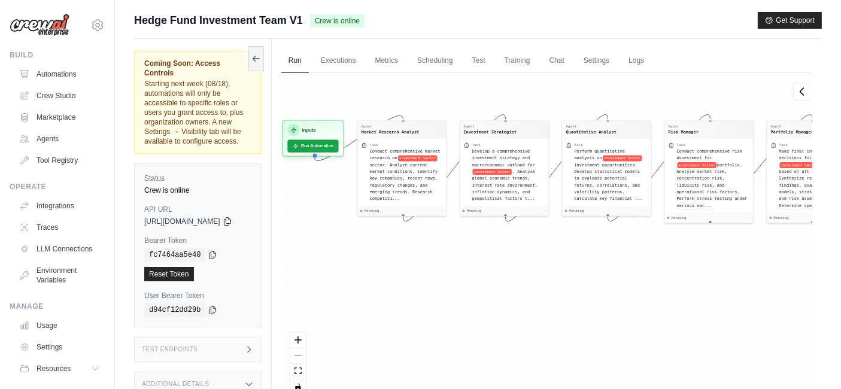
drag, startPoint x: 347, startPoint y: 261, endPoint x: 438, endPoint y: 254, distance: 91.2
click at [438, 254] on div "Agent Market Research Analyst Task Conduct comprehensive market research on inv…" at bounding box center [546, 238] width 531 height 331
click at [261, 59] on icon at bounding box center [256, 58] width 10 height 10
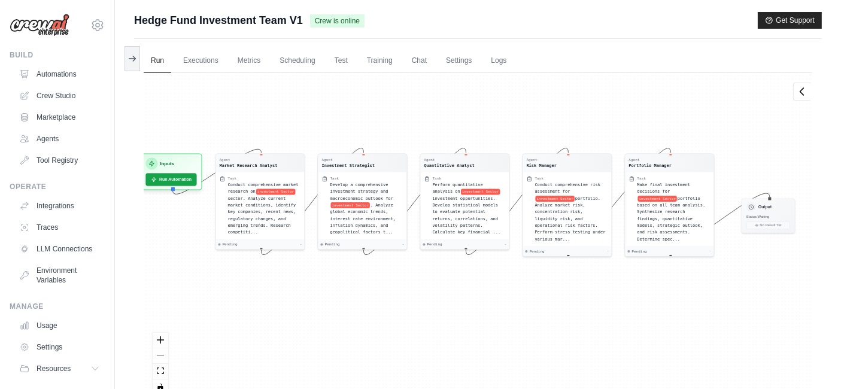
drag, startPoint x: 281, startPoint y: 272, endPoint x: 277, endPoint y: 304, distance: 31.9
click at [277, 304] on div "Agent Market Research Analyst Task Conduct comprehensive market research on inv…" at bounding box center [478, 238] width 669 height 331
click at [169, 180] on button "Run Automation" at bounding box center [170, 177] width 53 height 13
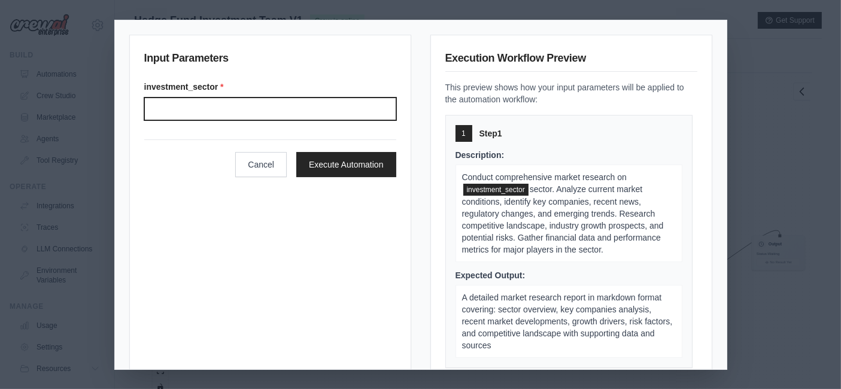
click at [201, 104] on input "Investment sector" at bounding box center [270, 109] width 252 height 23
paste input "**********"
click at [172, 108] on input "**********" at bounding box center [270, 109] width 252 height 23
click at [296, 103] on input "**********" at bounding box center [270, 109] width 252 height 23
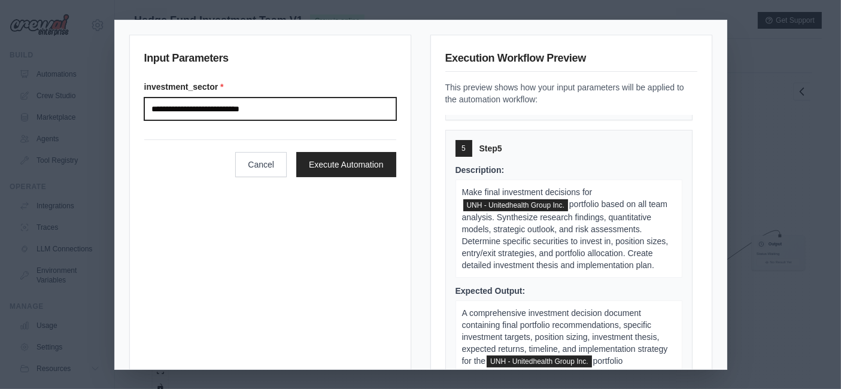
scroll to position [43, 0]
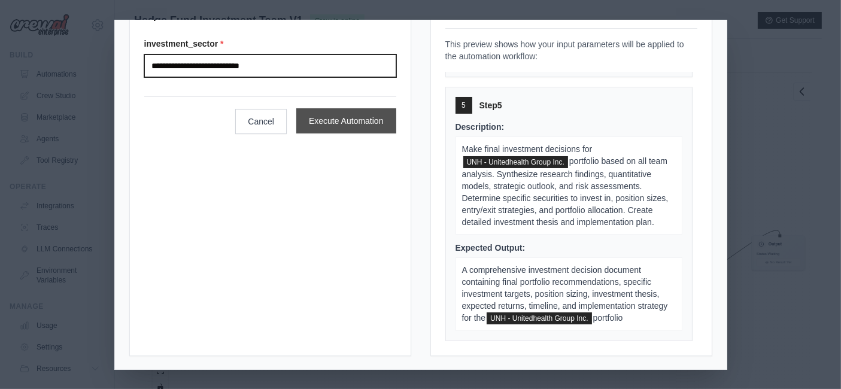
type input "**********"
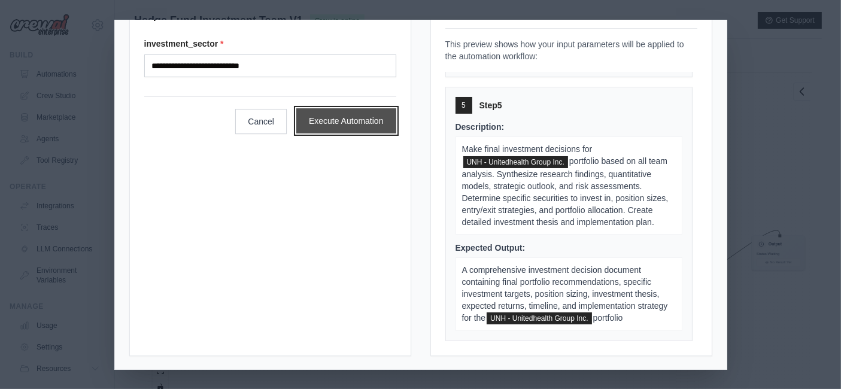
click at [340, 117] on button "Execute Automation" at bounding box center [346, 120] width 100 height 25
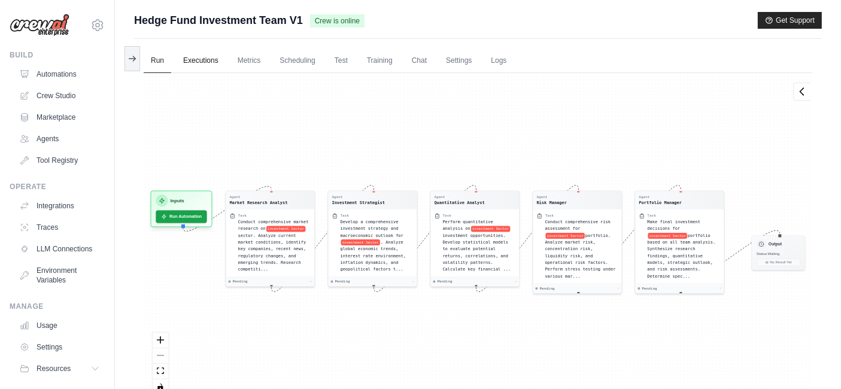
click at [198, 62] on link "Executions" at bounding box center [201, 60] width 50 height 25
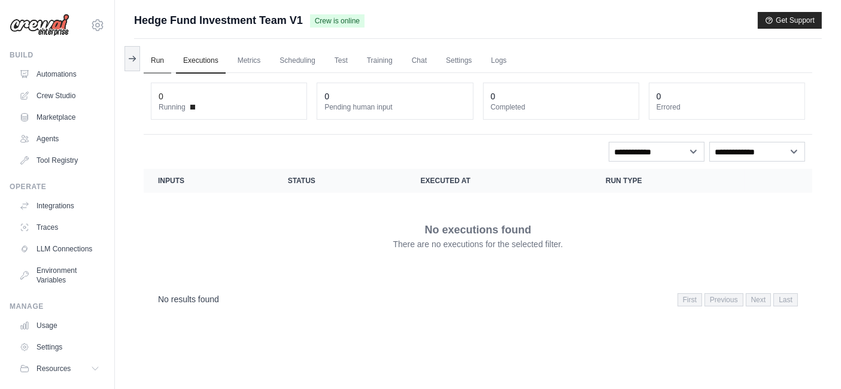
click at [162, 58] on link "Run" at bounding box center [158, 60] width 28 height 25
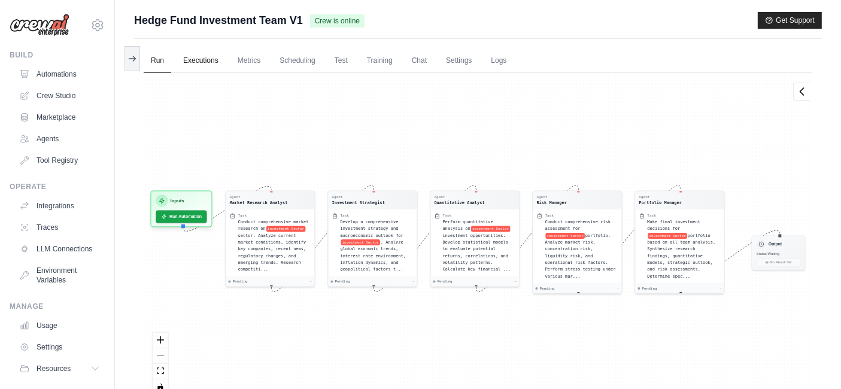
click at [205, 60] on link "Executions" at bounding box center [201, 60] width 50 height 25
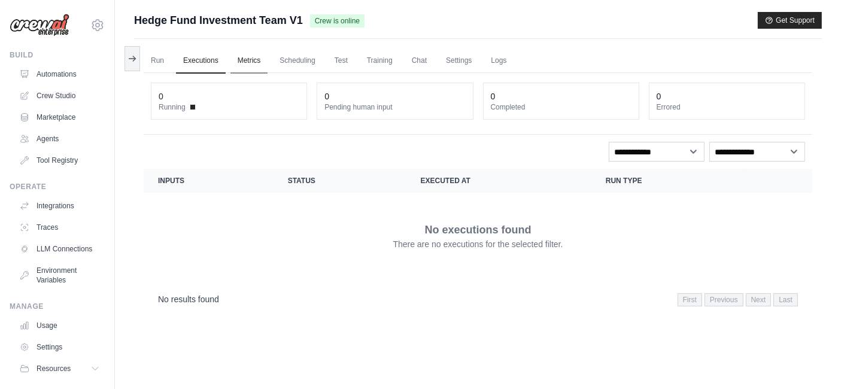
click at [252, 58] on link "Metrics" at bounding box center [249, 60] width 38 height 25
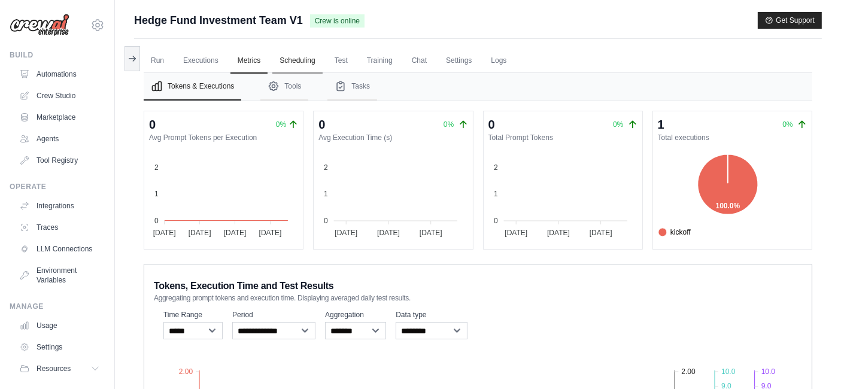
click at [286, 57] on link "Scheduling" at bounding box center [297, 60] width 50 height 25
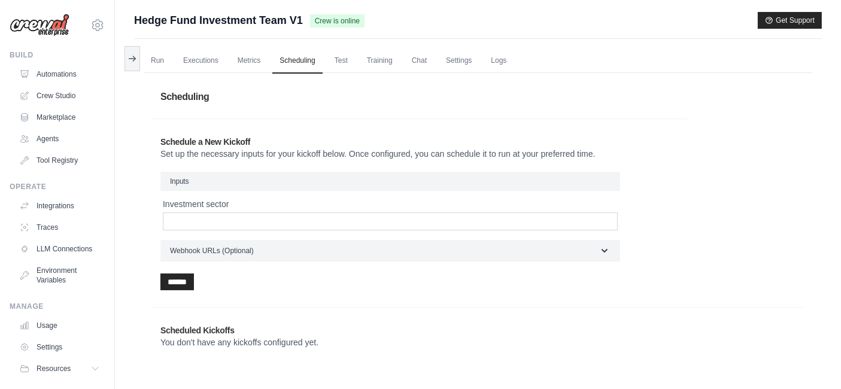
click at [314, 110] on h1 "Scheduling" at bounding box center [478, 97] width 654 height 34
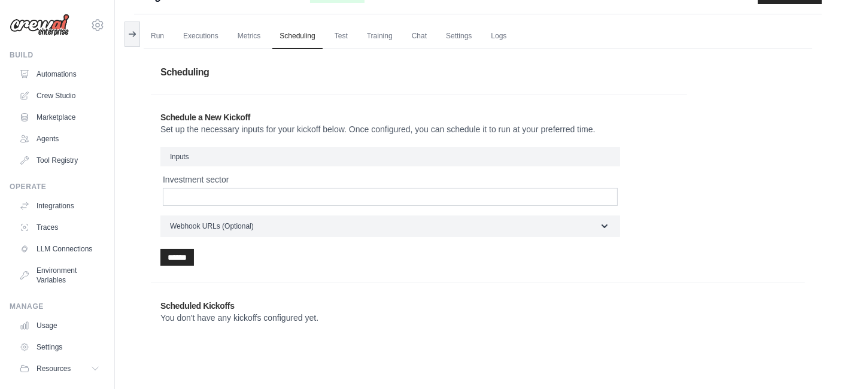
scroll to position [24, 0]
click at [256, 35] on link "Metrics" at bounding box center [249, 37] width 38 height 25
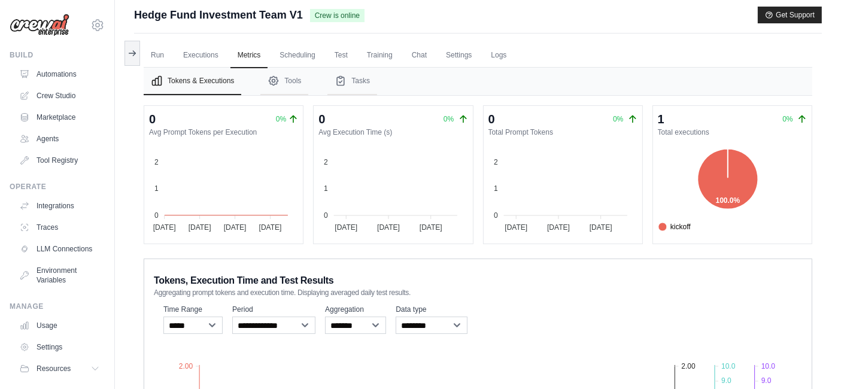
scroll to position [4, 0]
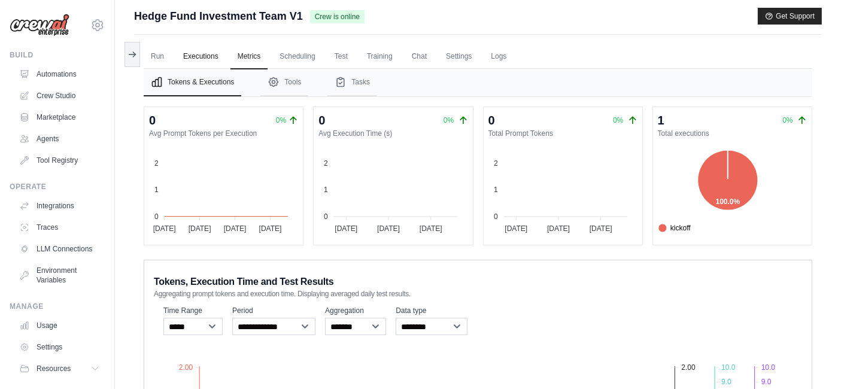
click at [192, 49] on link "Executions" at bounding box center [201, 56] width 50 height 25
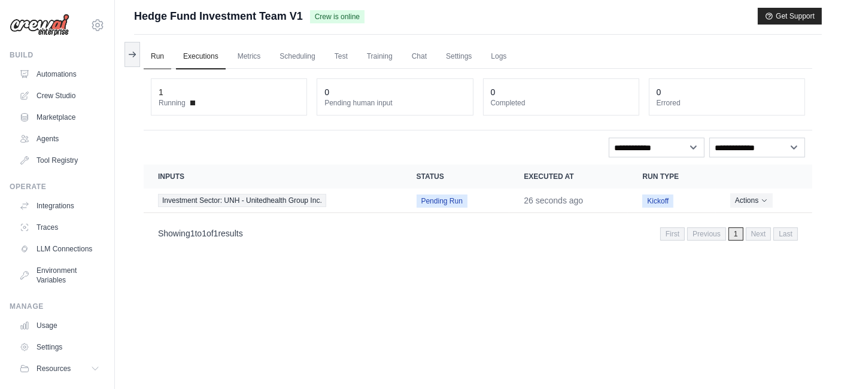
click at [168, 54] on link "Run" at bounding box center [158, 56] width 28 height 25
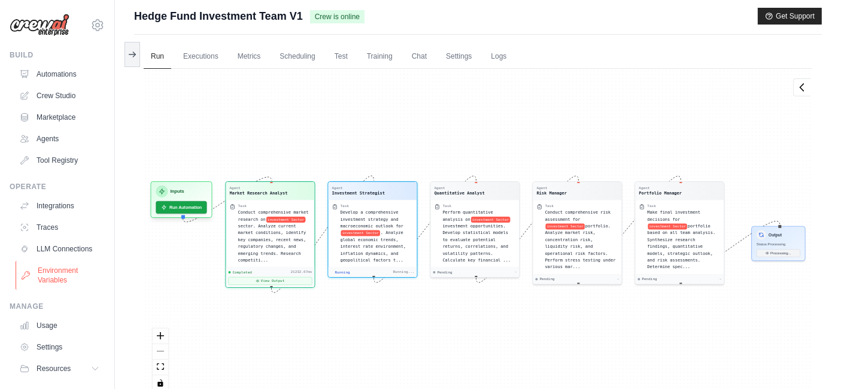
scroll to position [40, 0]
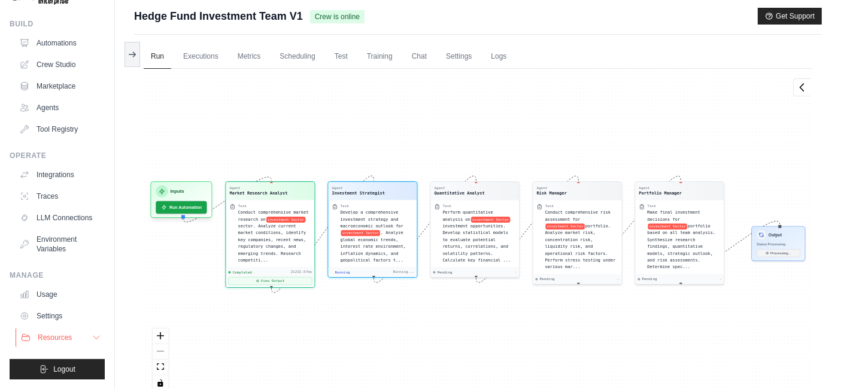
click at [63, 342] on span "Resources" at bounding box center [55, 338] width 34 height 10
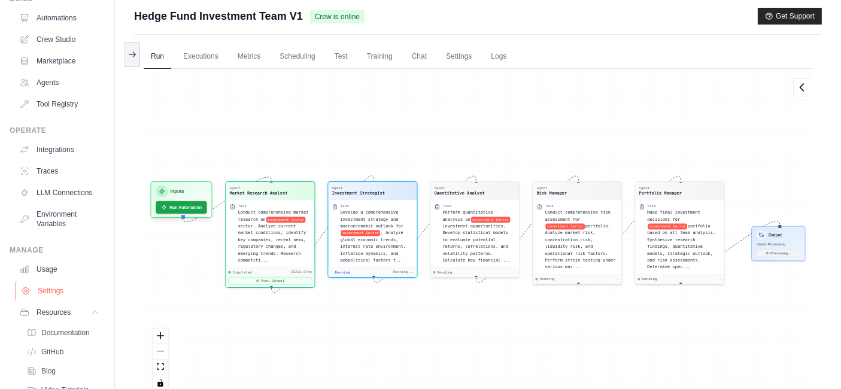
scroll to position [53, 0]
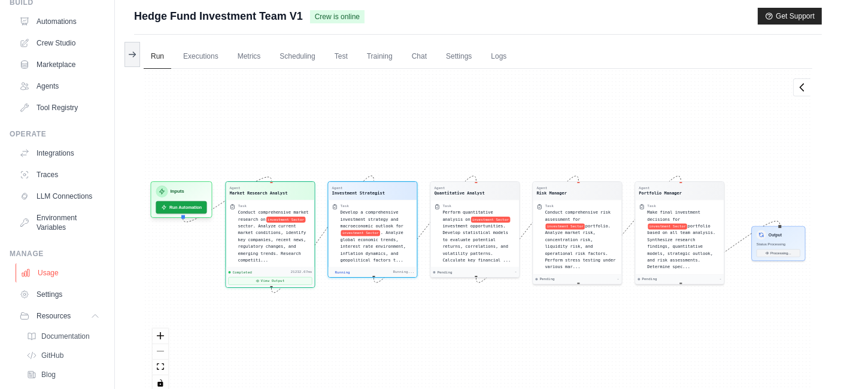
click at [41, 283] on link "Usage" at bounding box center [61, 272] width 90 height 19
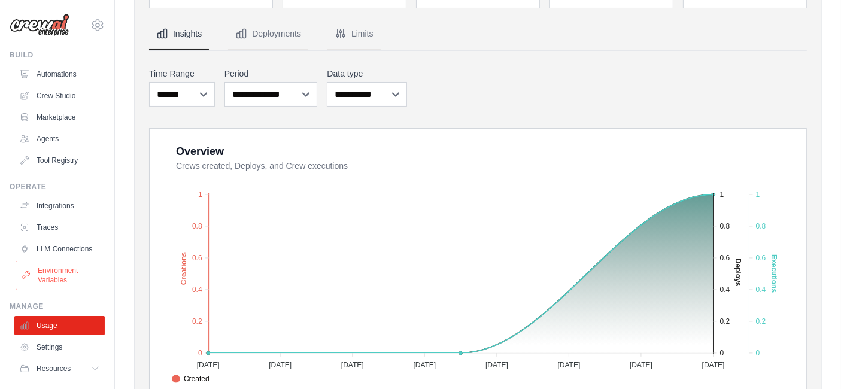
click at [53, 290] on link "Environment Variables" at bounding box center [61, 275] width 90 height 29
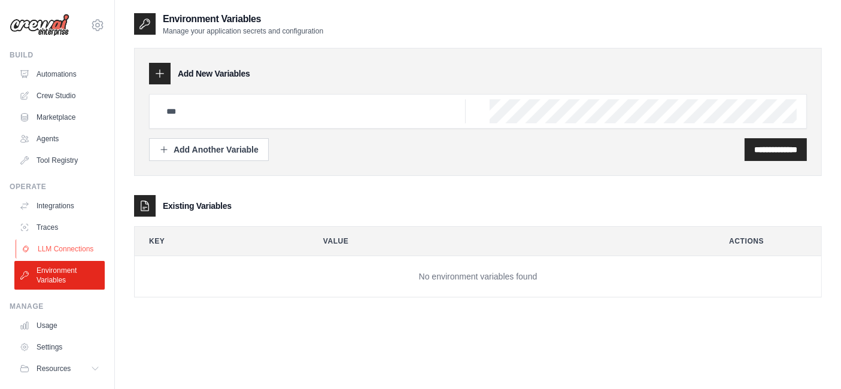
click at [52, 259] on link "LLM Connections" at bounding box center [61, 248] width 90 height 19
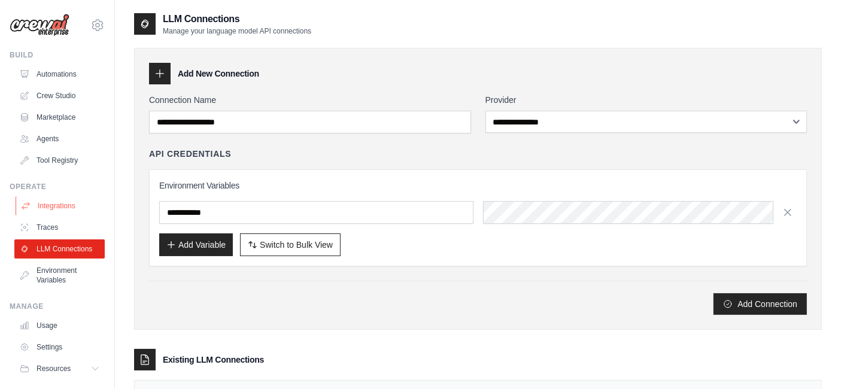
click at [54, 214] on link "Integrations" at bounding box center [61, 205] width 90 height 19
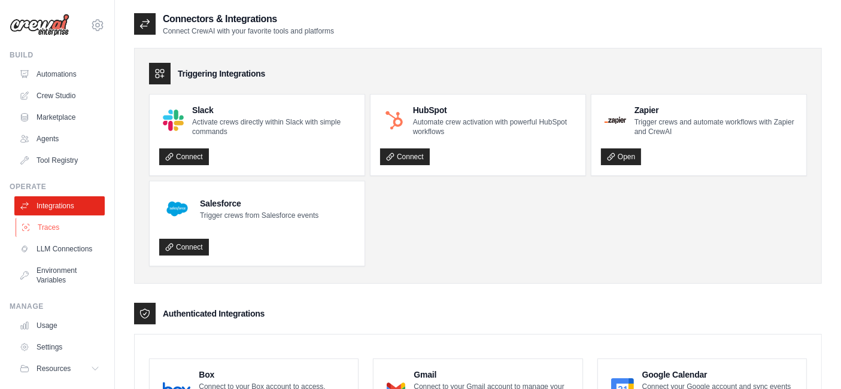
click at [48, 226] on link "Traces" at bounding box center [61, 227] width 90 height 19
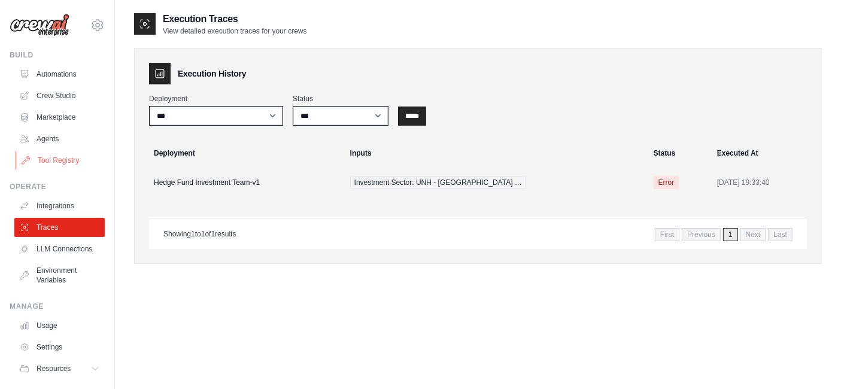
click at [54, 157] on link "Tool Registry" at bounding box center [61, 160] width 90 height 19
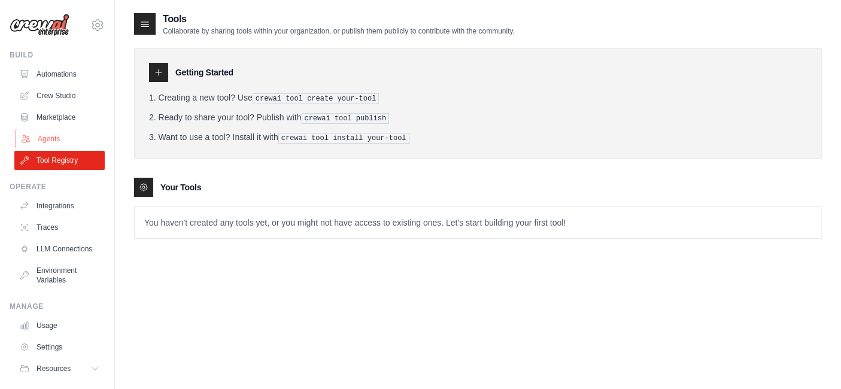
click at [39, 140] on link "Agents" at bounding box center [61, 138] width 90 height 19
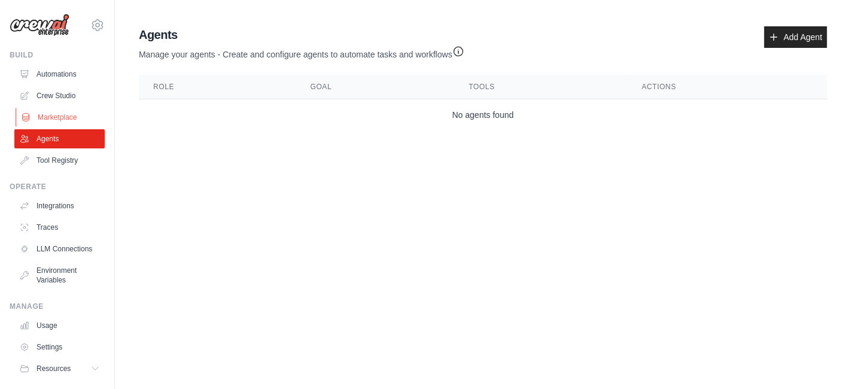
click at [61, 120] on link "Marketplace" at bounding box center [61, 117] width 90 height 19
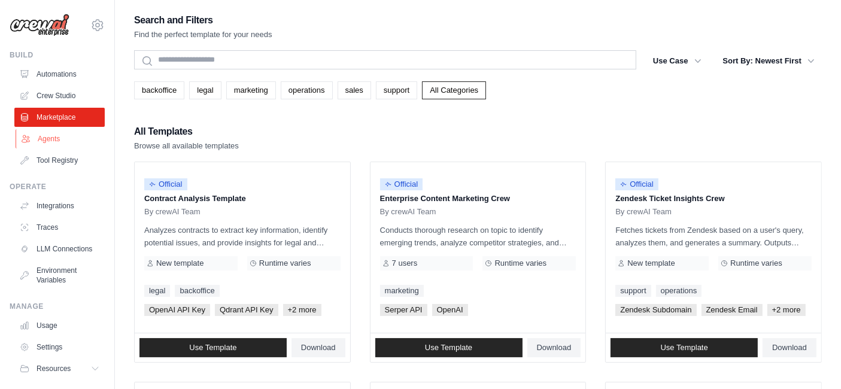
click at [52, 142] on link "Agents" at bounding box center [61, 138] width 90 height 19
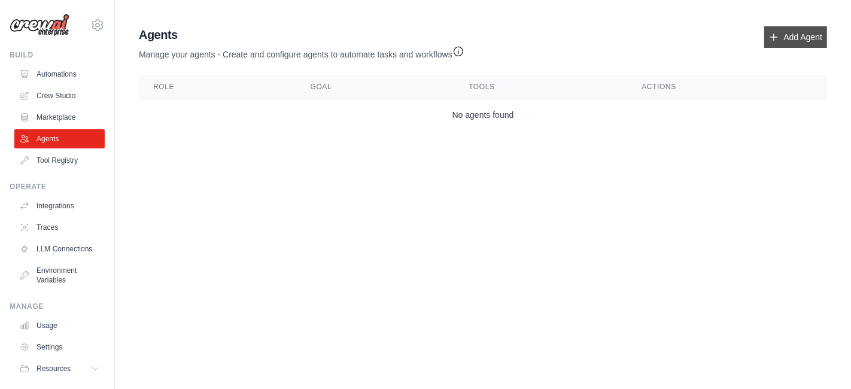
click at [784, 41] on link "Add Agent" at bounding box center [796, 37] width 63 height 22
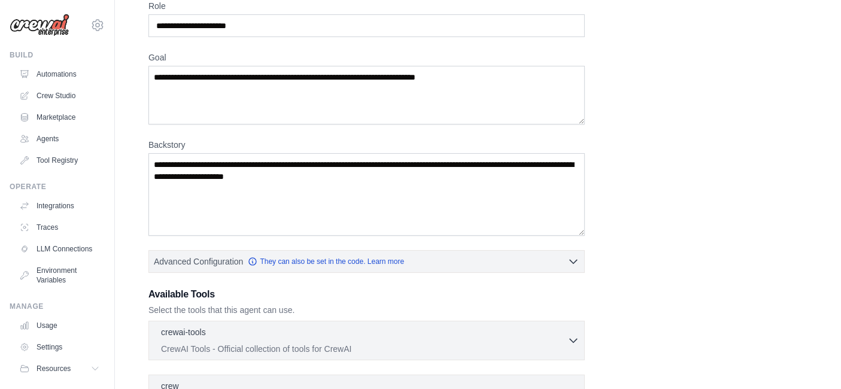
scroll to position [59, 0]
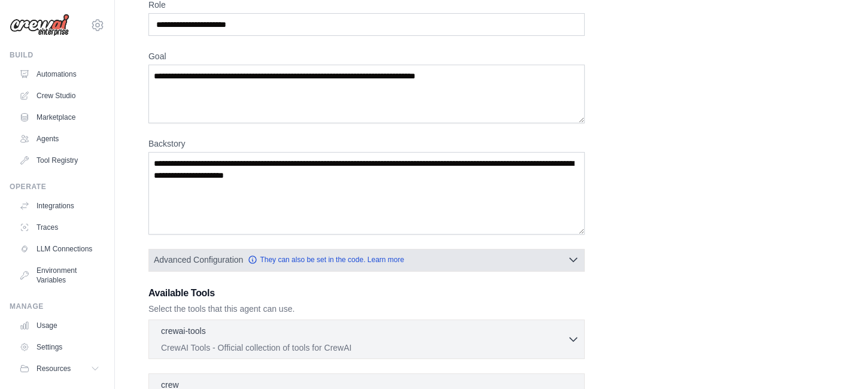
click at [572, 257] on icon "button" at bounding box center [574, 260] width 12 height 12
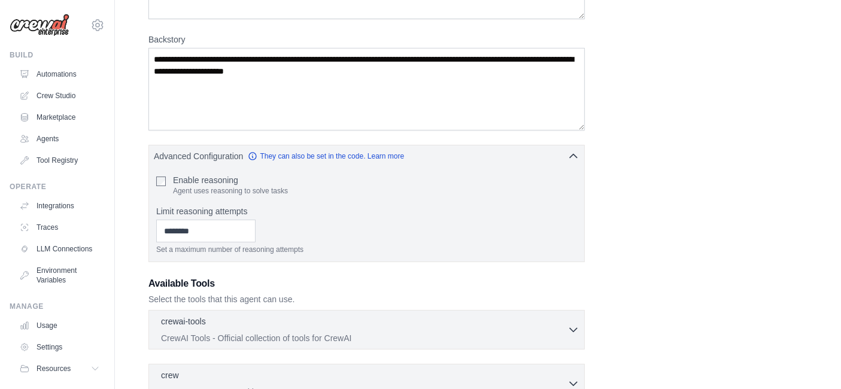
scroll to position [164, 0]
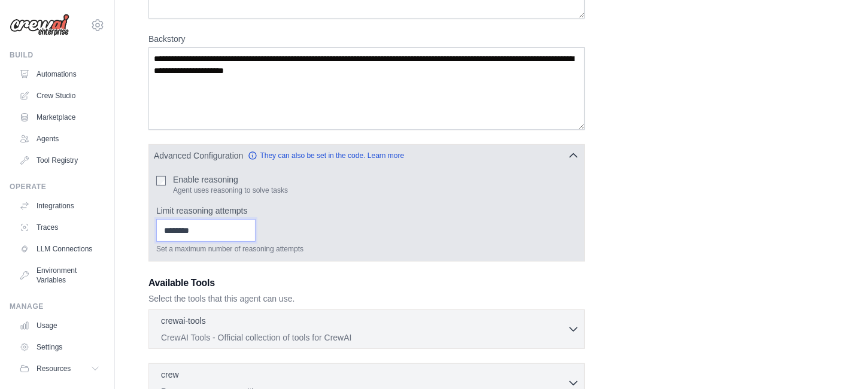
click at [248, 232] on input "Limit reasoning attempts" at bounding box center [205, 230] width 99 height 23
click at [293, 233] on div "Set a maximum number of reasoning attempts" at bounding box center [366, 236] width 421 height 35
click at [256, 225] on input "*" at bounding box center [205, 230] width 99 height 23
type input "*"
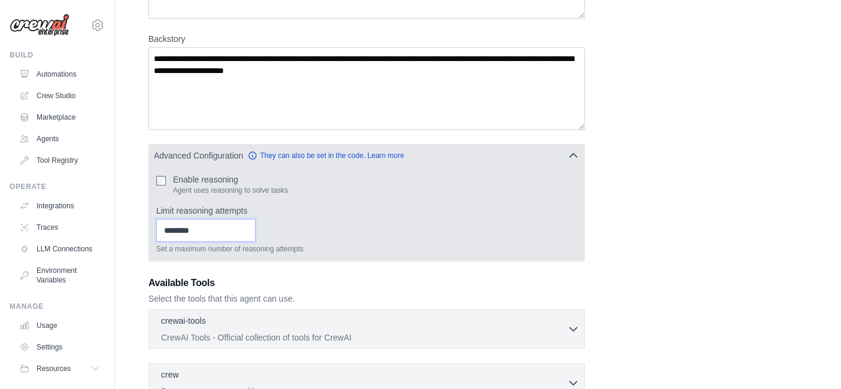
click at [256, 225] on input "*" at bounding box center [205, 230] width 99 height 23
click at [327, 238] on div "* Set a maximum number of reasoning attempts" at bounding box center [366, 236] width 421 height 35
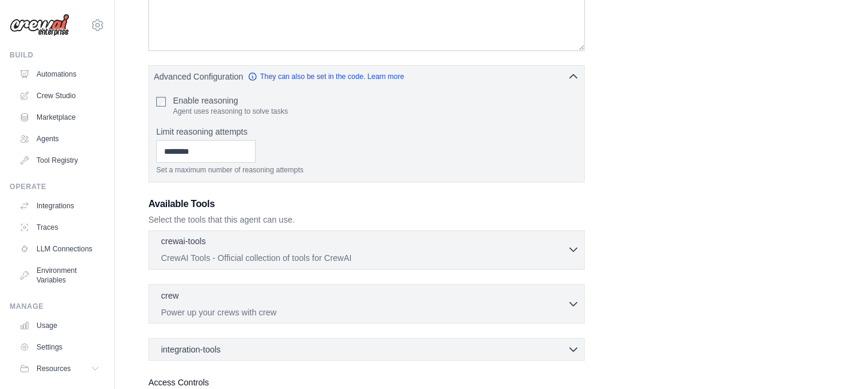
click at [414, 243] on div "crewai-tools 0 selected" at bounding box center [364, 242] width 407 height 14
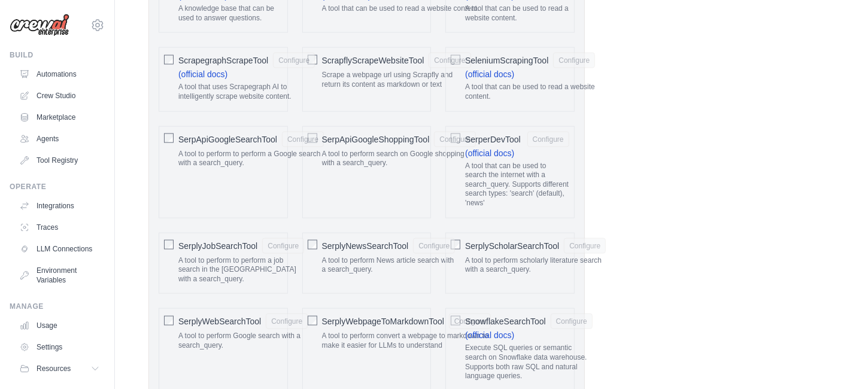
scroll to position [1864, 0]
click at [294, 131] on button "Configure" at bounding box center [303, 139] width 42 height 16
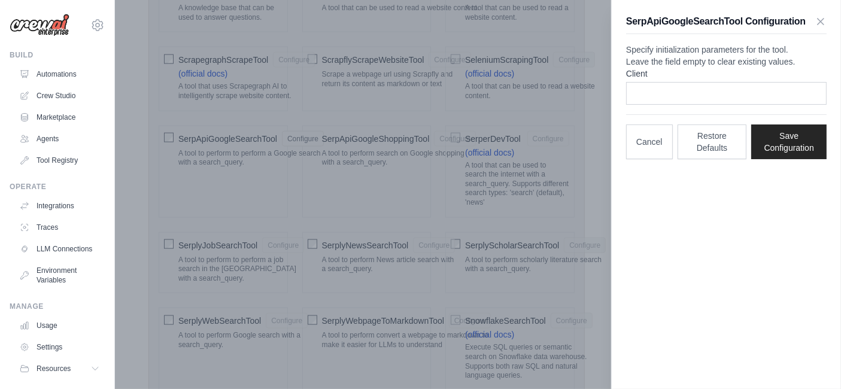
click at [171, 126] on div at bounding box center [420, 194] width 841 height 389
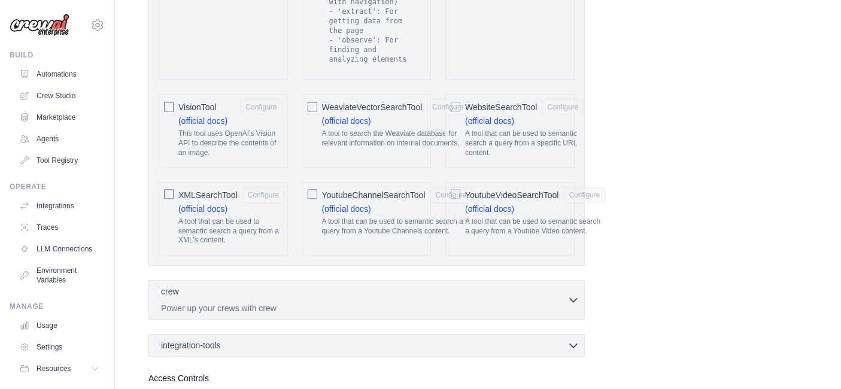
scroll to position [2695, 0]
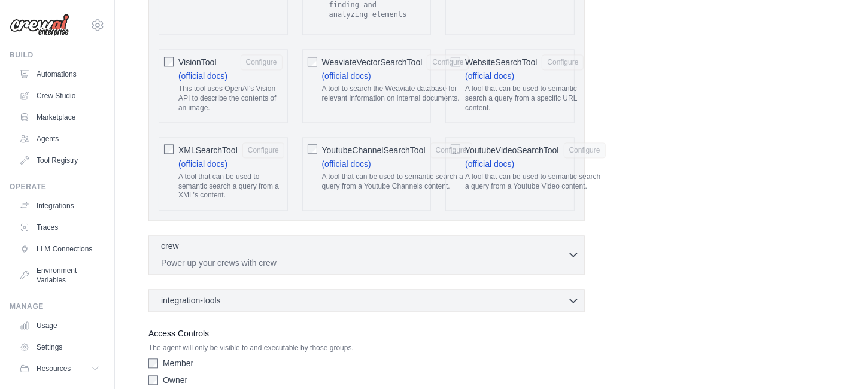
click at [356, 240] on div "crew 0 selected" at bounding box center [364, 247] width 407 height 14
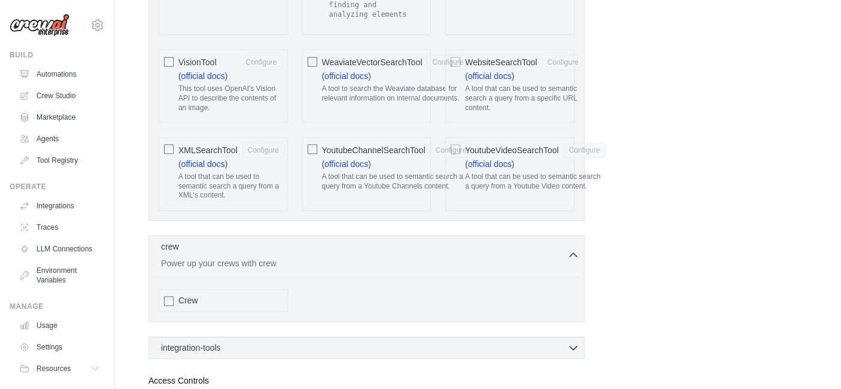
click at [165, 295] on div at bounding box center [169, 301] width 10 height 12
click at [447, 240] on div "crew 0 selected" at bounding box center [364, 247] width 407 height 14
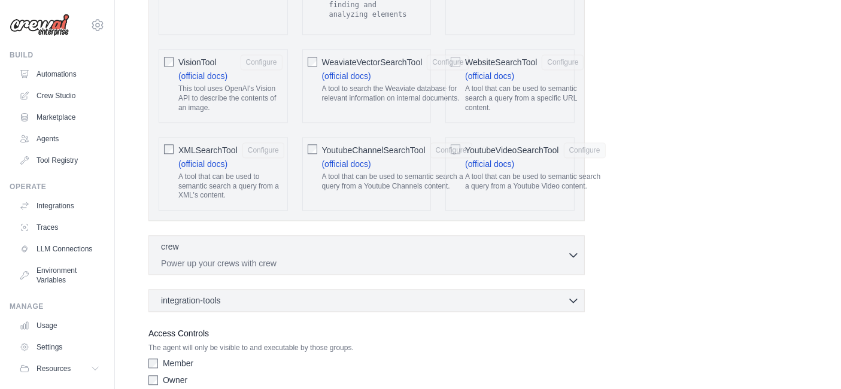
click at [439, 257] on p "Power up your crews with crew" at bounding box center [364, 263] width 407 height 12
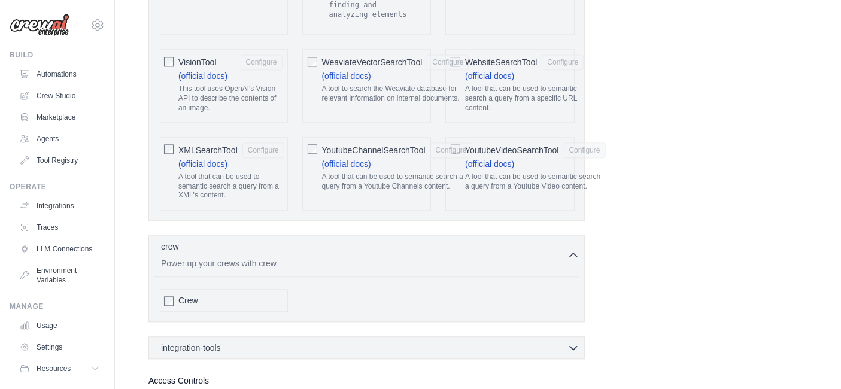
click at [373, 336] on div "integration-tools 0 selected Box Save files to Box Gmail" at bounding box center [366, 347] width 436 height 23
click at [575, 341] on icon "button" at bounding box center [574, 347] width 12 height 12
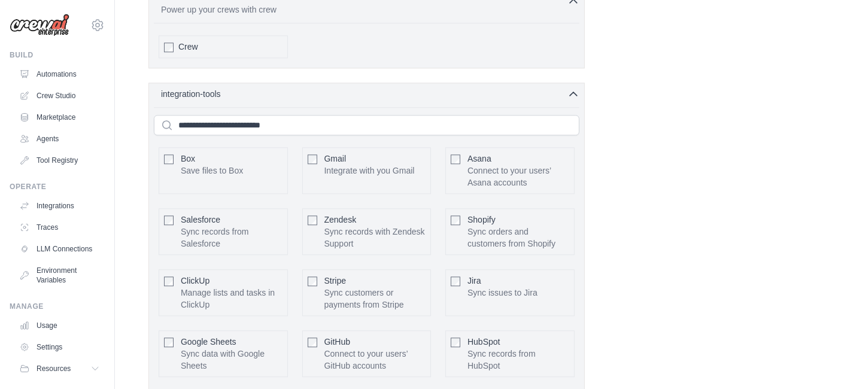
scroll to position [3095, 0]
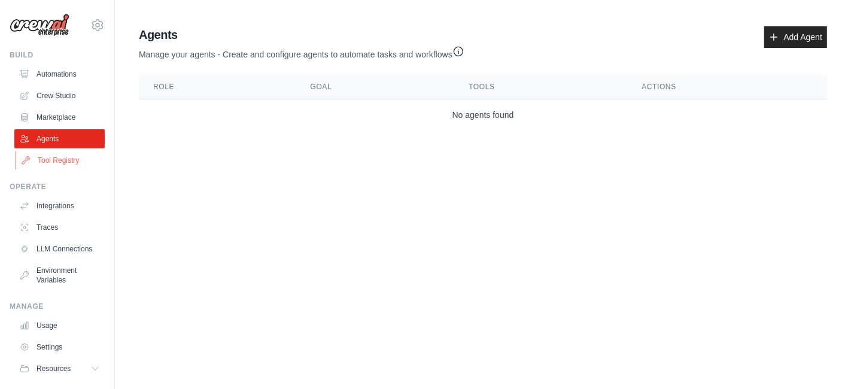
click at [58, 158] on link "Tool Registry" at bounding box center [61, 160] width 90 height 19
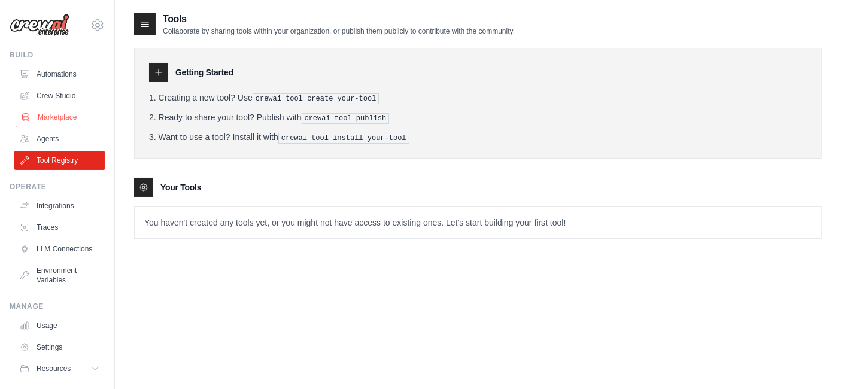
click at [57, 116] on link "Marketplace" at bounding box center [61, 117] width 90 height 19
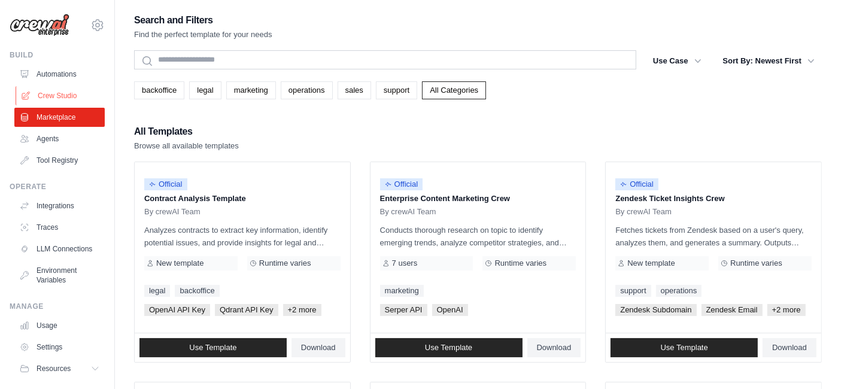
click at [48, 98] on link "Crew Studio" at bounding box center [61, 95] width 90 height 19
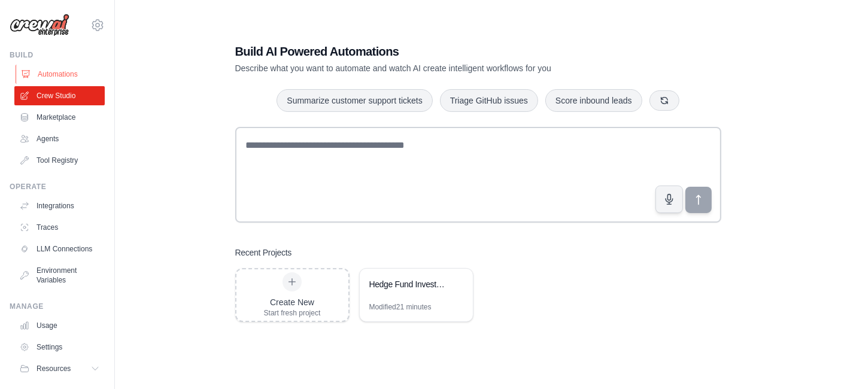
click at [46, 69] on link "Automations" at bounding box center [61, 74] width 90 height 19
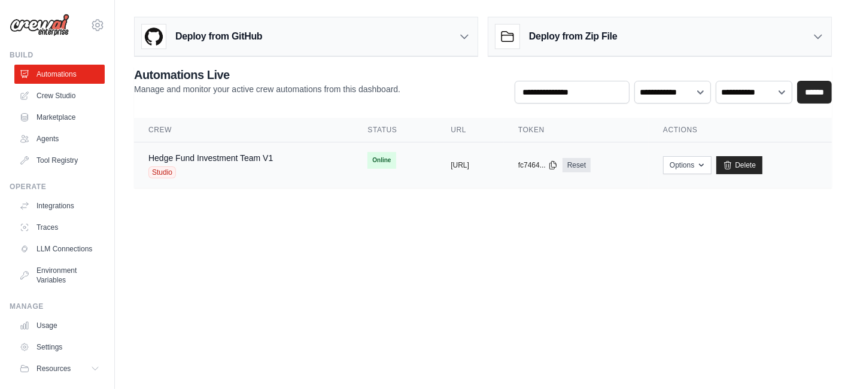
click at [225, 166] on div "Studio" at bounding box center [210, 172] width 125 height 12
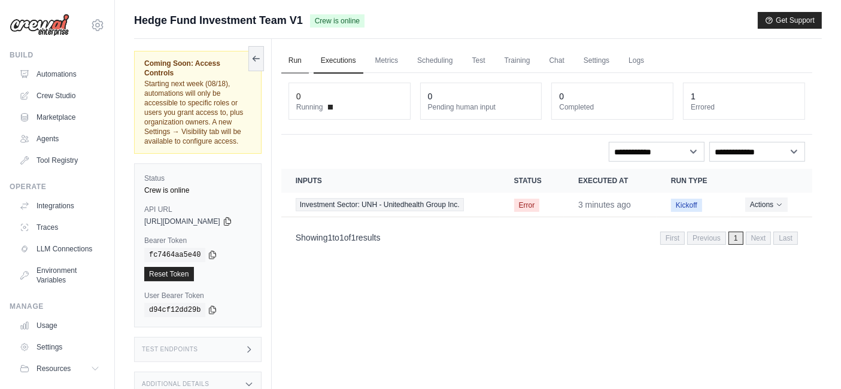
click at [309, 59] on link "Run" at bounding box center [295, 60] width 28 height 25
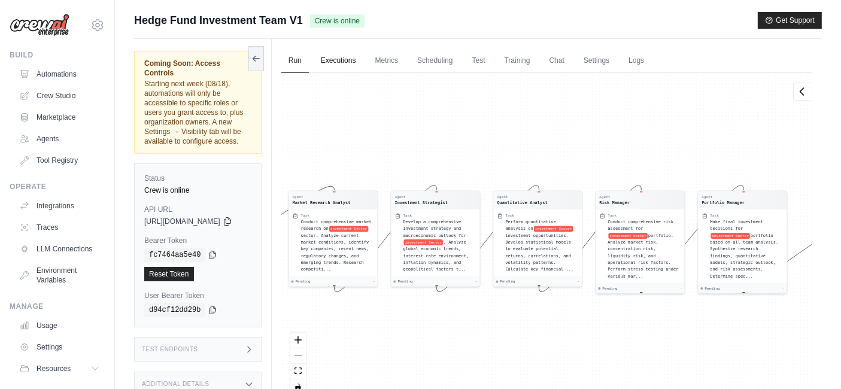
click at [348, 59] on link "Executions" at bounding box center [339, 60] width 50 height 25
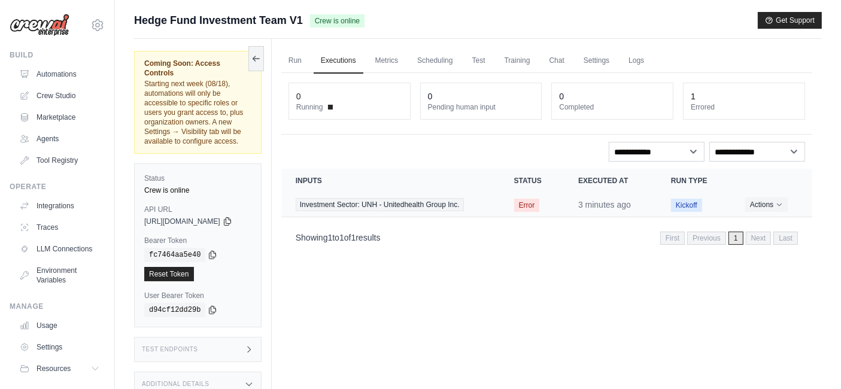
click at [532, 207] on span "Error" at bounding box center [527, 205] width 26 height 13
click at [765, 198] on button "Actions" at bounding box center [766, 204] width 43 height 14
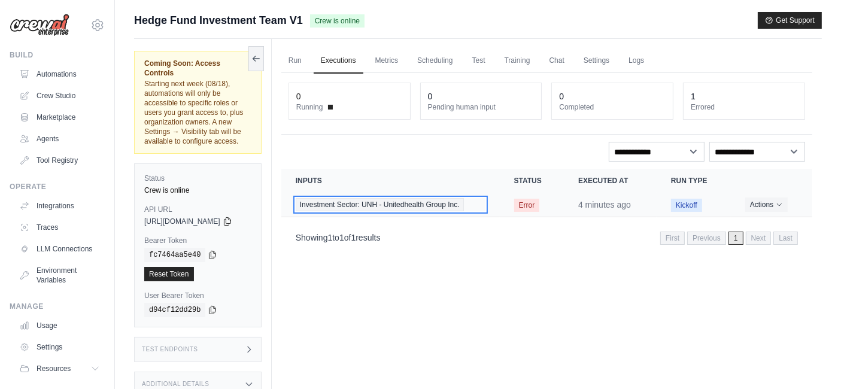
click at [414, 205] on span "Investment Sector: UNH - Unitedhealth Group Inc." at bounding box center [380, 204] width 168 height 13
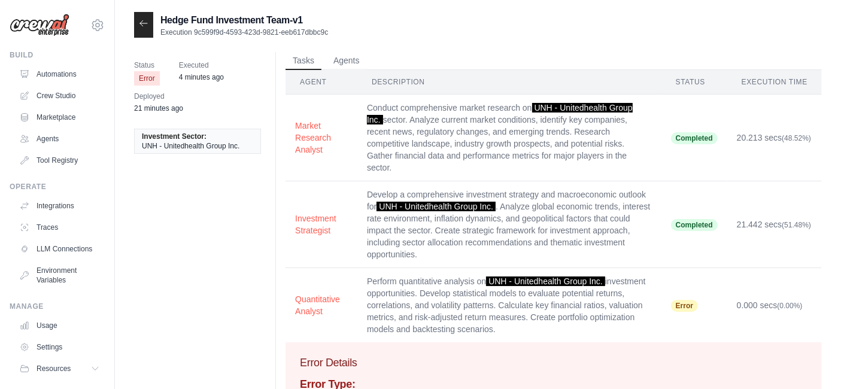
click at [654, 312] on td "Perform quantitative analysis on UNH - Unitedhealth Group Inc. investment oppor…" at bounding box center [509, 305] width 304 height 75
click at [431, 296] on td "Perform quantitative analysis on UNH - Unitedhealth Group Inc. investment oppor…" at bounding box center [509, 305] width 304 height 75
drag, startPoint x: 517, startPoint y: 278, endPoint x: 602, endPoint y: 283, distance: 85.7
click at [602, 283] on span "UNH - Unitedhealth Group Inc." at bounding box center [545, 282] width 119 height 10
copy span "Unitedhealth Group Inc"
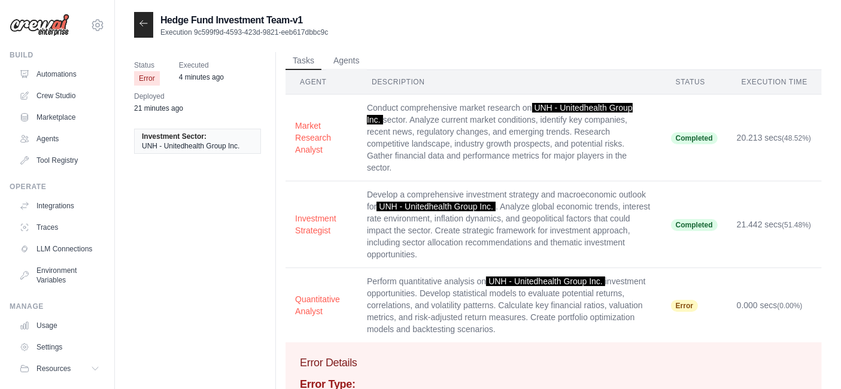
click at [141, 35] on div at bounding box center [143, 25] width 19 height 26
click at [142, 20] on icon at bounding box center [144, 24] width 10 height 10
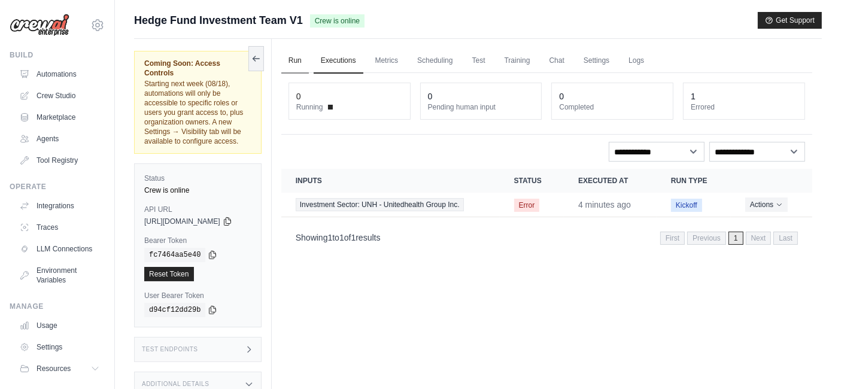
click at [306, 62] on link "Run" at bounding box center [295, 60] width 28 height 25
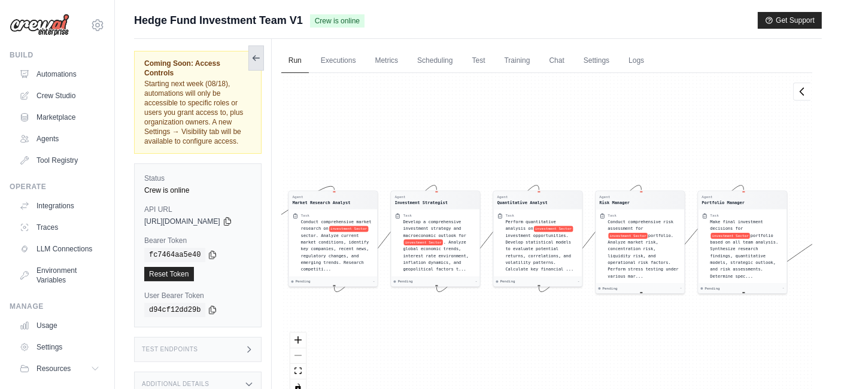
click at [261, 54] on icon at bounding box center [256, 58] width 10 height 10
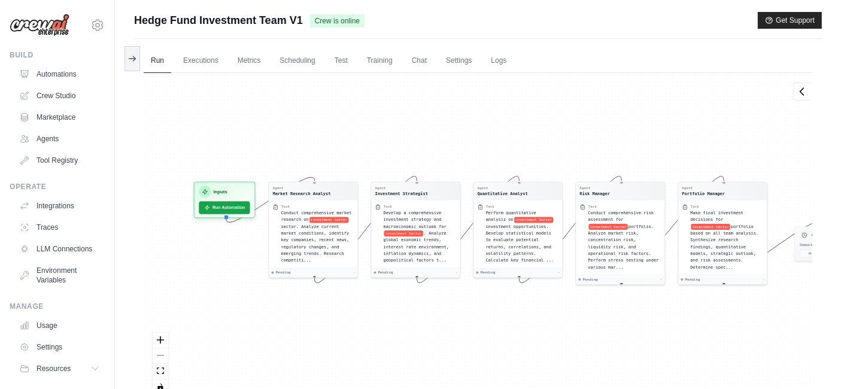
drag, startPoint x: 214, startPoint y: 159, endPoint x: 332, endPoint y: 150, distance: 118.3
click at [332, 150] on div "Agent Market Research Analyst Task Conduct comprehensive market research on inv…" at bounding box center [478, 238] width 669 height 331
click at [228, 207] on button "Run Automation" at bounding box center [224, 205] width 53 height 13
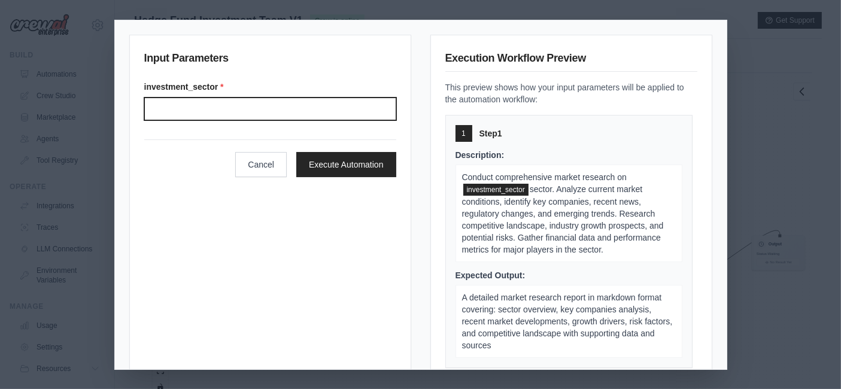
click at [217, 105] on input "Investment sector" at bounding box center [270, 109] width 252 height 23
paste input "**********"
type input "**********"
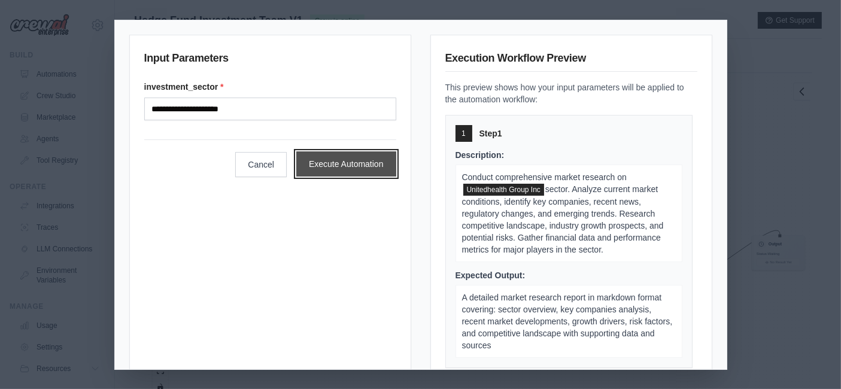
click at [330, 161] on button "Execute Automation" at bounding box center [346, 163] width 100 height 25
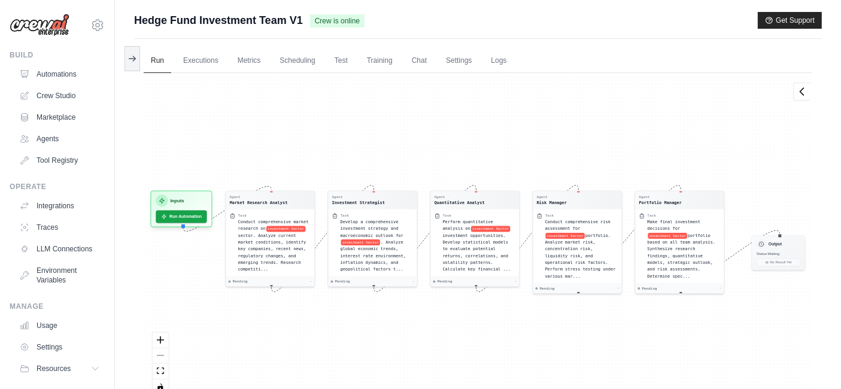
scroll to position [63, 0]
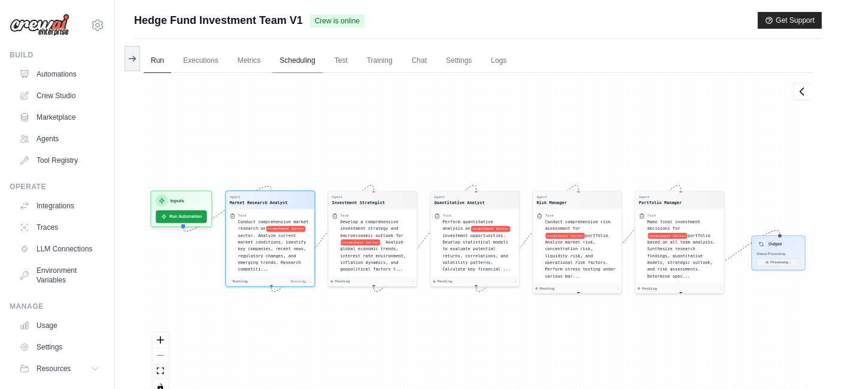
click at [298, 58] on link "Scheduling" at bounding box center [297, 60] width 50 height 25
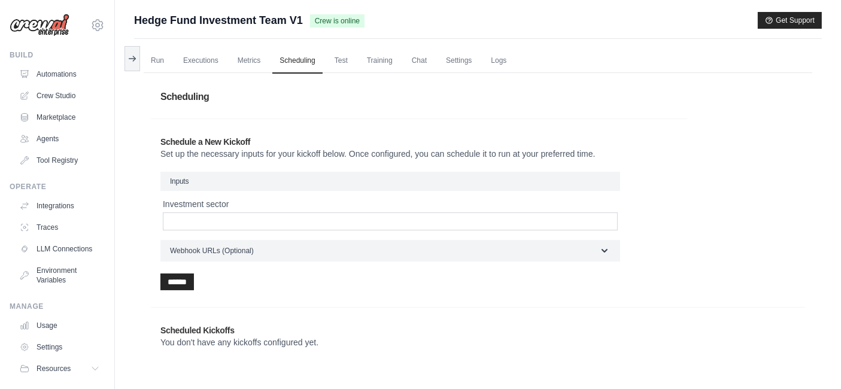
scroll to position [50, 0]
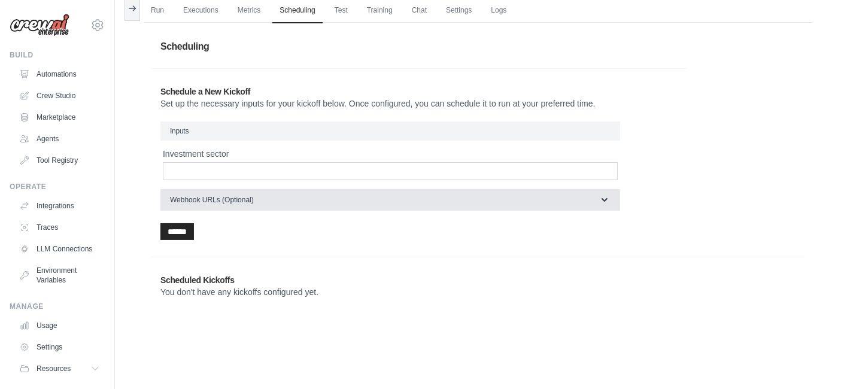
click at [330, 198] on button "Webhook URLs (Optional)" at bounding box center [390, 200] width 460 height 22
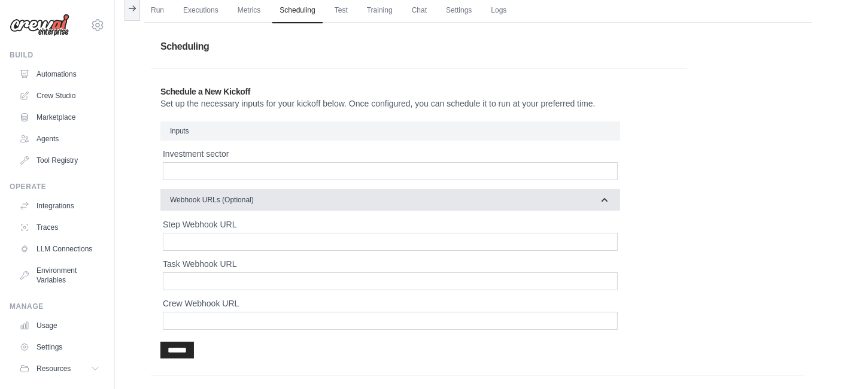
click at [330, 198] on button "Webhook URLs (Optional)" at bounding box center [390, 200] width 460 height 22
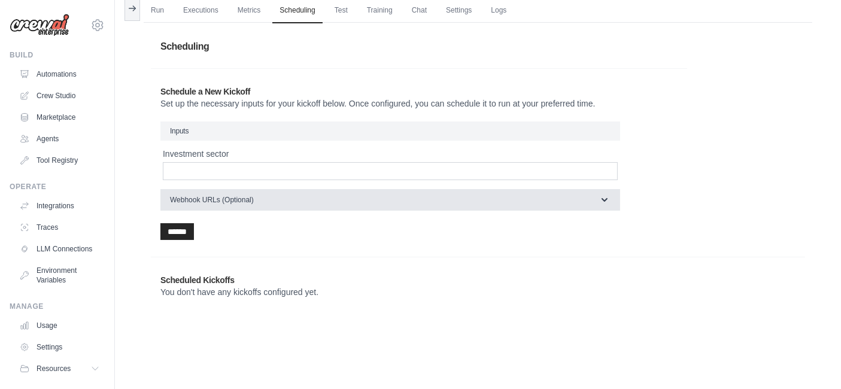
click at [330, 198] on button "Webhook URLs (Optional)" at bounding box center [390, 200] width 460 height 22
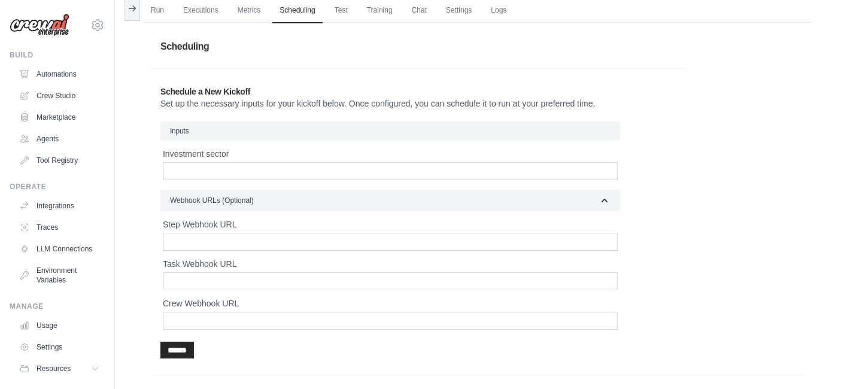
click at [144, 230] on div "Scheduling Schedule a New Kickoff Set up the necessary inputs for your kickoff …" at bounding box center [478, 232] width 669 height 418
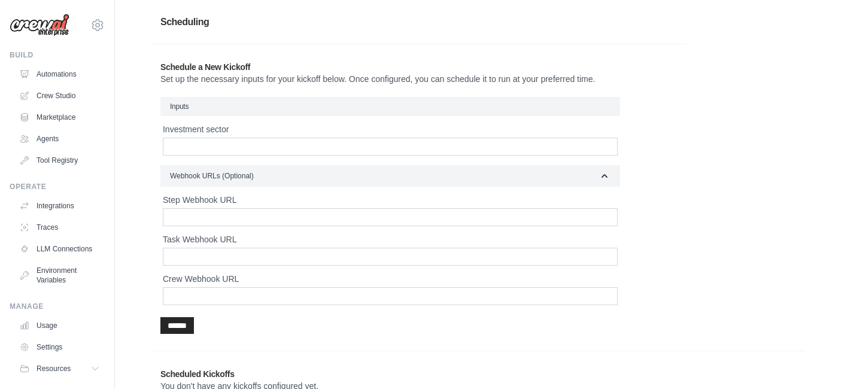
scroll to position [0, 0]
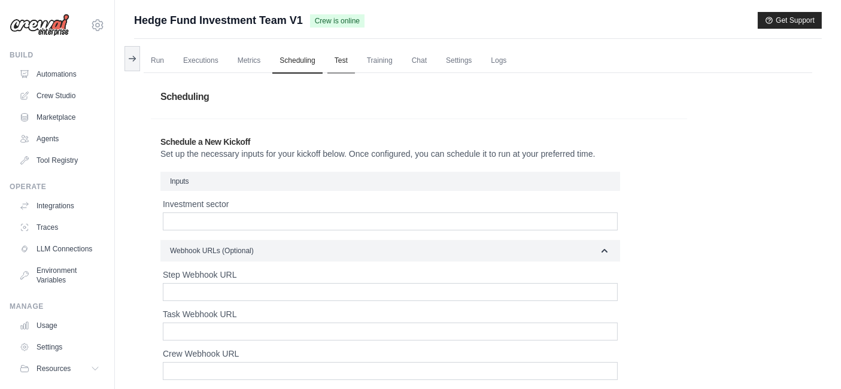
click at [341, 62] on link "Test" at bounding box center [341, 60] width 28 height 25
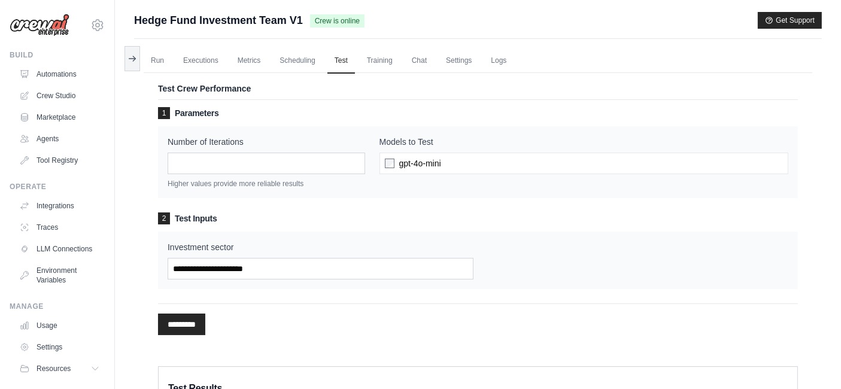
click at [326, 111] on h3 "1 Parameters" at bounding box center [478, 113] width 640 height 12
click at [166, 59] on link "Run" at bounding box center [158, 60] width 28 height 25
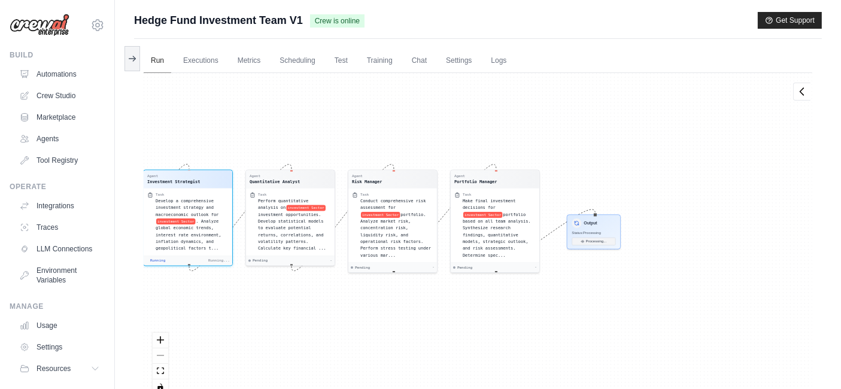
scroll to position [236, 0]
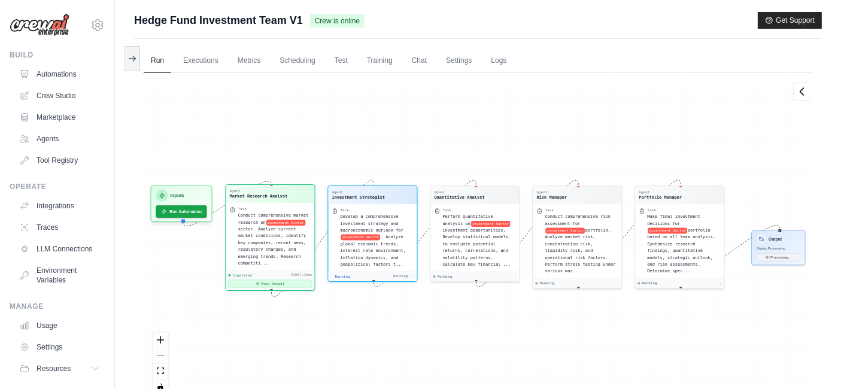
click at [260, 280] on button "View Output" at bounding box center [271, 284] width 84 height 8
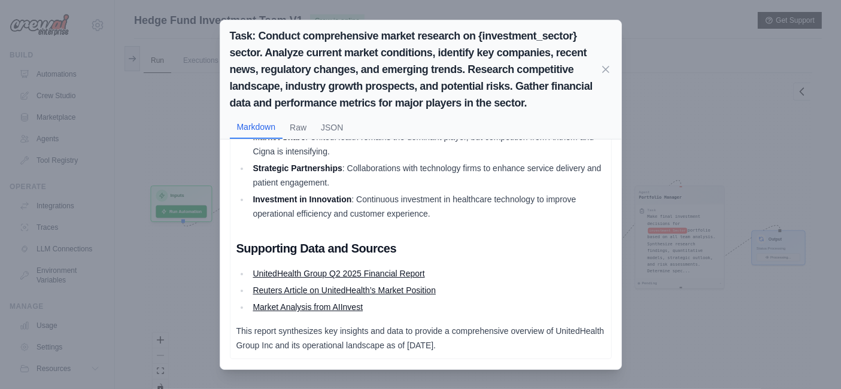
scroll to position [50, 0]
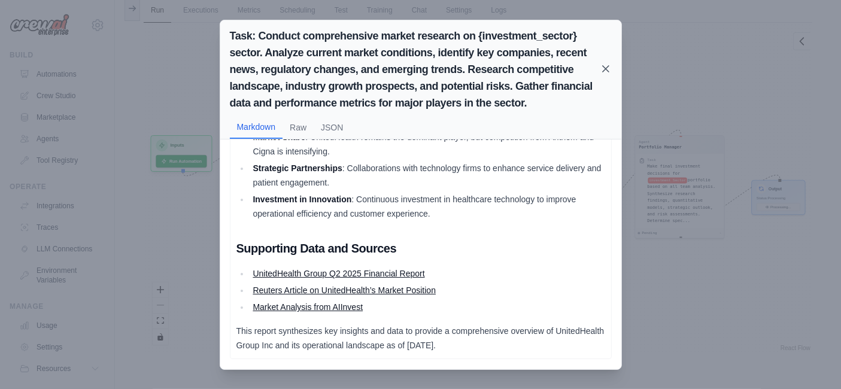
click at [608, 69] on icon at bounding box center [606, 69] width 12 height 12
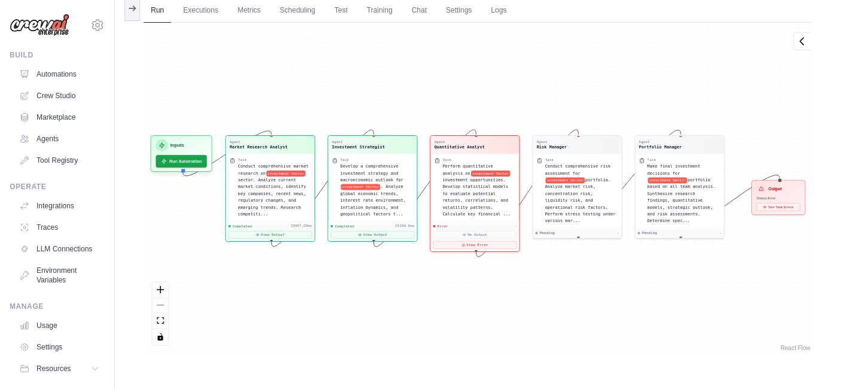
scroll to position [330, 0]
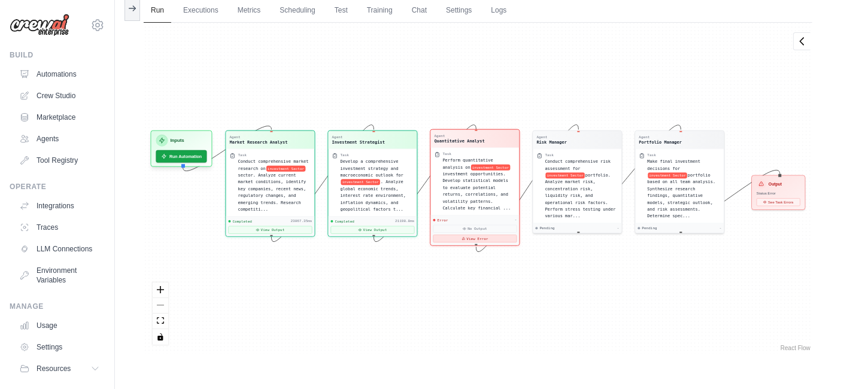
click at [471, 236] on button "View Error" at bounding box center [475, 239] width 84 height 8
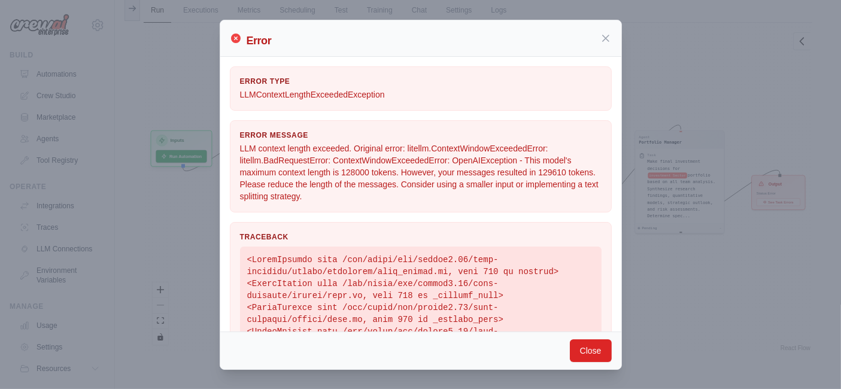
scroll to position [0, 0]
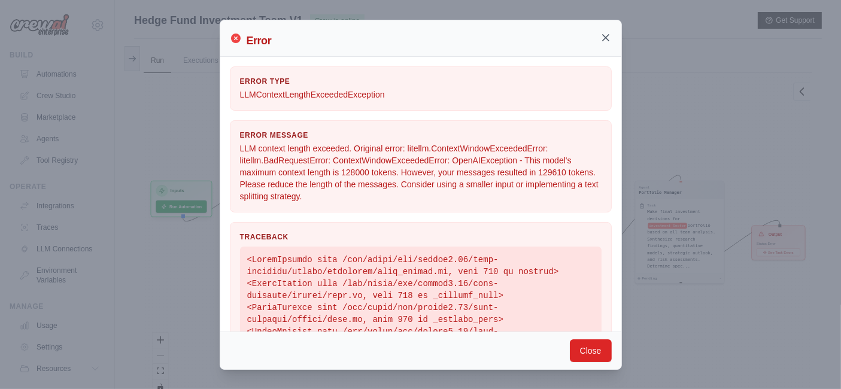
click at [608, 37] on icon at bounding box center [606, 38] width 12 height 12
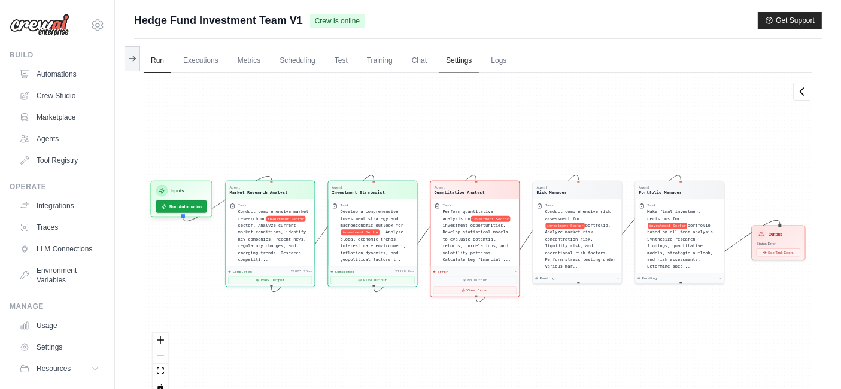
click at [454, 59] on link "Settings" at bounding box center [459, 60] width 40 height 25
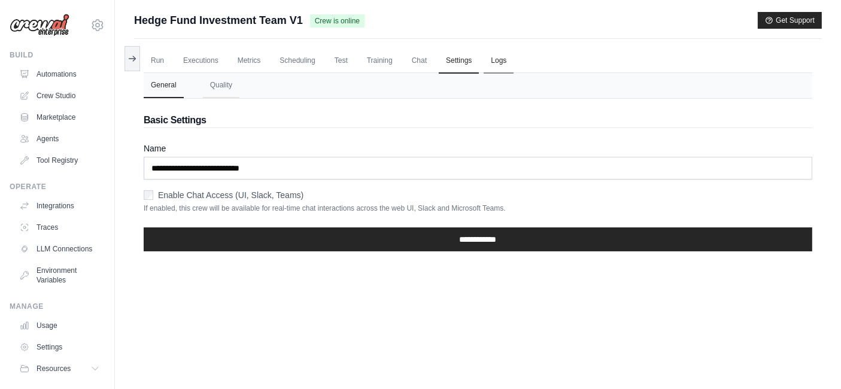
click at [503, 62] on link "Logs" at bounding box center [499, 60] width 30 height 25
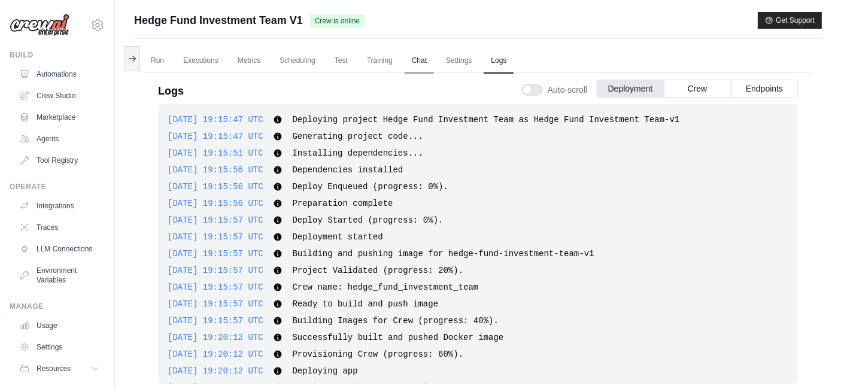
scroll to position [41, 0]
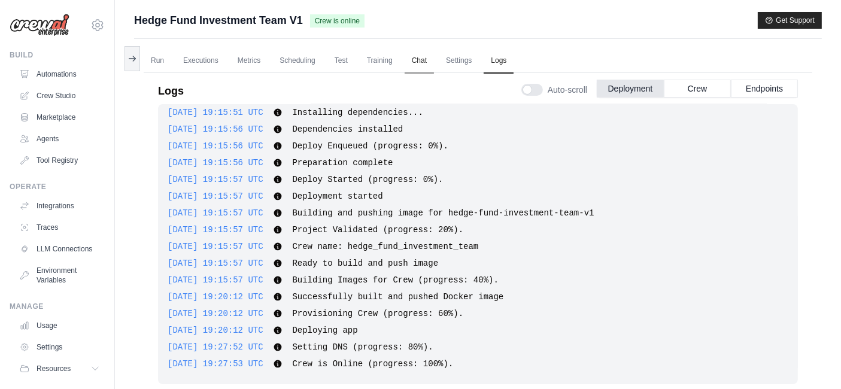
click at [426, 63] on link "Chat" at bounding box center [419, 60] width 29 height 25
click at [53, 96] on link "Crew Studio" at bounding box center [61, 95] width 90 height 19
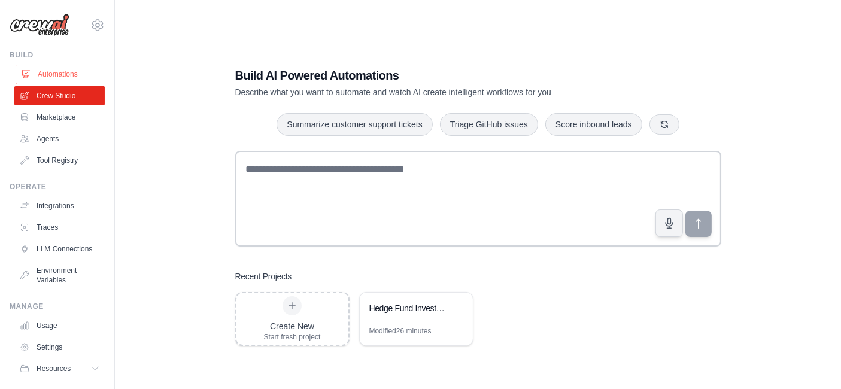
click at [51, 71] on link "Automations" at bounding box center [61, 74] width 90 height 19
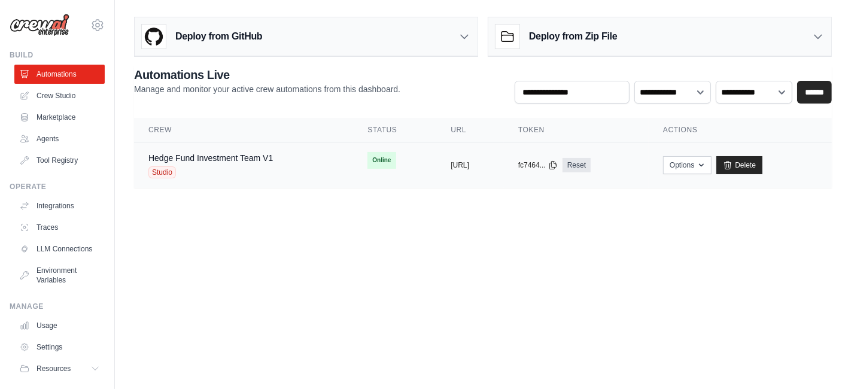
click at [227, 171] on div "Studio" at bounding box center [210, 172] width 125 height 12
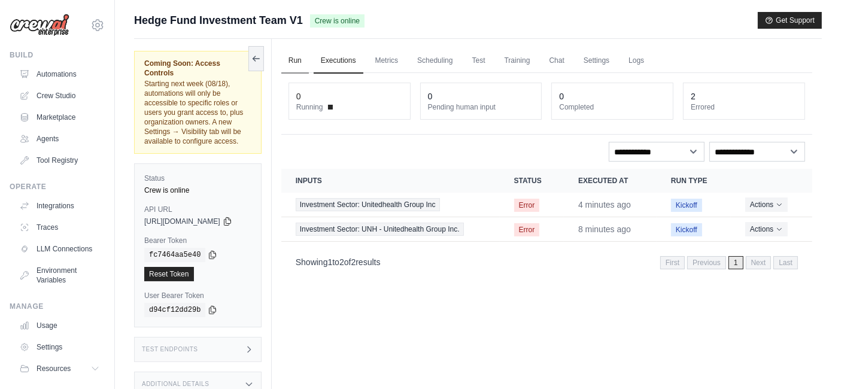
click at [307, 60] on link "Run" at bounding box center [295, 60] width 28 height 25
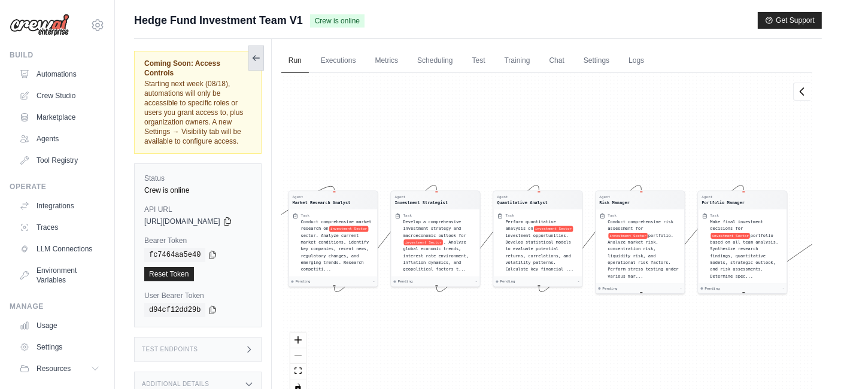
click at [259, 58] on icon at bounding box center [256, 58] width 7 height 0
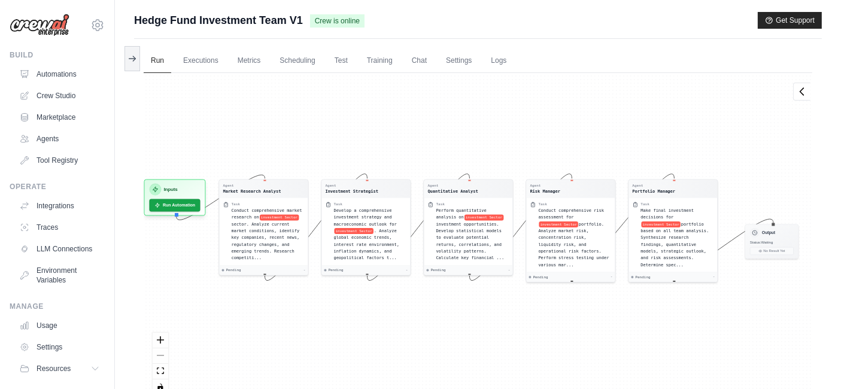
drag, startPoint x: 311, startPoint y: 188, endPoint x: 380, endPoint y: 177, distance: 69.2
click at [380, 177] on div "Agent Market Research Analyst Task Conduct comprehensive market research on inv…" at bounding box center [478, 238] width 669 height 331
click at [463, 65] on link "Settings" at bounding box center [459, 60] width 40 height 25
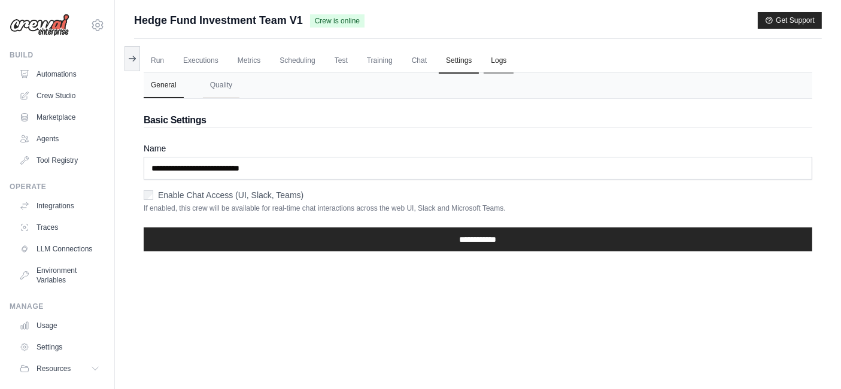
click at [496, 65] on link "Logs" at bounding box center [499, 60] width 30 height 25
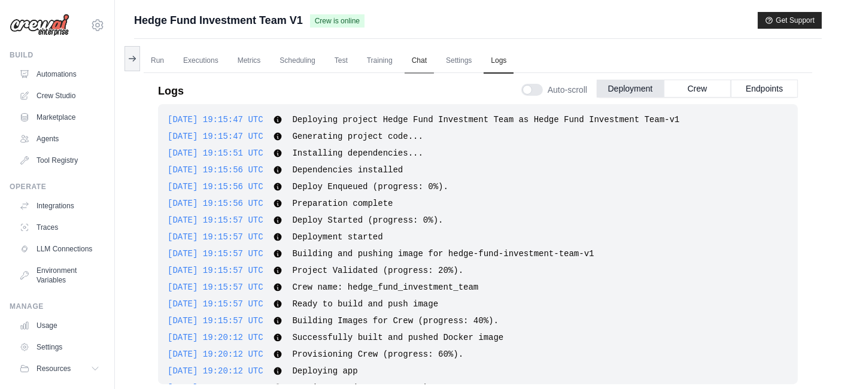
scroll to position [41, 0]
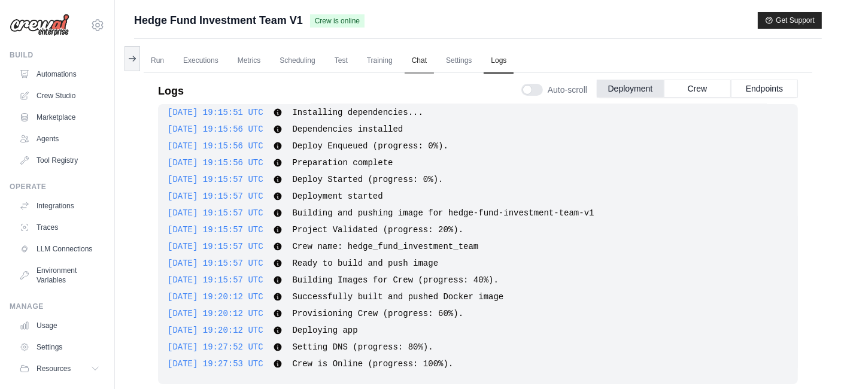
click at [414, 62] on link "Chat" at bounding box center [419, 60] width 29 height 25
click at [413, 62] on link "Chat" at bounding box center [419, 60] width 29 height 25
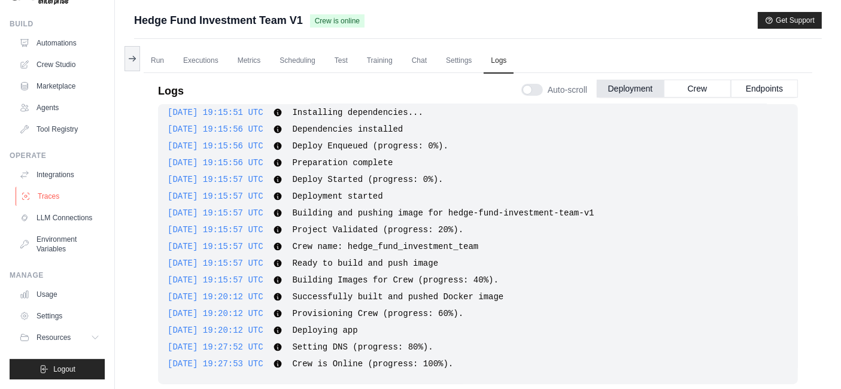
click at [43, 187] on link "Traces" at bounding box center [61, 196] width 90 height 19
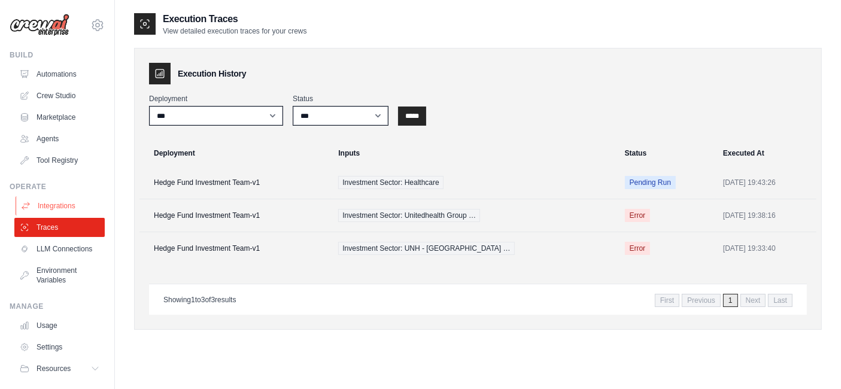
click at [51, 205] on link "Integrations" at bounding box center [61, 205] width 90 height 19
click at [53, 162] on link "Tool Registry" at bounding box center [61, 160] width 90 height 19
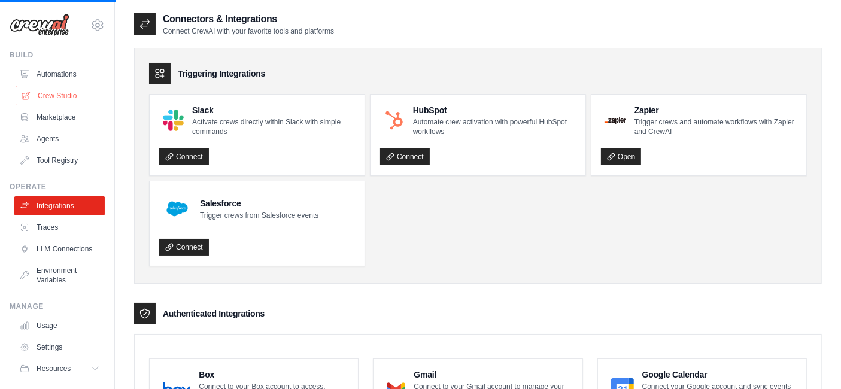
click at [54, 94] on link "Crew Studio" at bounding box center [61, 95] width 90 height 19
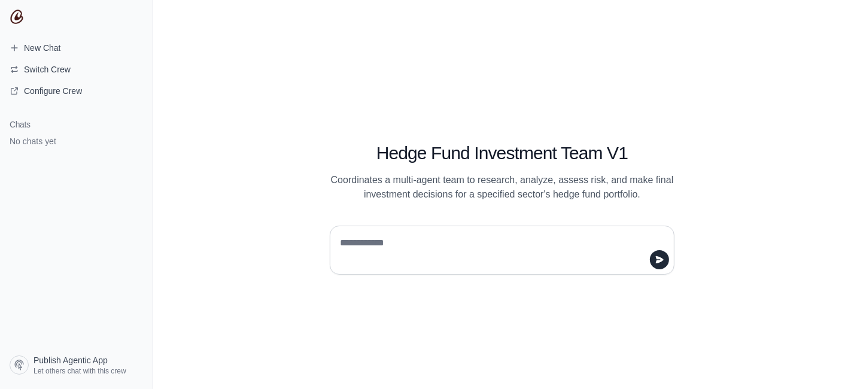
click at [370, 242] on textarea at bounding box center [499, 250] width 322 height 34
click at [481, 235] on textarea "**********" at bounding box center [499, 250] width 322 height 34
type textarea "**********"
click at [663, 255] on icon "submit" at bounding box center [660, 260] width 10 height 10
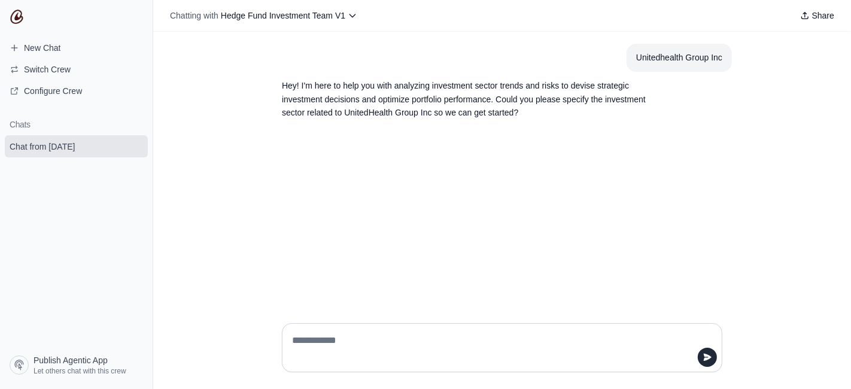
paste textarea "**********"
drag, startPoint x: 293, startPoint y: 284, endPoint x: 356, endPoint y: 379, distance: 114.1
click at [356, 379] on div "**********" at bounding box center [502, 305] width 460 height 154
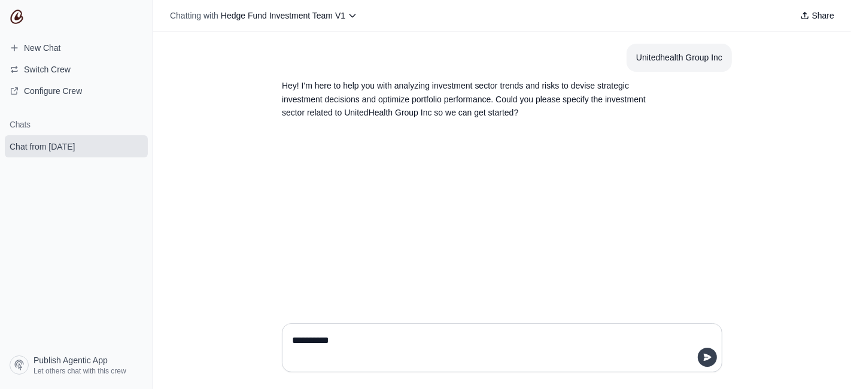
type textarea "**********"
click at [714, 358] on button "submit" at bounding box center [707, 357] width 19 height 19
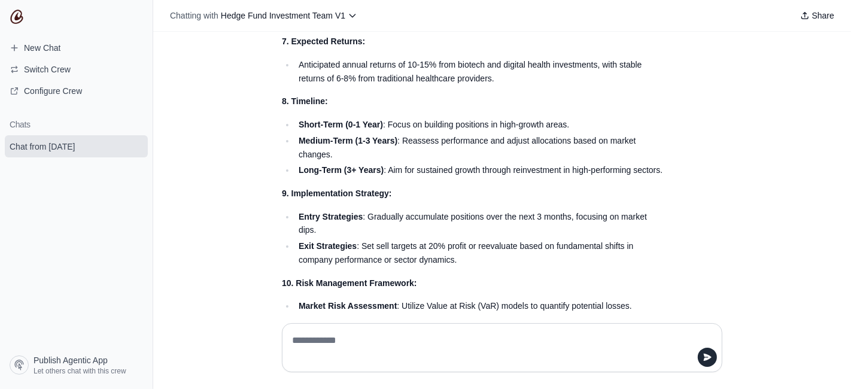
scroll to position [851, 0]
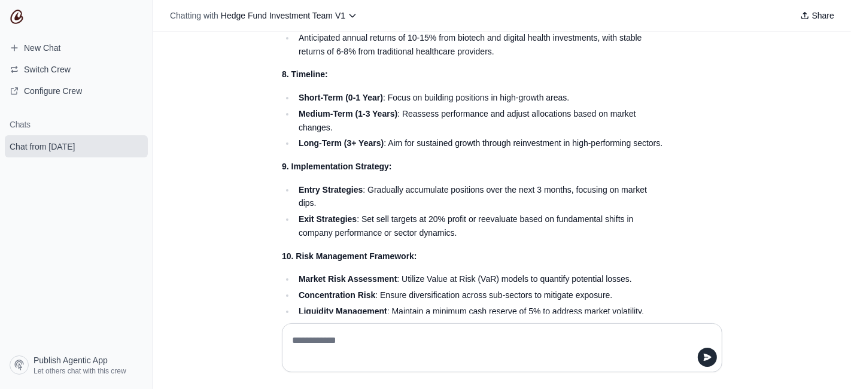
click at [232, 232] on div "Unitedhealth Group Inc Hey! I'm here to help you with analyzing investment sect…" at bounding box center [502, 173] width 698 height 282
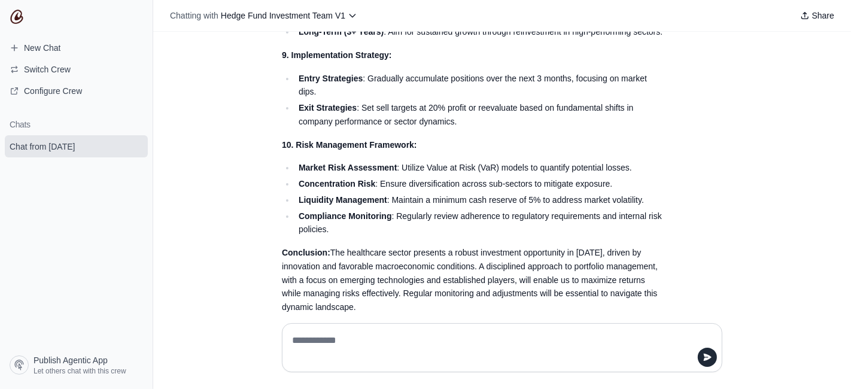
scroll to position [981, 0]
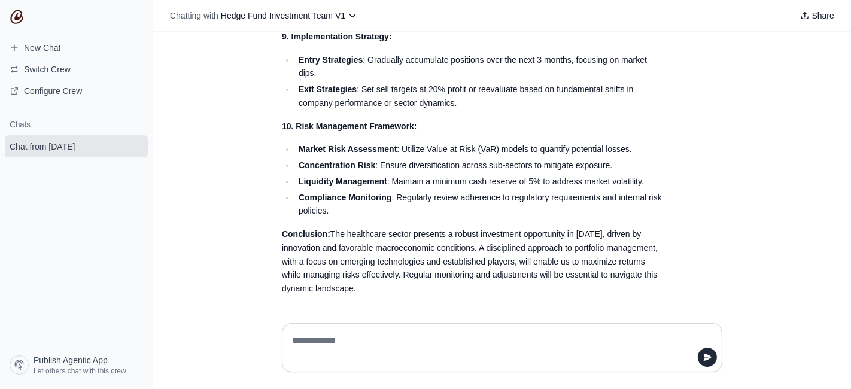
click at [263, 143] on div "Unitedhealth Group Inc Hey! I'm here to help you with analyzing investment sect…" at bounding box center [502, 173] width 698 height 282
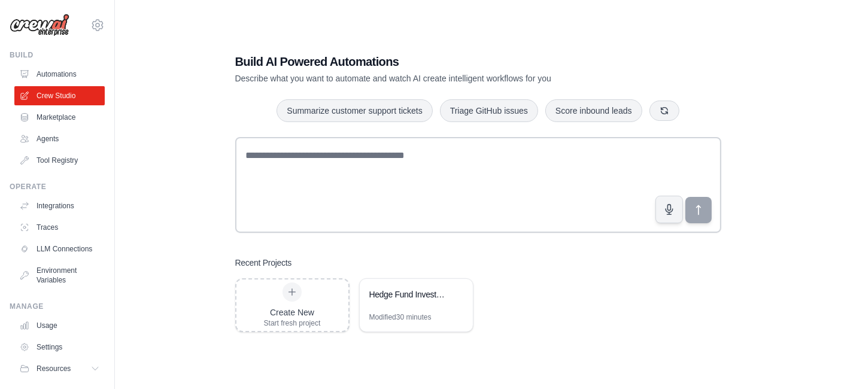
scroll to position [13, 0]
click at [239, 106] on div "Summarize customer support tickets Triage GitHub issues Score inbound leads" at bounding box center [478, 111] width 486 height 24
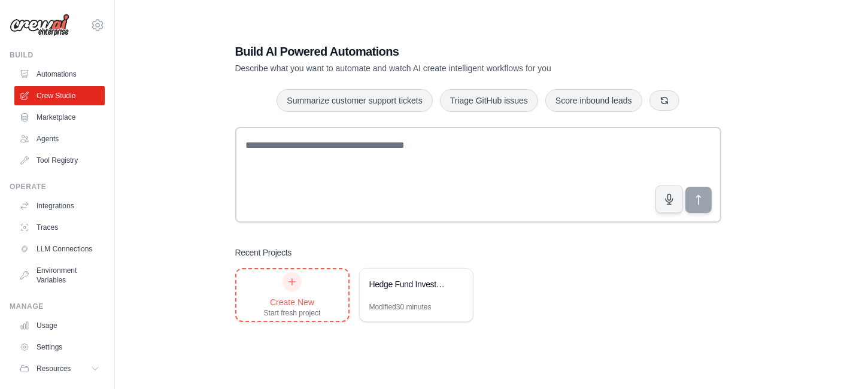
click at [293, 281] on icon at bounding box center [292, 282] width 7 height 7
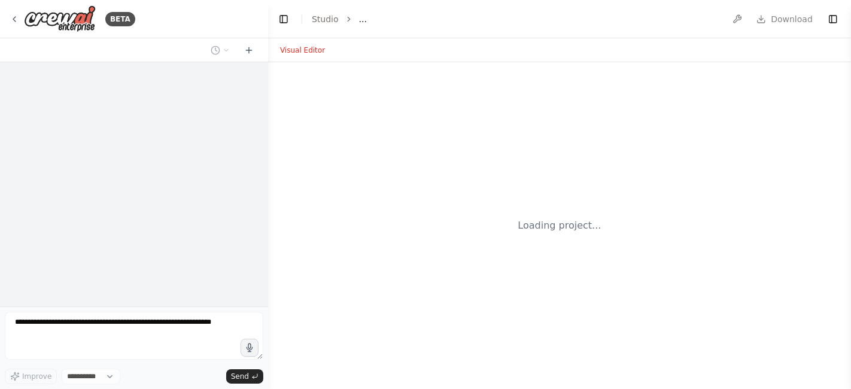
select select "****"
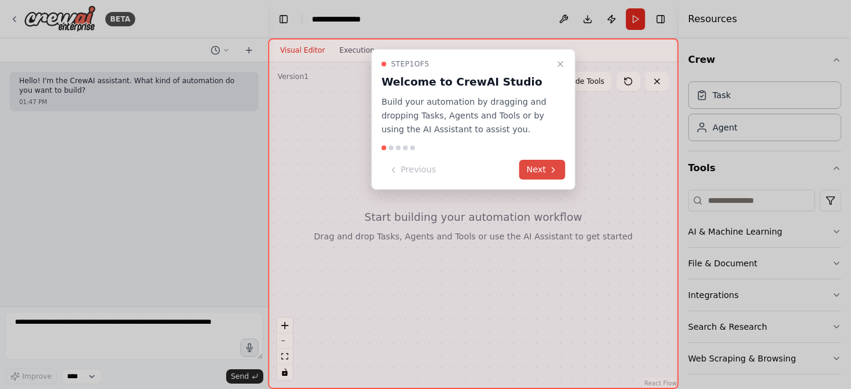
click at [524, 164] on button "Next" at bounding box center [543, 170] width 46 height 20
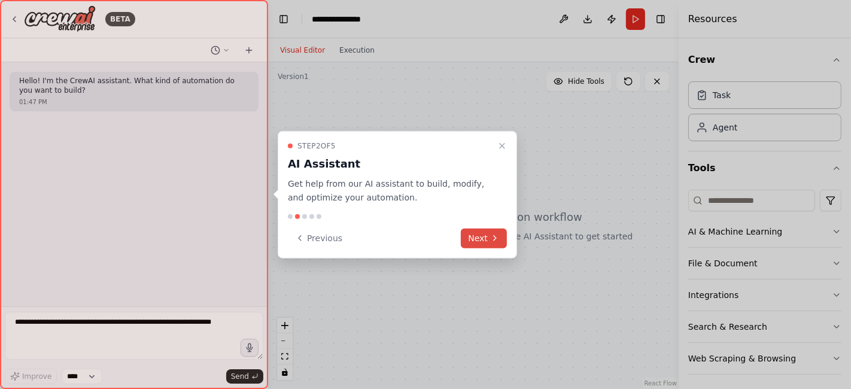
click at [492, 244] on button "Next" at bounding box center [484, 238] width 46 height 20
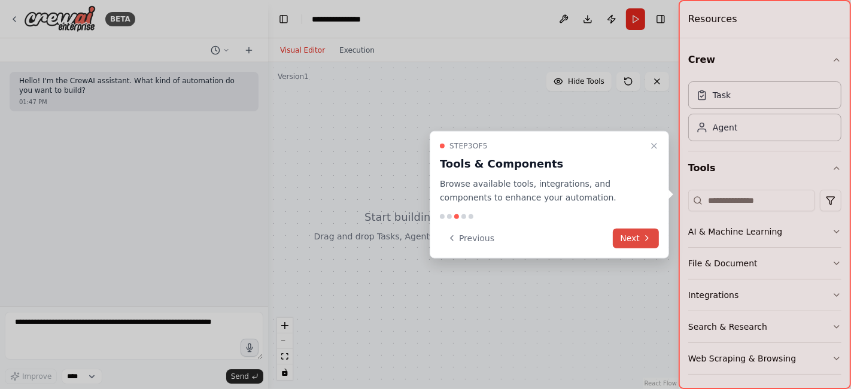
click at [631, 245] on button "Next" at bounding box center [636, 238] width 46 height 20
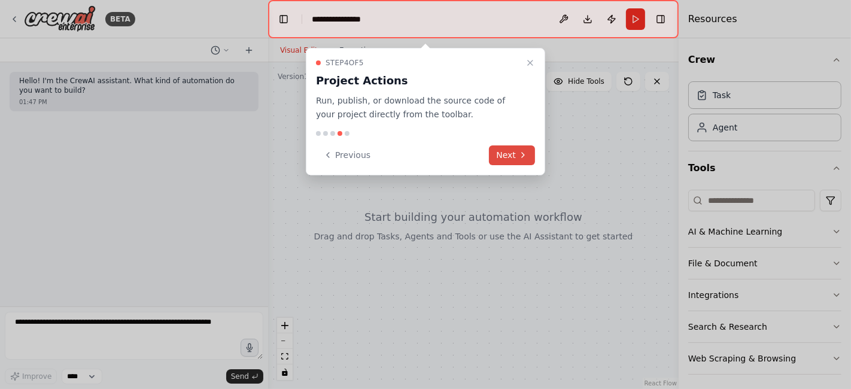
click at [514, 159] on button "Next" at bounding box center [512, 155] width 46 height 20
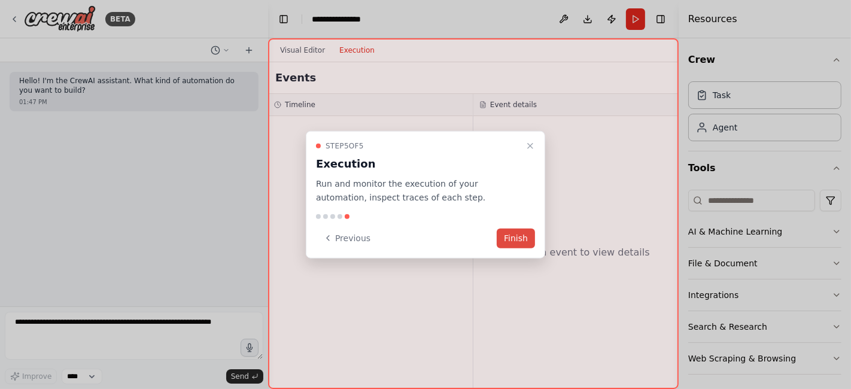
click at [510, 233] on button "Finish" at bounding box center [516, 238] width 38 height 20
